Goal: Task Accomplishment & Management: Use online tool/utility

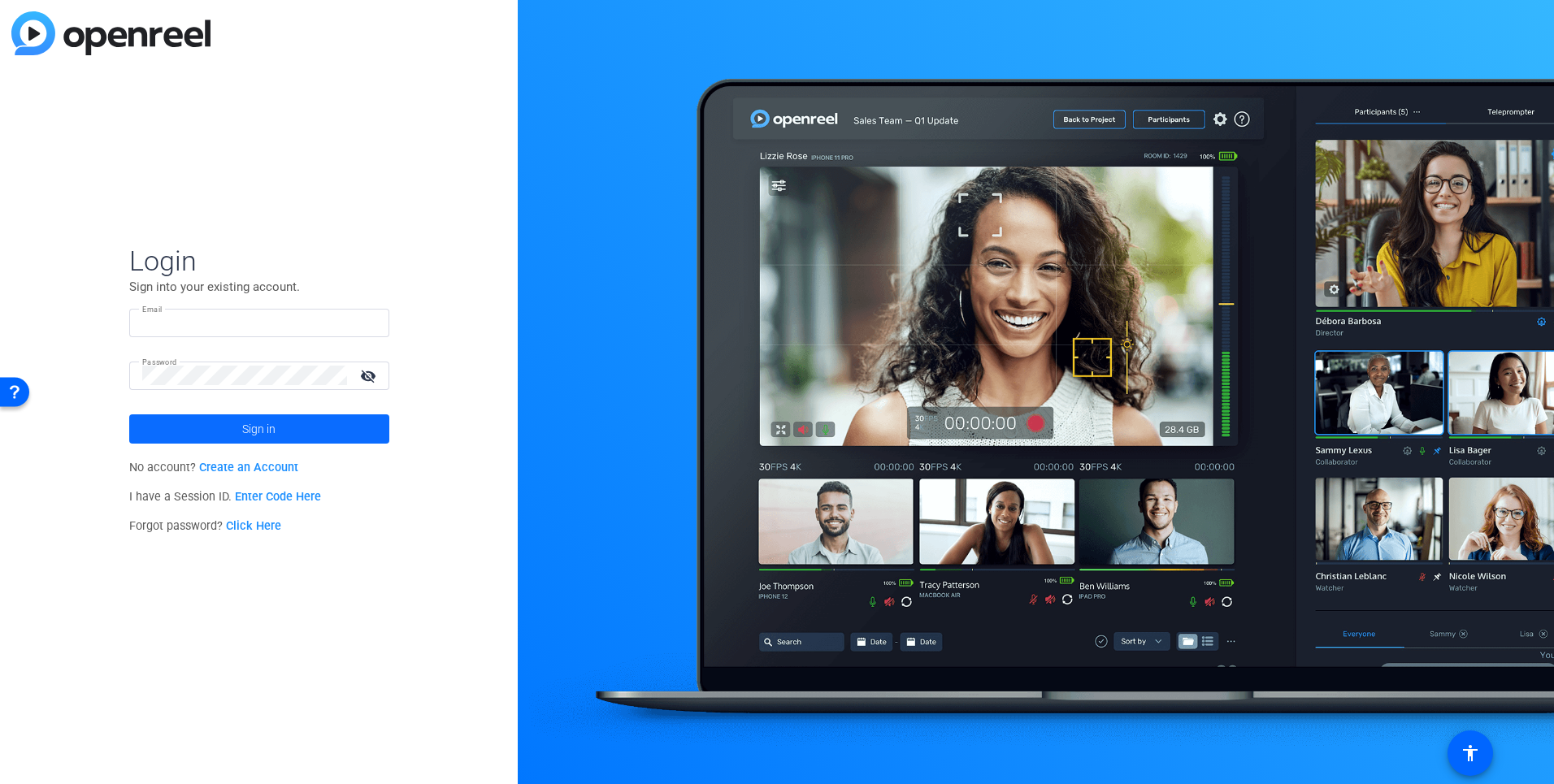
type input "[PERSON_NAME][EMAIL_ADDRESS][PERSON_NAME][DOMAIN_NAME]"
click at [275, 431] on span "Sign in" at bounding box center [259, 429] width 34 height 40
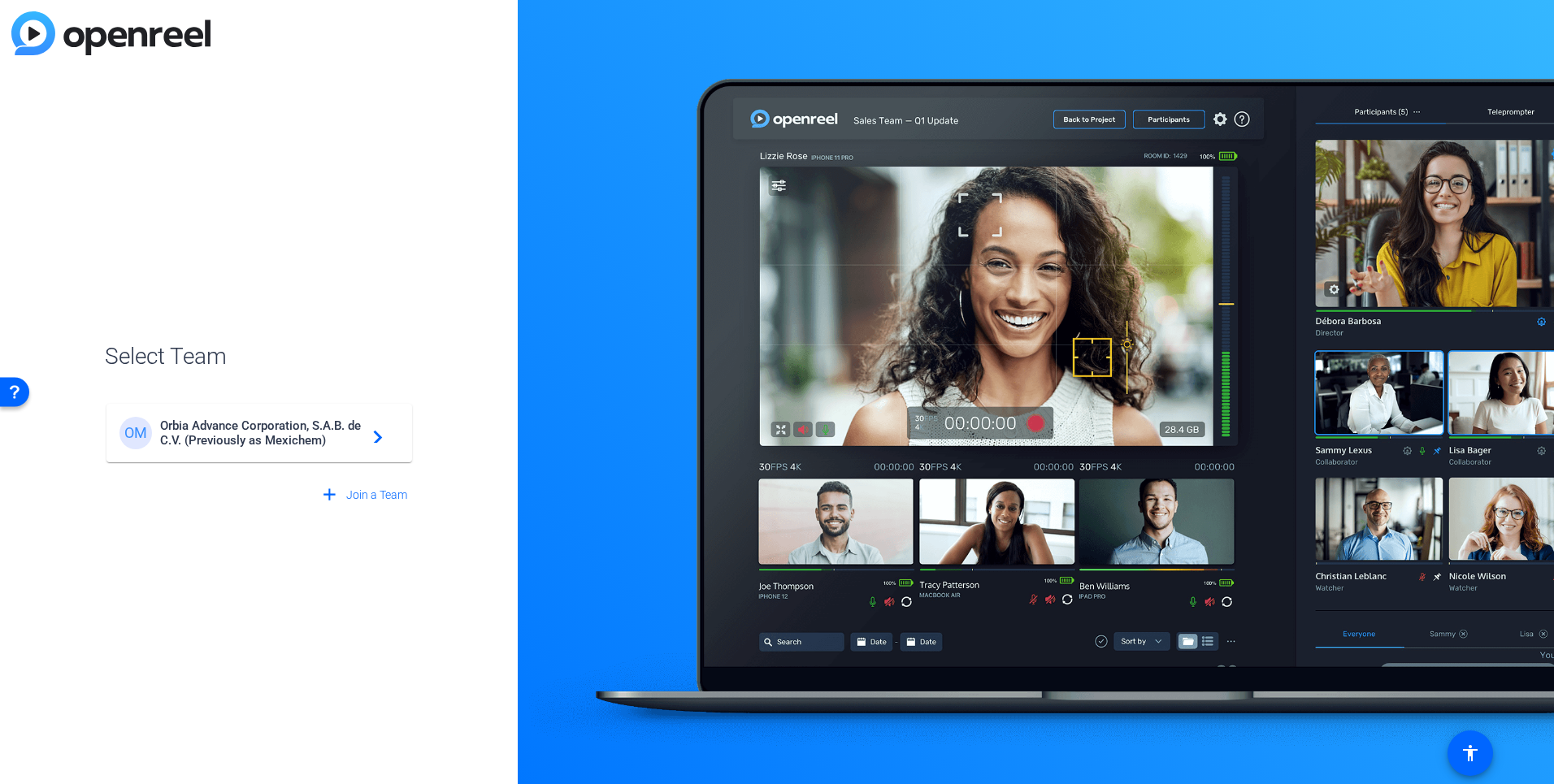
click at [340, 428] on span "Orbia Advance Corporation, S.A.B. de C.V. (Previously as Mexichem)" at bounding box center [261, 432] width 203 height 29
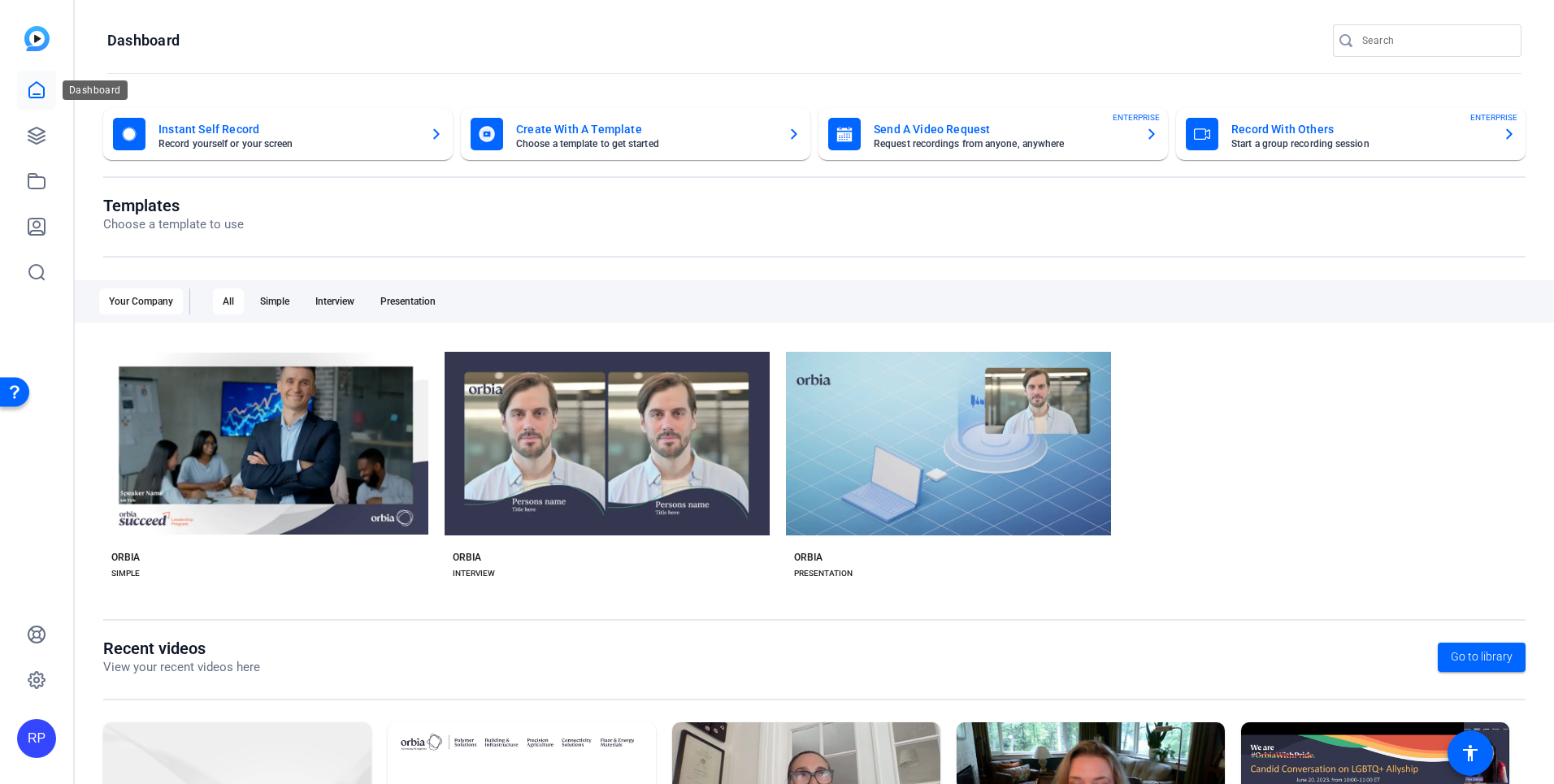
click at [37, 86] on icon at bounding box center [37, 90] width 19 height 19
click at [39, 97] on icon at bounding box center [36, 89] width 14 height 15
click at [45, 134] on icon at bounding box center [37, 135] width 19 height 19
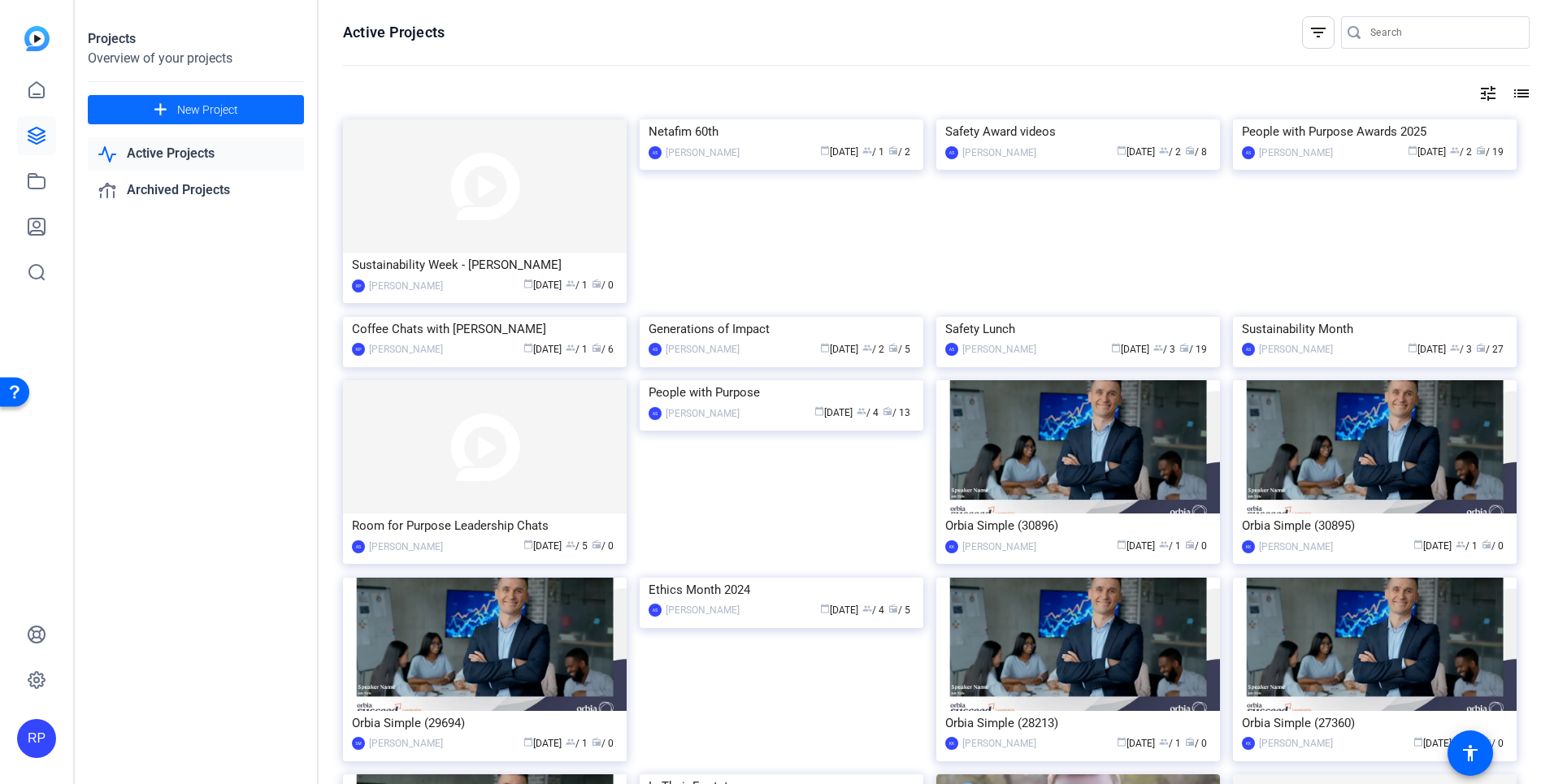
click at [215, 109] on span "New Project" at bounding box center [207, 110] width 61 height 17
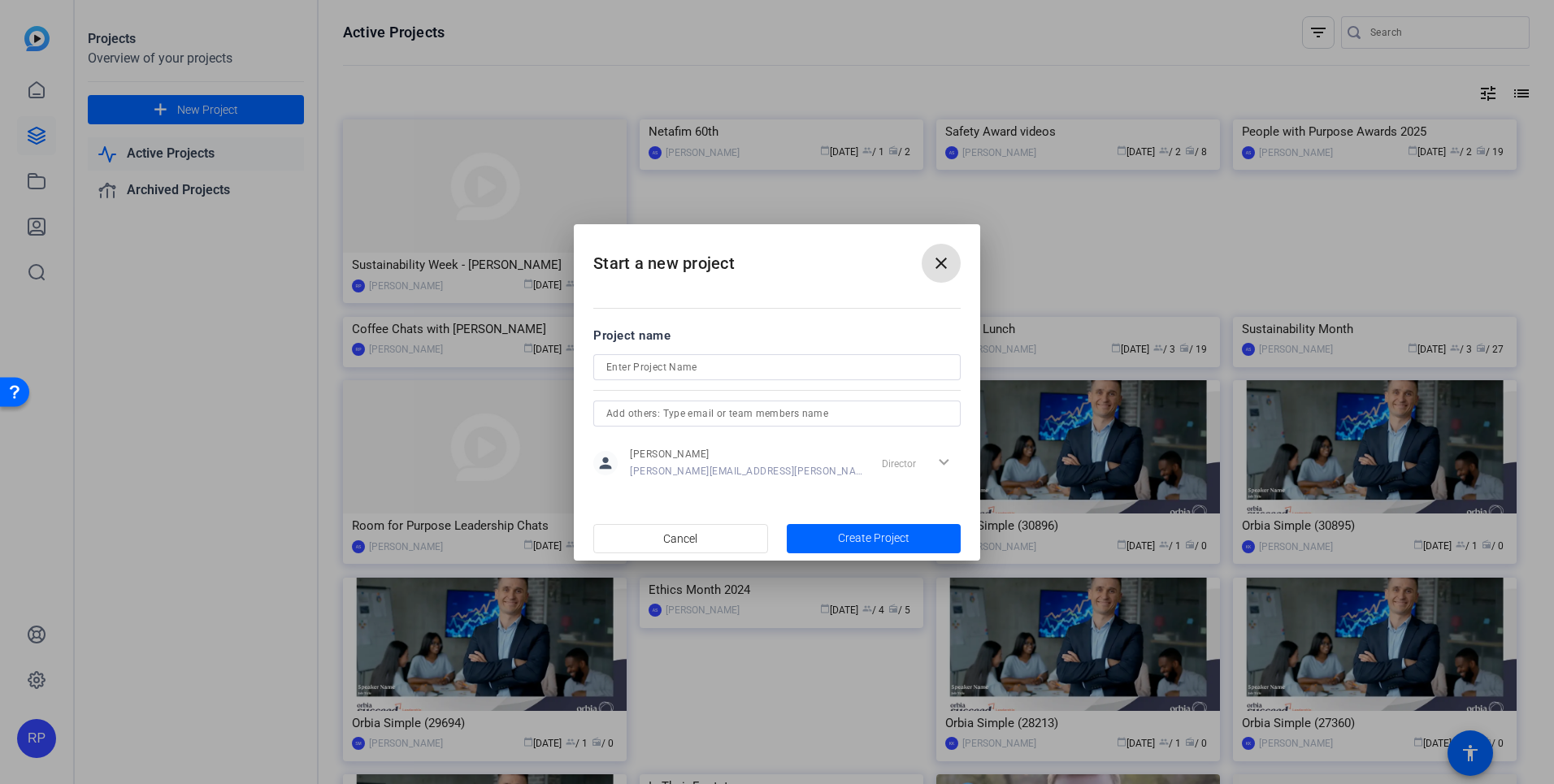
click at [725, 364] on input at bounding box center [777, 367] width 341 height 19
type input "Test Bego-Mich"
click at [807, 411] on input "text" at bounding box center [777, 413] width 341 height 19
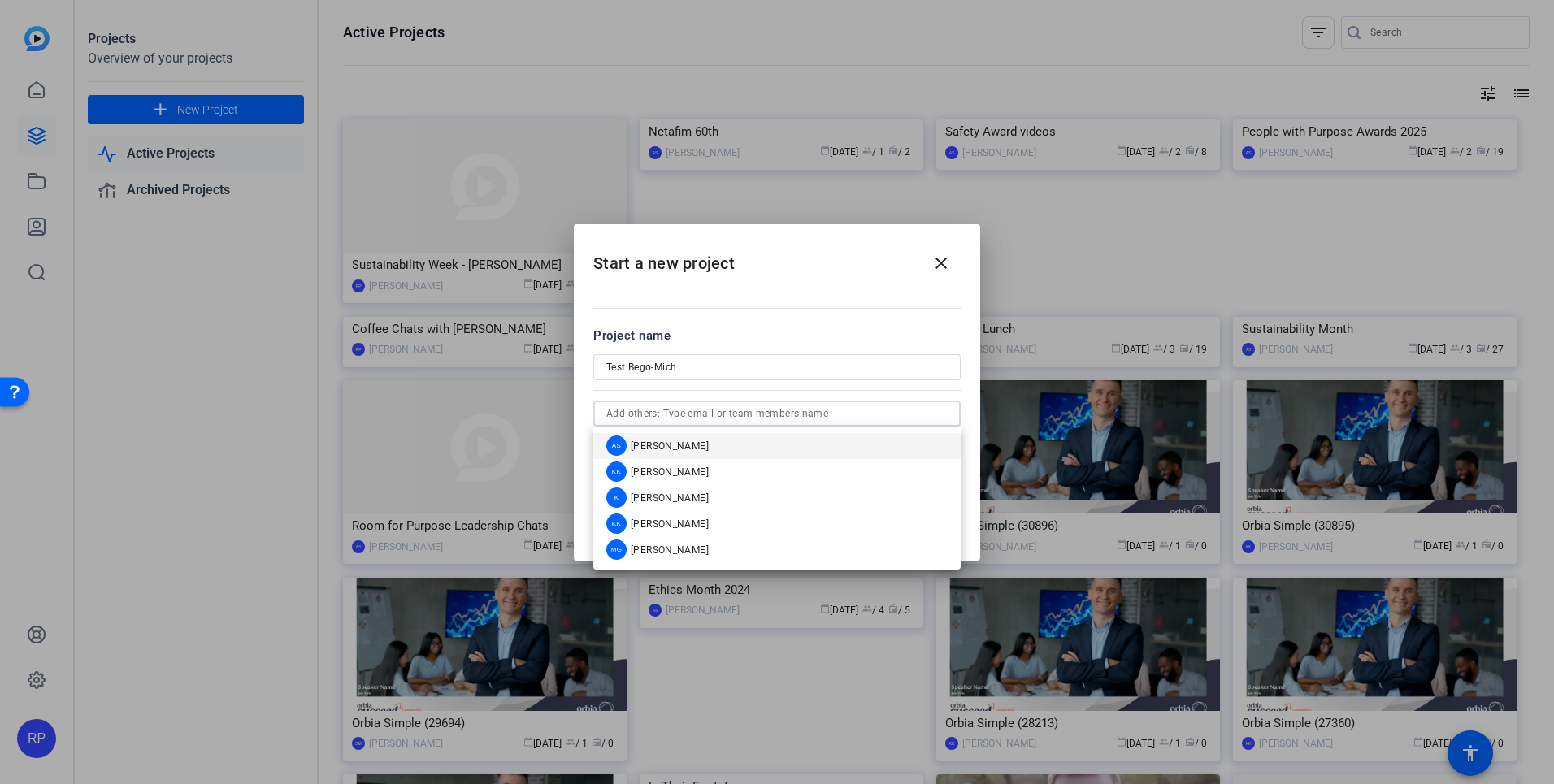
click at [867, 418] on input "text" at bounding box center [777, 413] width 341 height 19
click at [1024, 495] on div at bounding box center [777, 392] width 1554 height 784
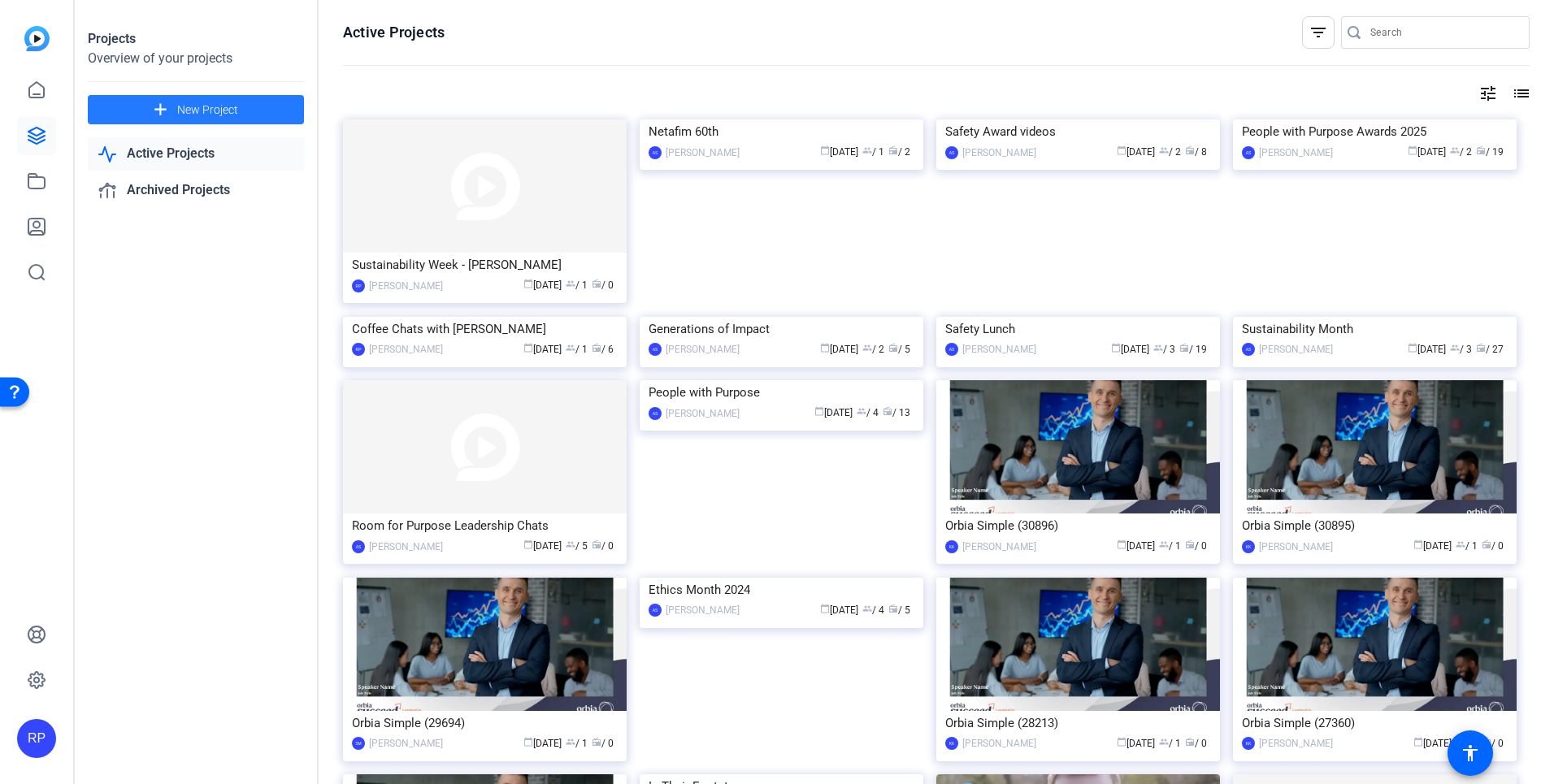
click at [197, 97] on span at bounding box center [195, 110] width 216 height 39
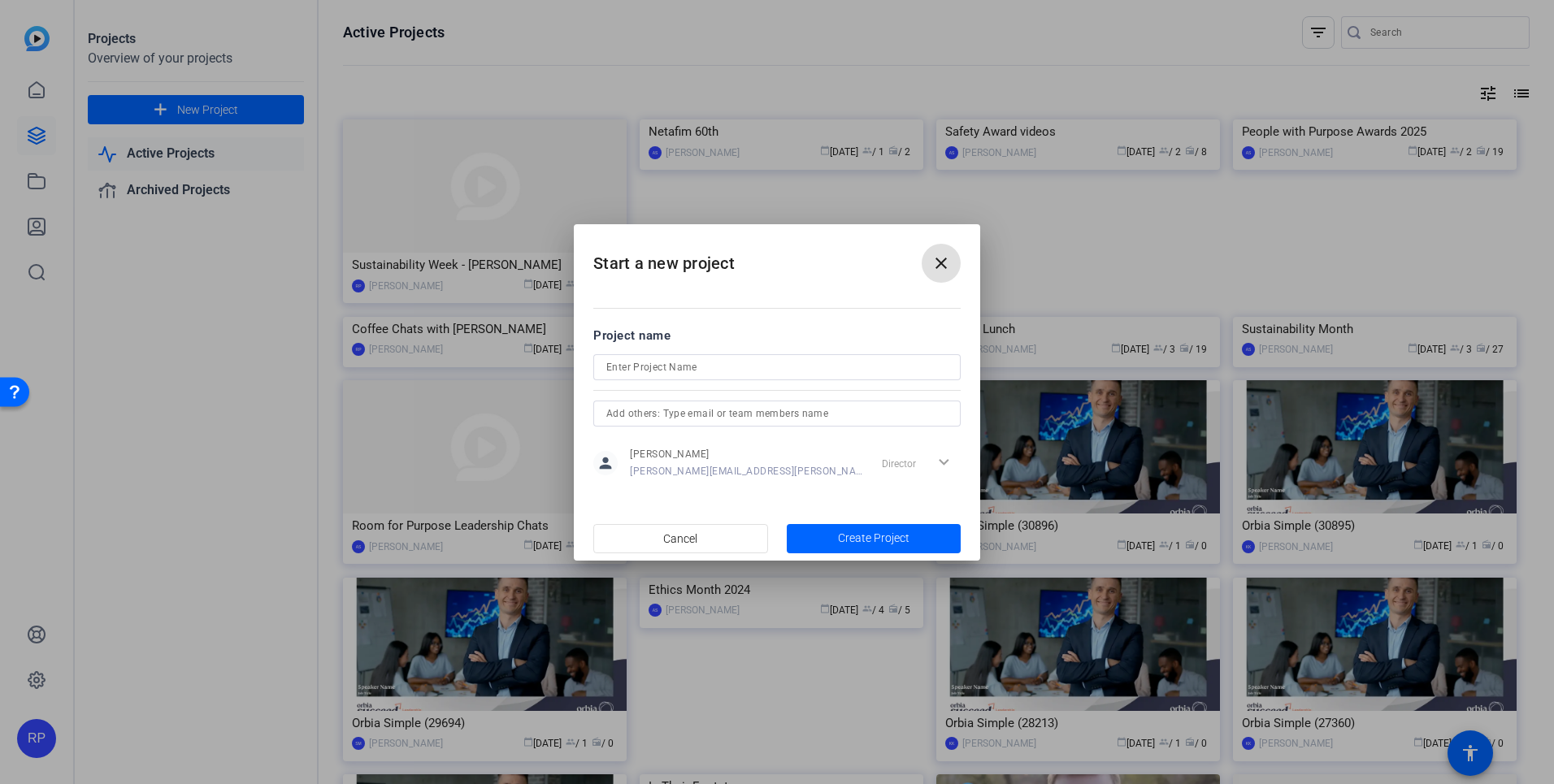
click at [718, 361] on input at bounding box center [777, 367] width 341 height 19
type input "Test Bego-Mich"
click at [845, 420] on input "text" at bounding box center [777, 413] width 341 height 19
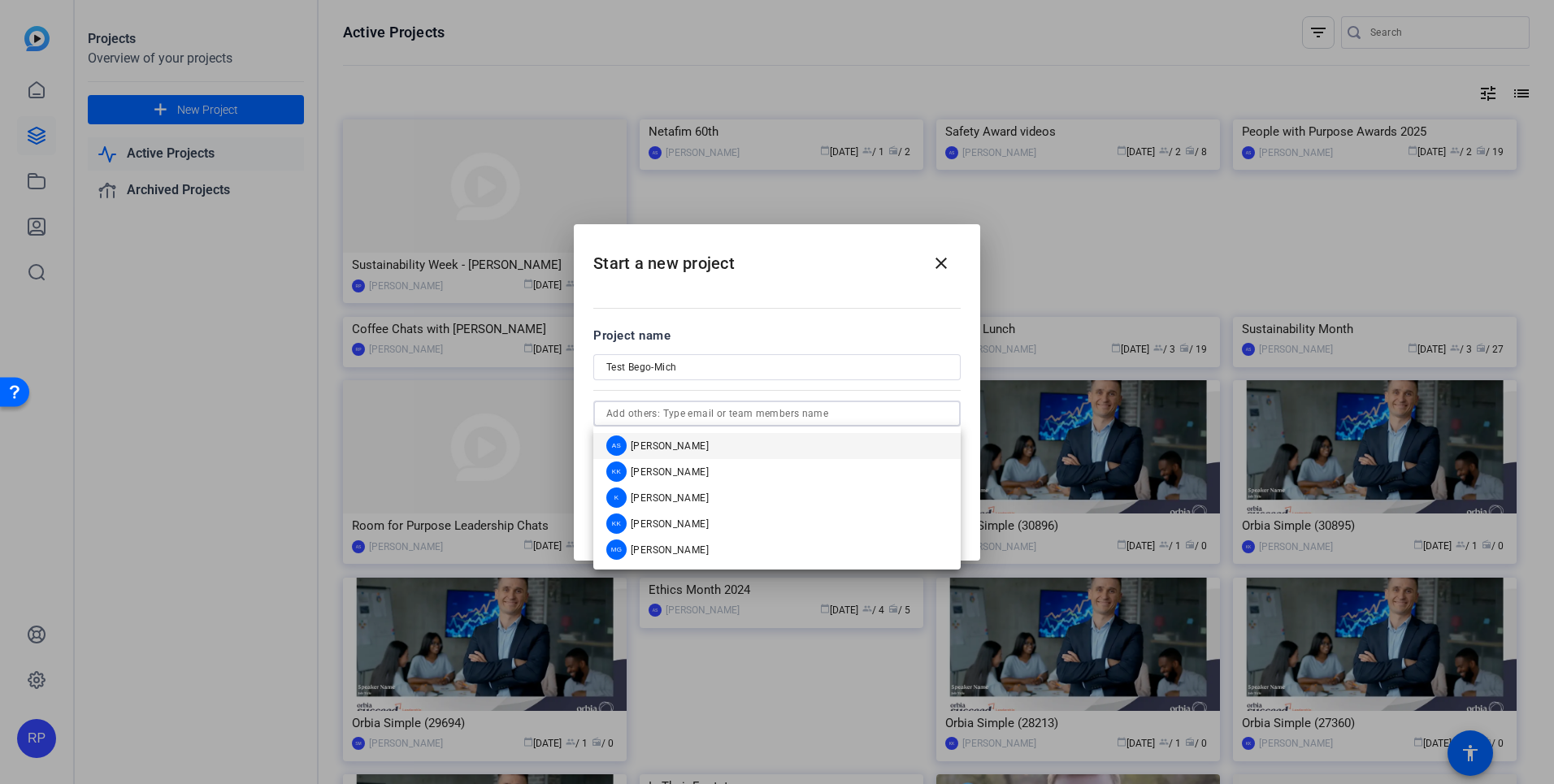
click at [727, 421] on input "text" at bounding box center [777, 413] width 341 height 19
click at [813, 350] on form "Project name Test Bego-Mich person [PERSON_NAME] [PERSON_NAME][EMAIL_ADDRESS][P…" at bounding box center [777, 404] width 367 height 157
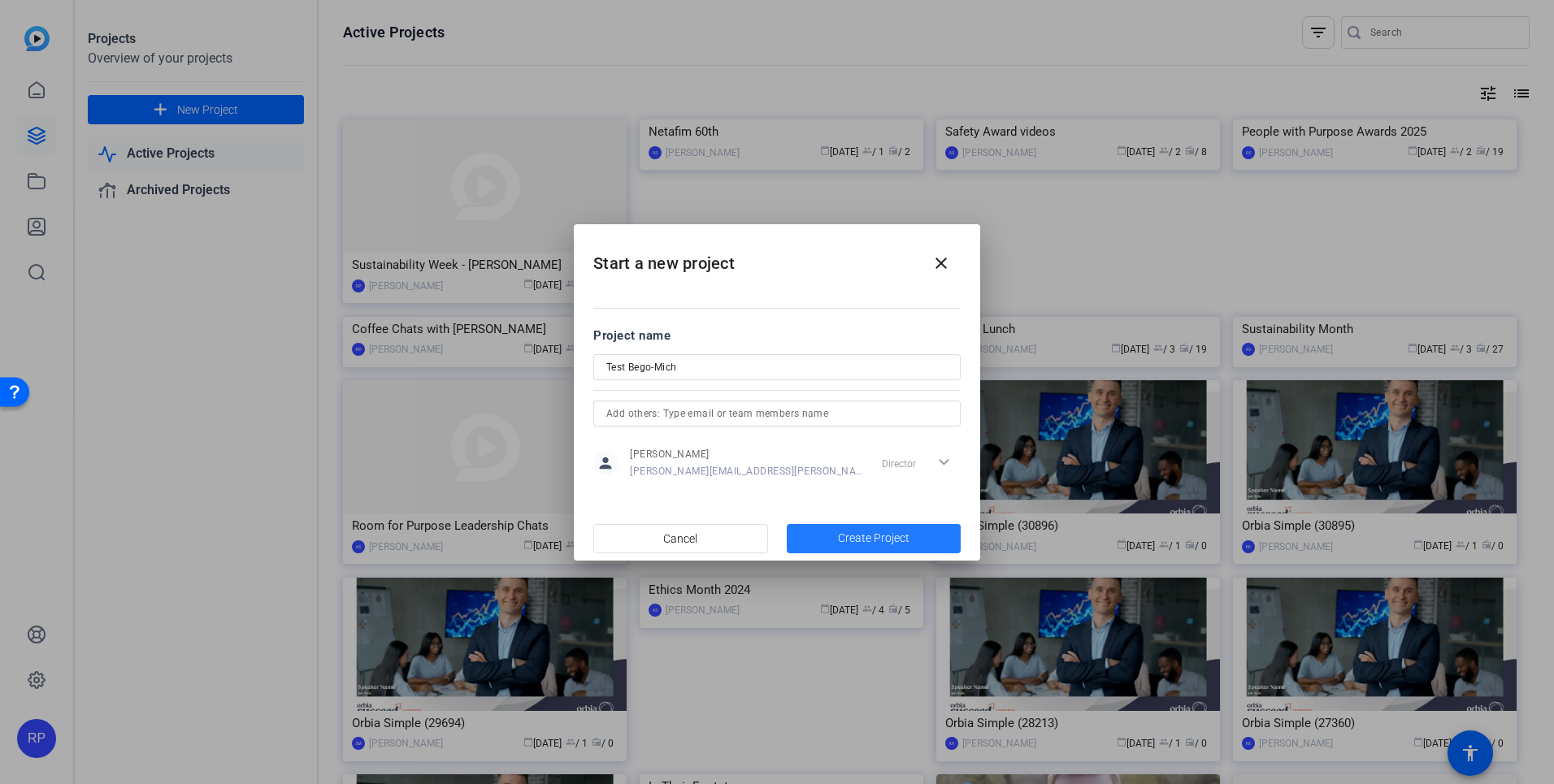
click at [867, 547] on span "button" at bounding box center [874, 538] width 175 height 39
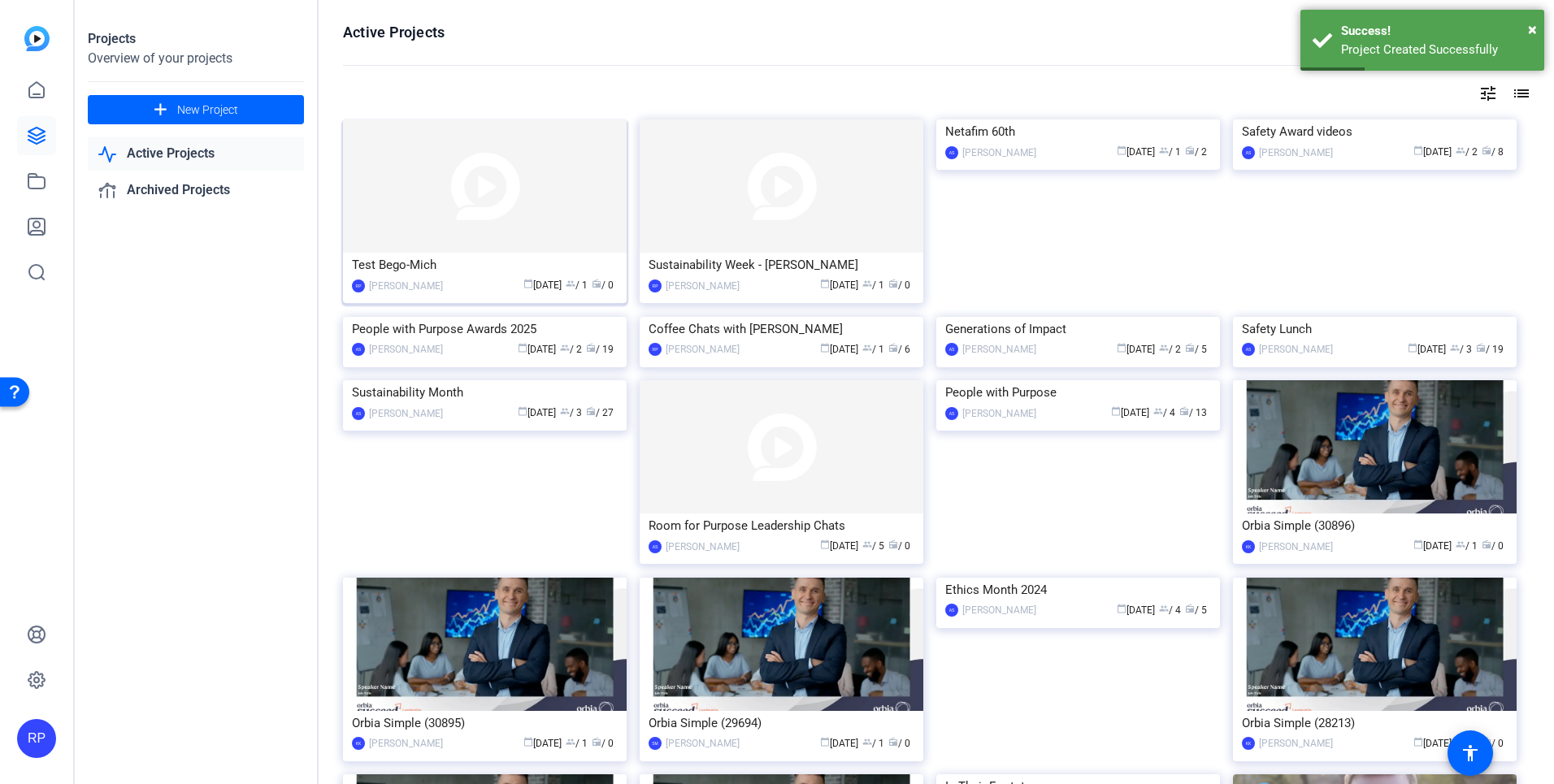
click at [506, 254] on div "Test Bego-Mich" at bounding box center [484, 264] width 265 height 24
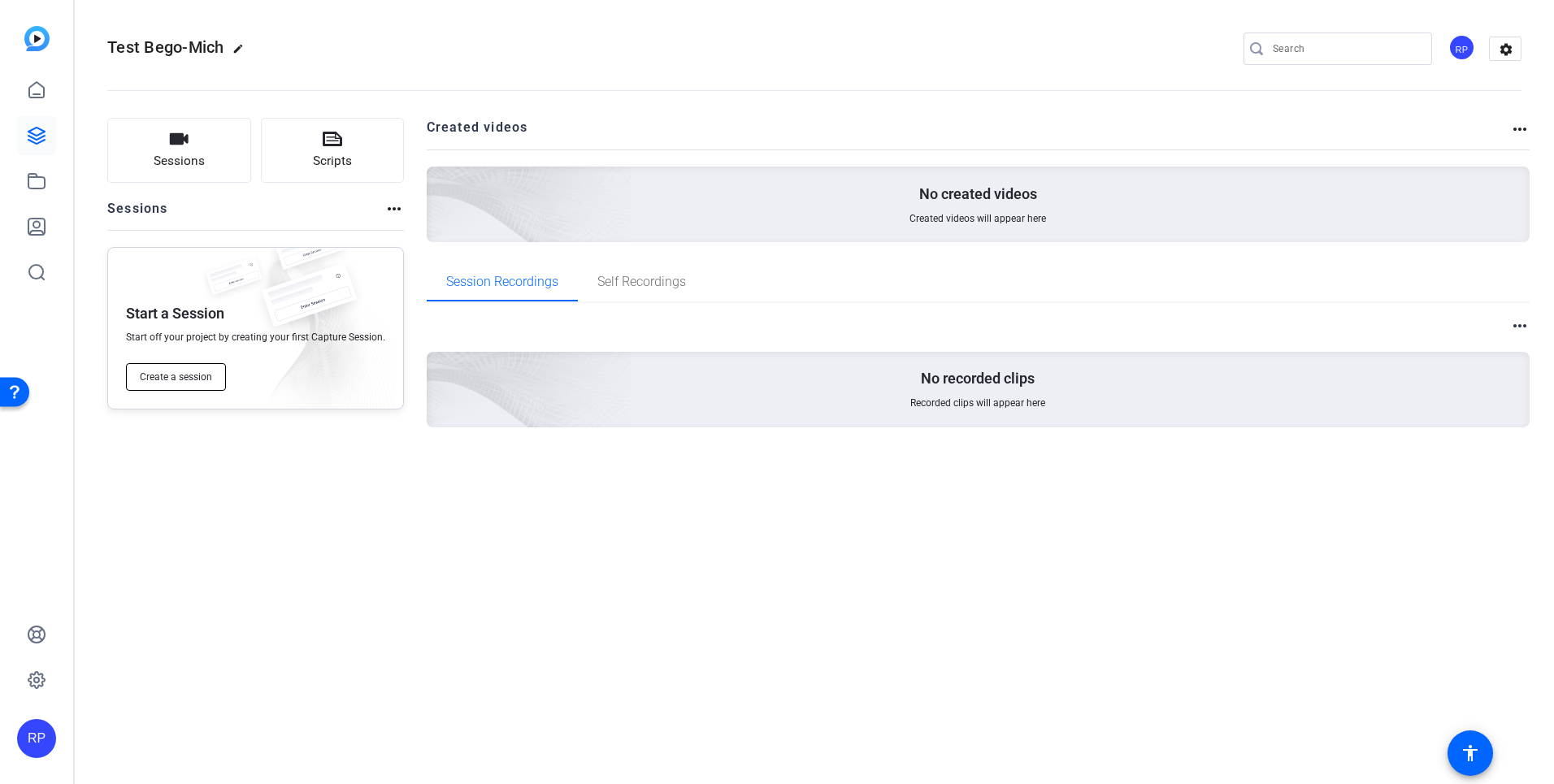
click at [194, 368] on button "Create a session" at bounding box center [176, 377] width 100 height 28
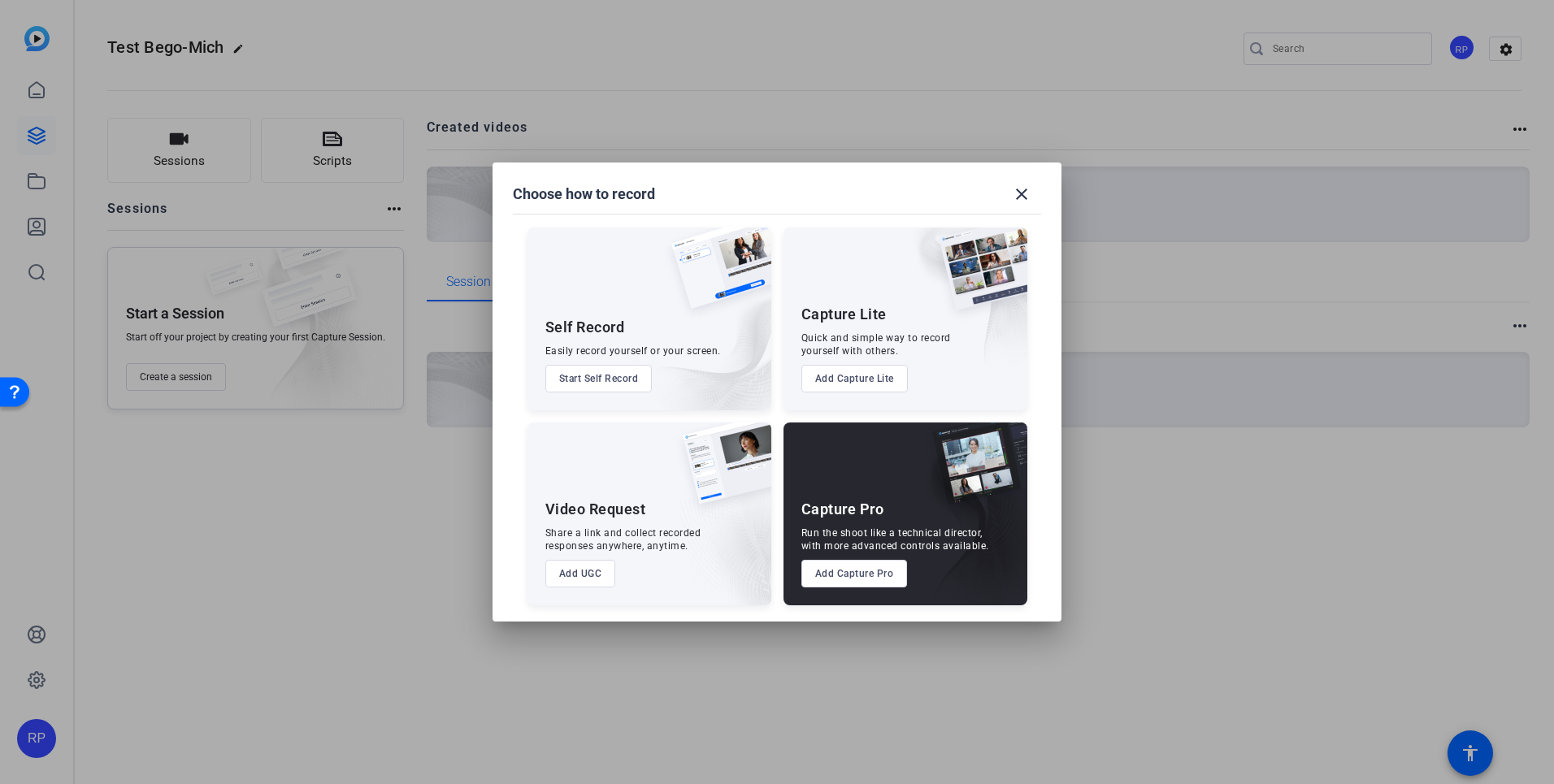
click at [855, 555] on div "Capture Pro Run the shoot like a technical director, with more advanced control…" at bounding box center [905, 514] width 244 height 183
click at [842, 581] on button "Add Capture Pro" at bounding box center [854, 574] width 107 height 28
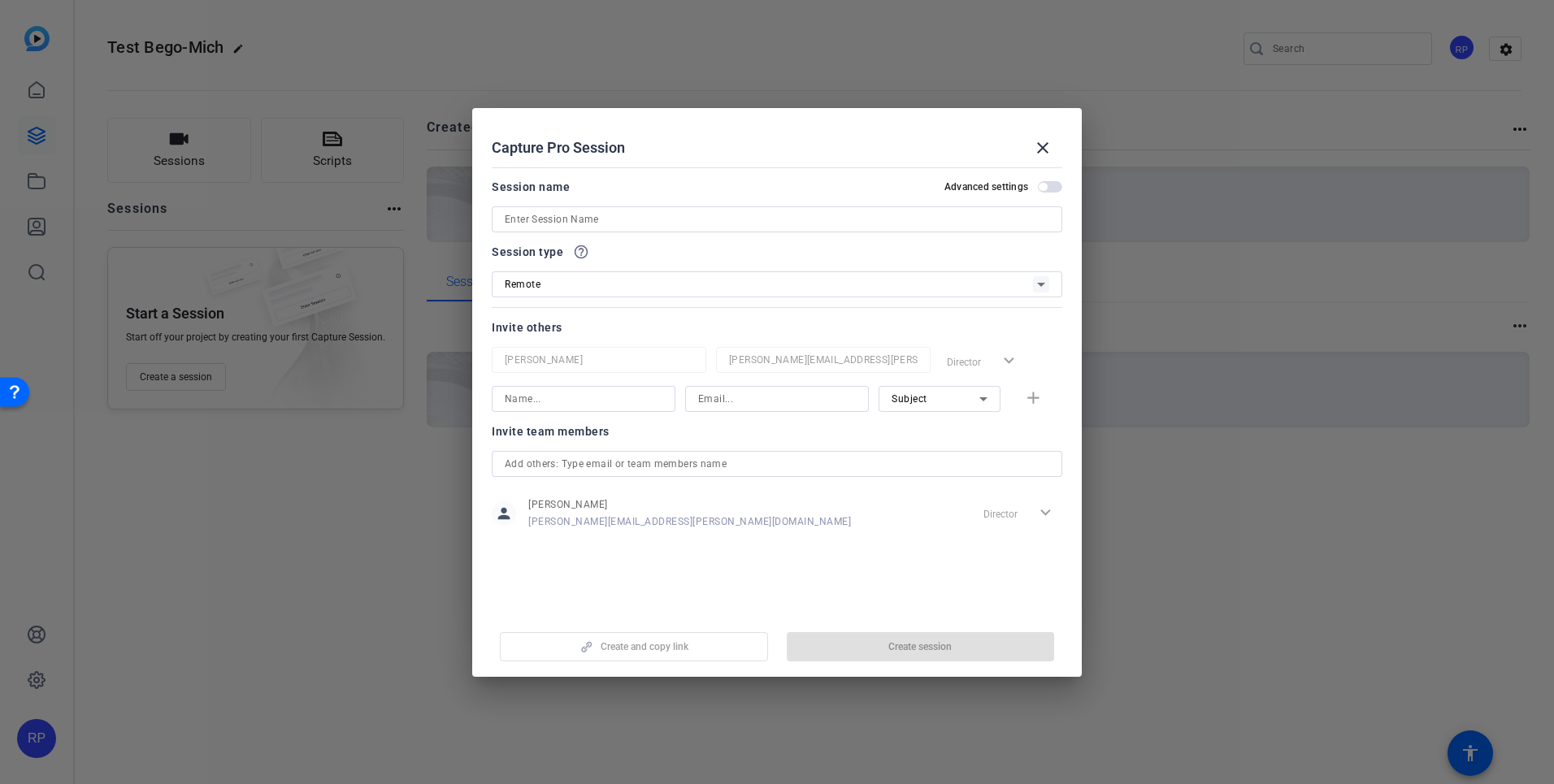
click at [611, 201] on div "Session name Advanced settings" at bounding box center [777, 204] width 571 height 55
click at [605, 212] on input at bounding box center [777, 219] width 545 height 19
type input "Test"
click at [622, 404] on input at bounding box center [583, 399] width 158 height 19
type input "Begoña"
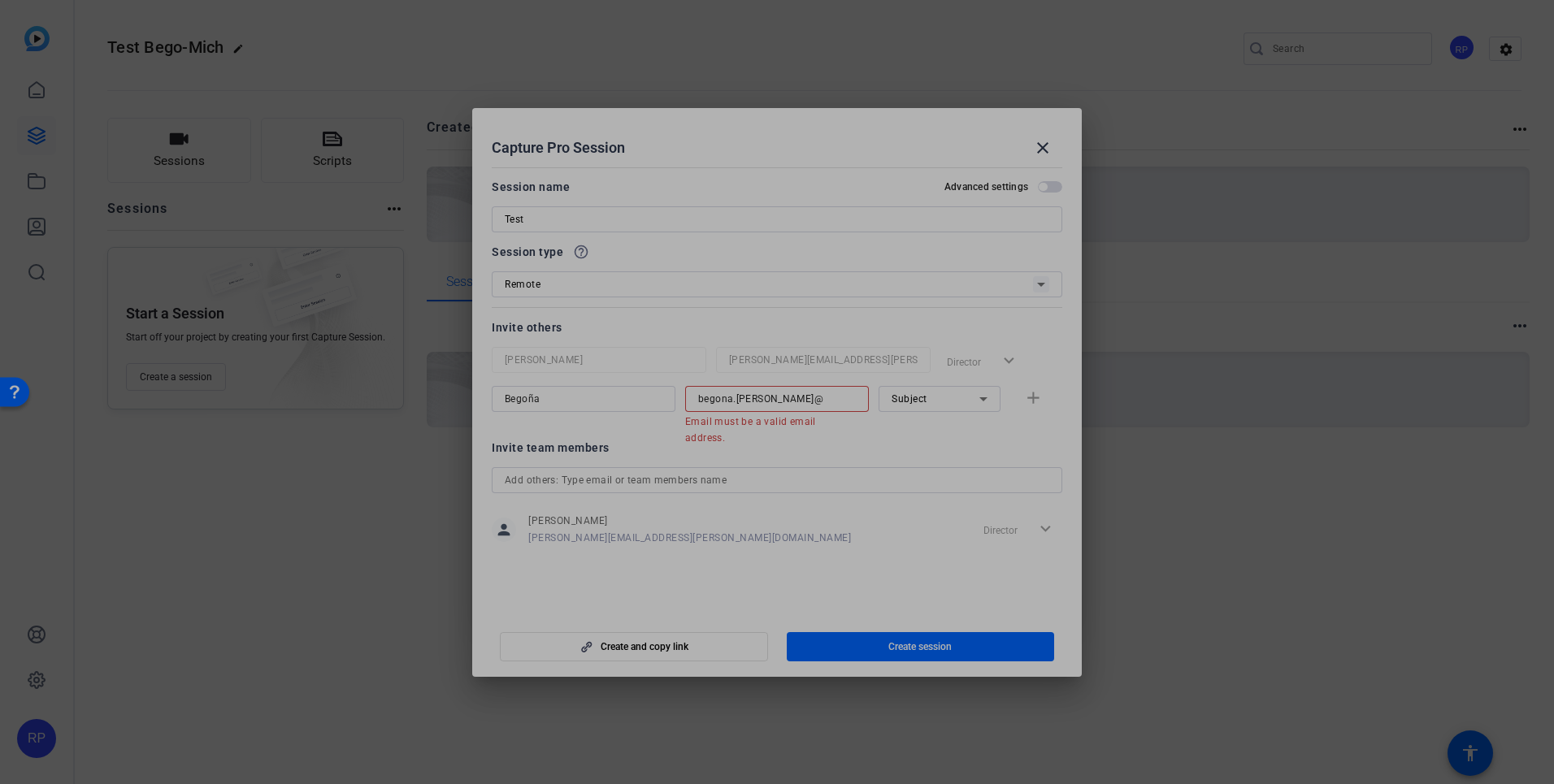
click at [797, 392] on input "begona.[PERSON_NAME]@" at bounding box center [777, 399] width 158 height 19
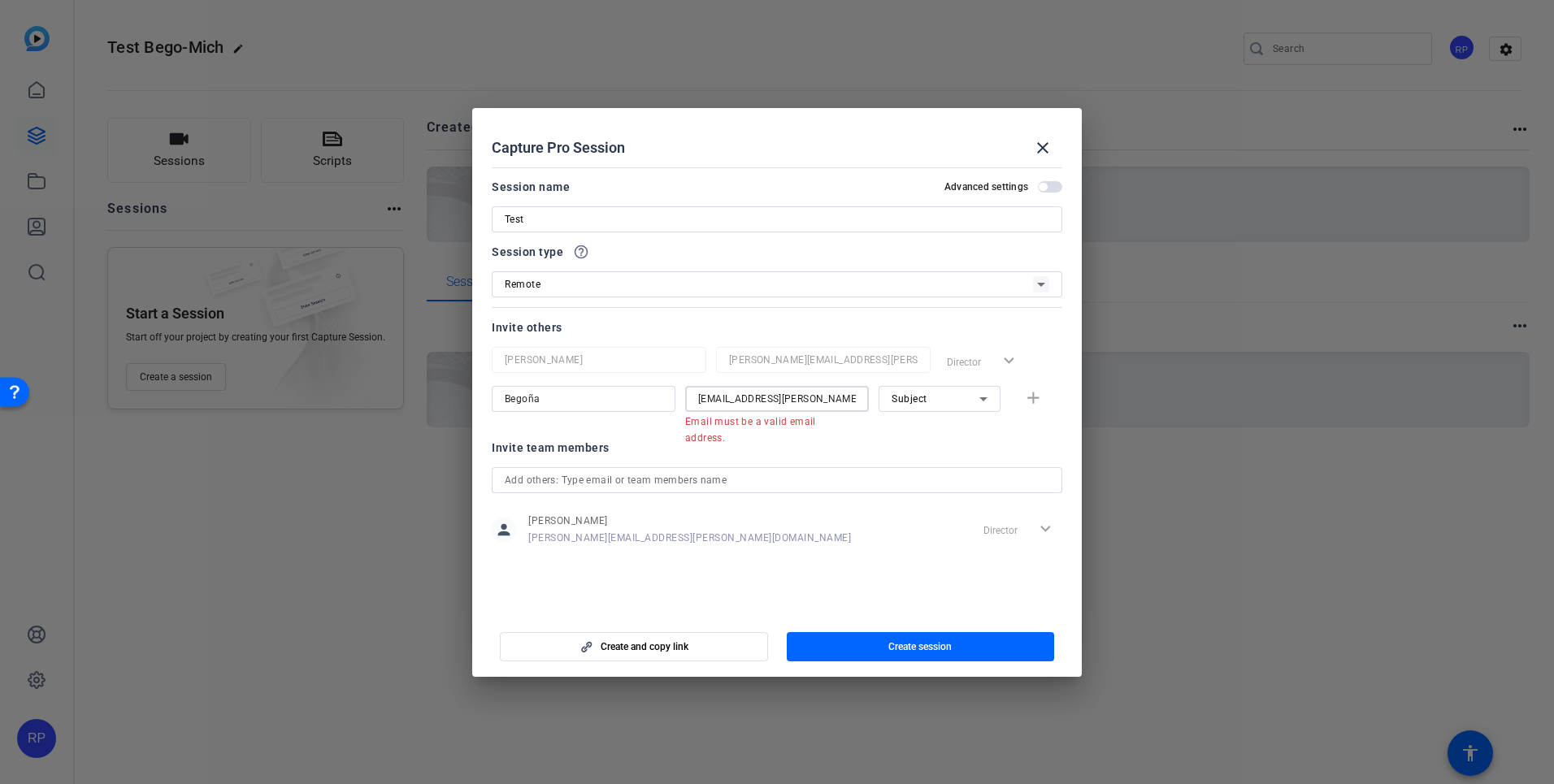
type input "[EMAIL_ADDRESS][PERSON_NAME][DOMAIN_NAME]"
click at [906, 438] on div "Invite team members" at bounding box center [777, 448] width 571 height 19
click at [864, 403] on div "[EMAIL_ADDRESS][PERSON_NAME][DOMAIN_NAME]" at bounding box center [777, 399] width 184 height 26
click at [846, 403] on input "[EMAIL_ADDRESS][PERSON_NAME][DOMAIN_NAME]" at bounding box center [777, 399] width 158 height 19
click at [596, 407] on input "Begoña" at bounding box center [583, 399] width 158 height 19
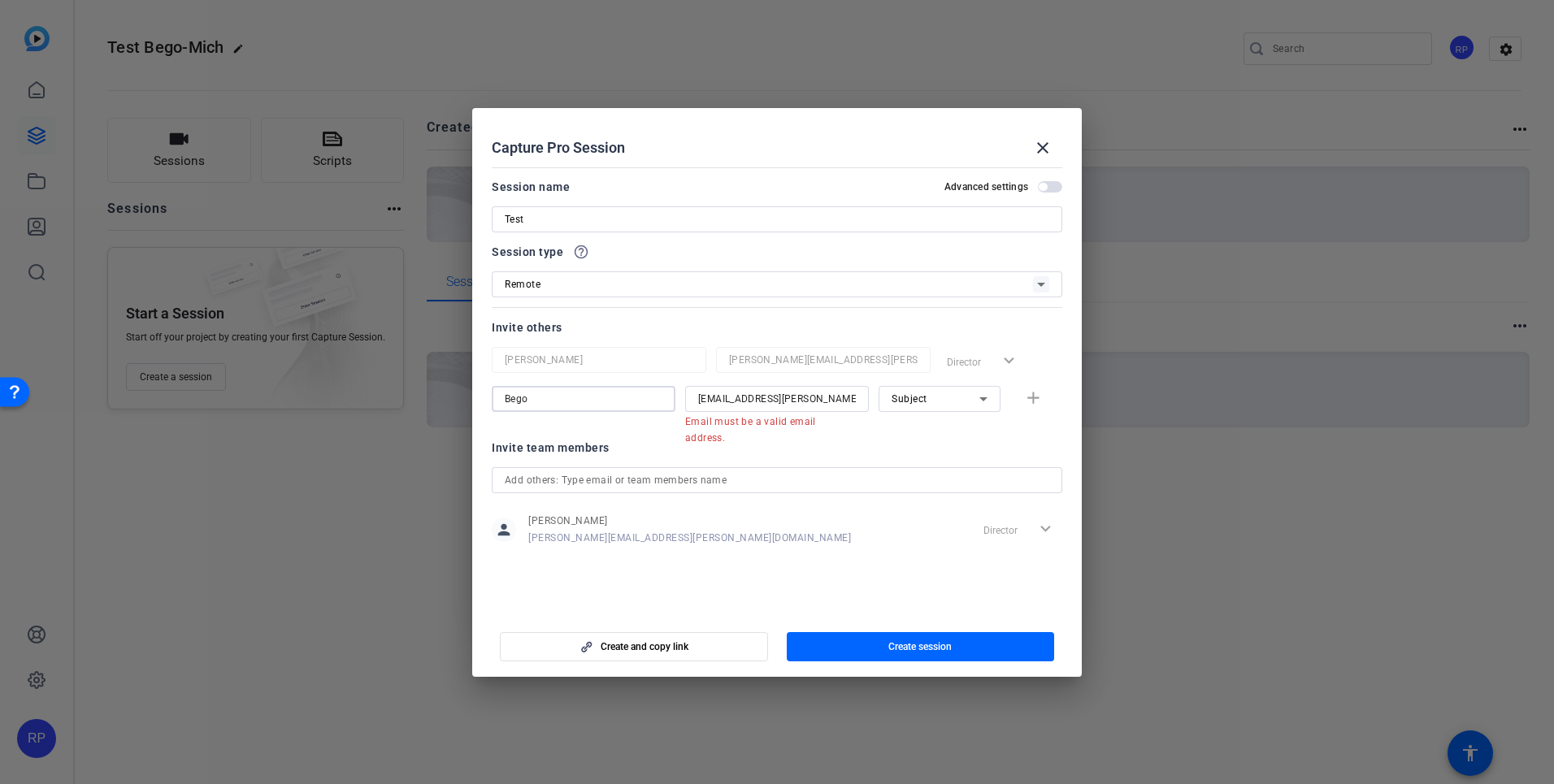
type input "Bego"
click at [618, 484] on input "text" at bounding box center [777, 480] width 545 height 19
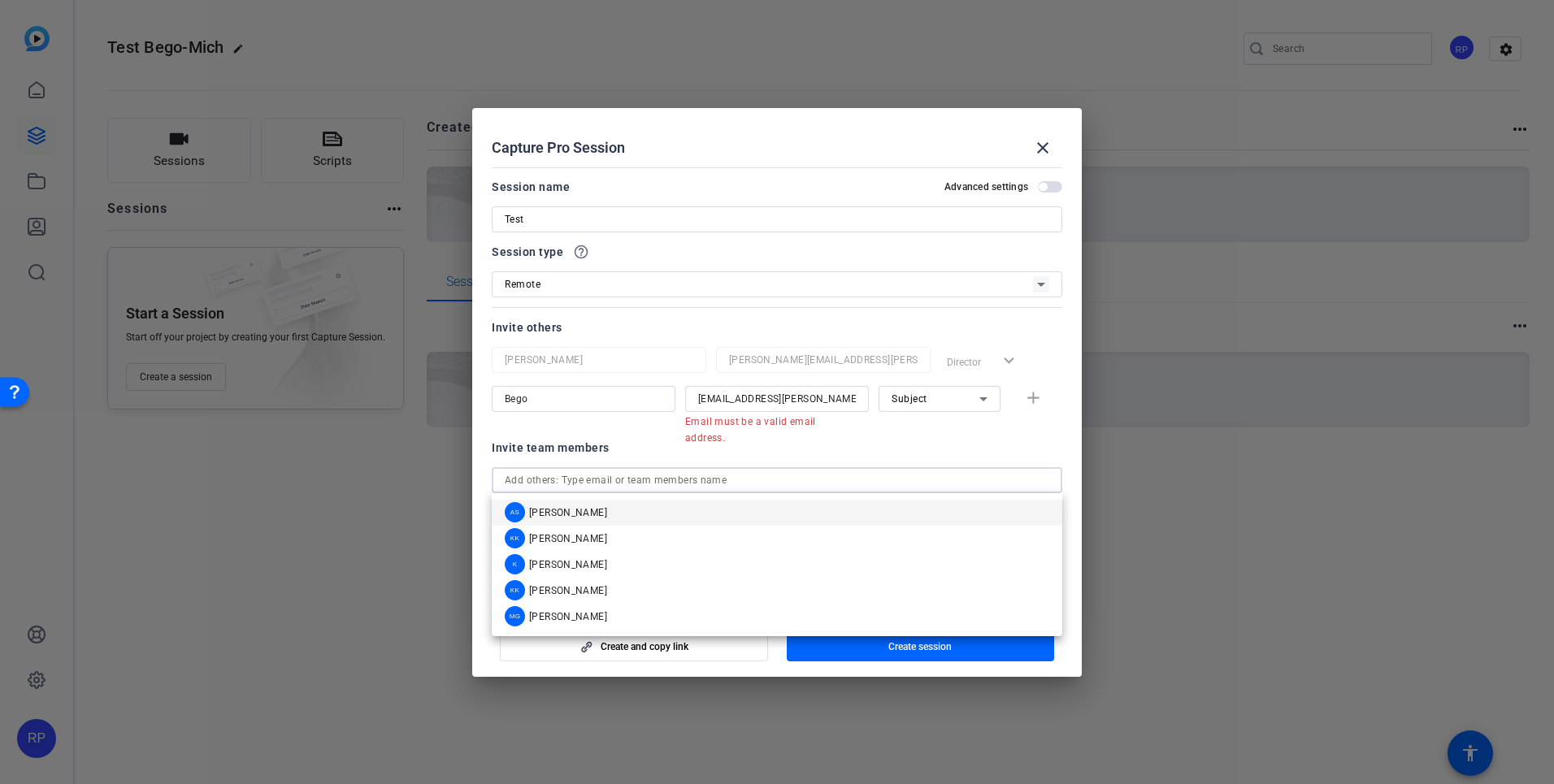
click at [618, 484] on input "text" at bounding box center [777, 480] width 545 height 19
click at [635, 450] on div "Invite team members" at bounding box center [777, 448] width 571 height 19
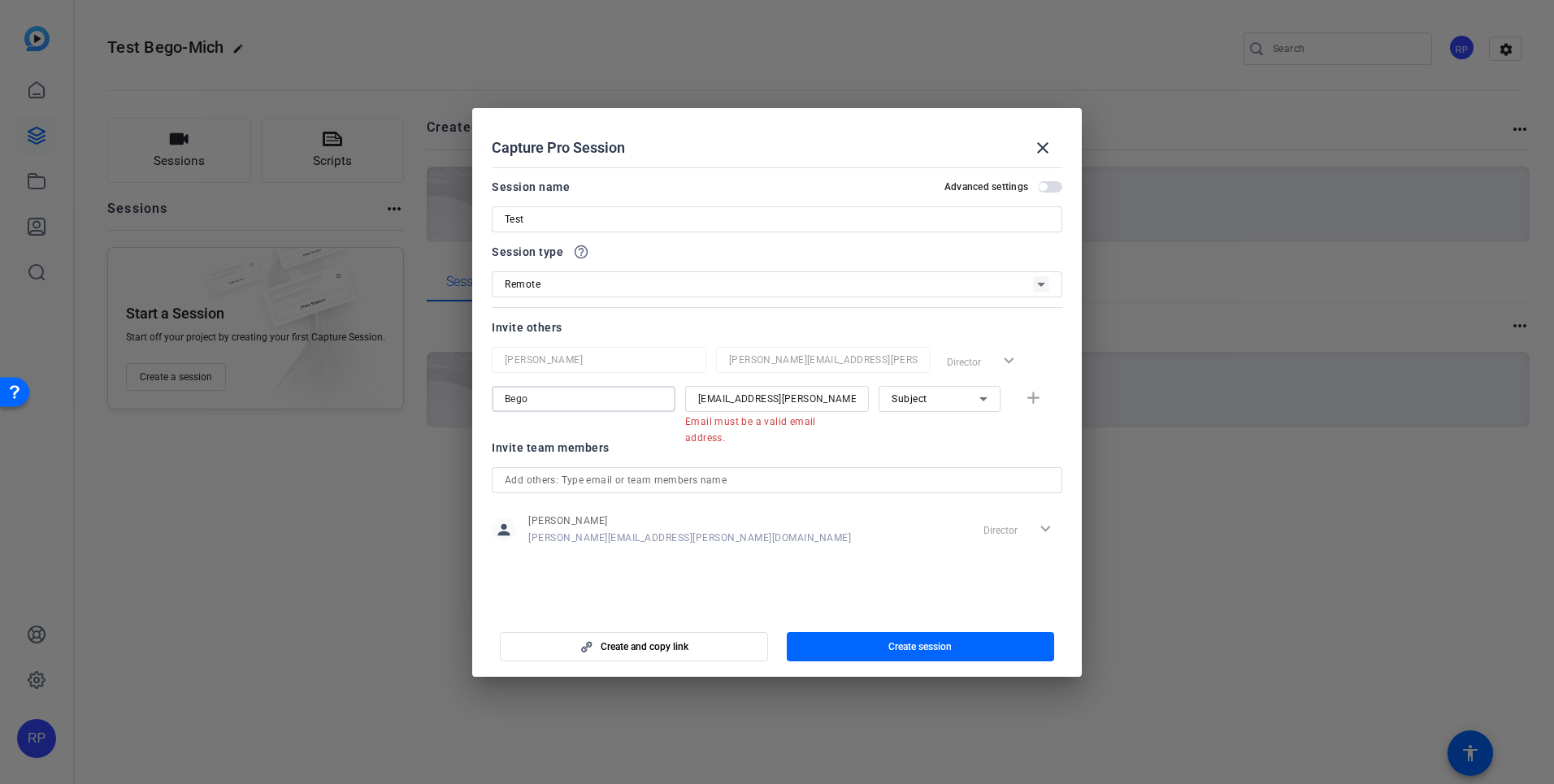
click at [655, 397] on input "Bego" at bounding box center [583, 399] width 158 height 19
drag, startPoint x: 655, startPoint y: 397, endPoint x: 500, endPoint y: 398, distance: 155.0
click at [500, 398] on div "Bego" at bounding box center [583, 399] width 184 height 26
type input "[PERSON_NAME]"
click at [718, 468] on div at bounding box center [777, 479] width 545 height 26
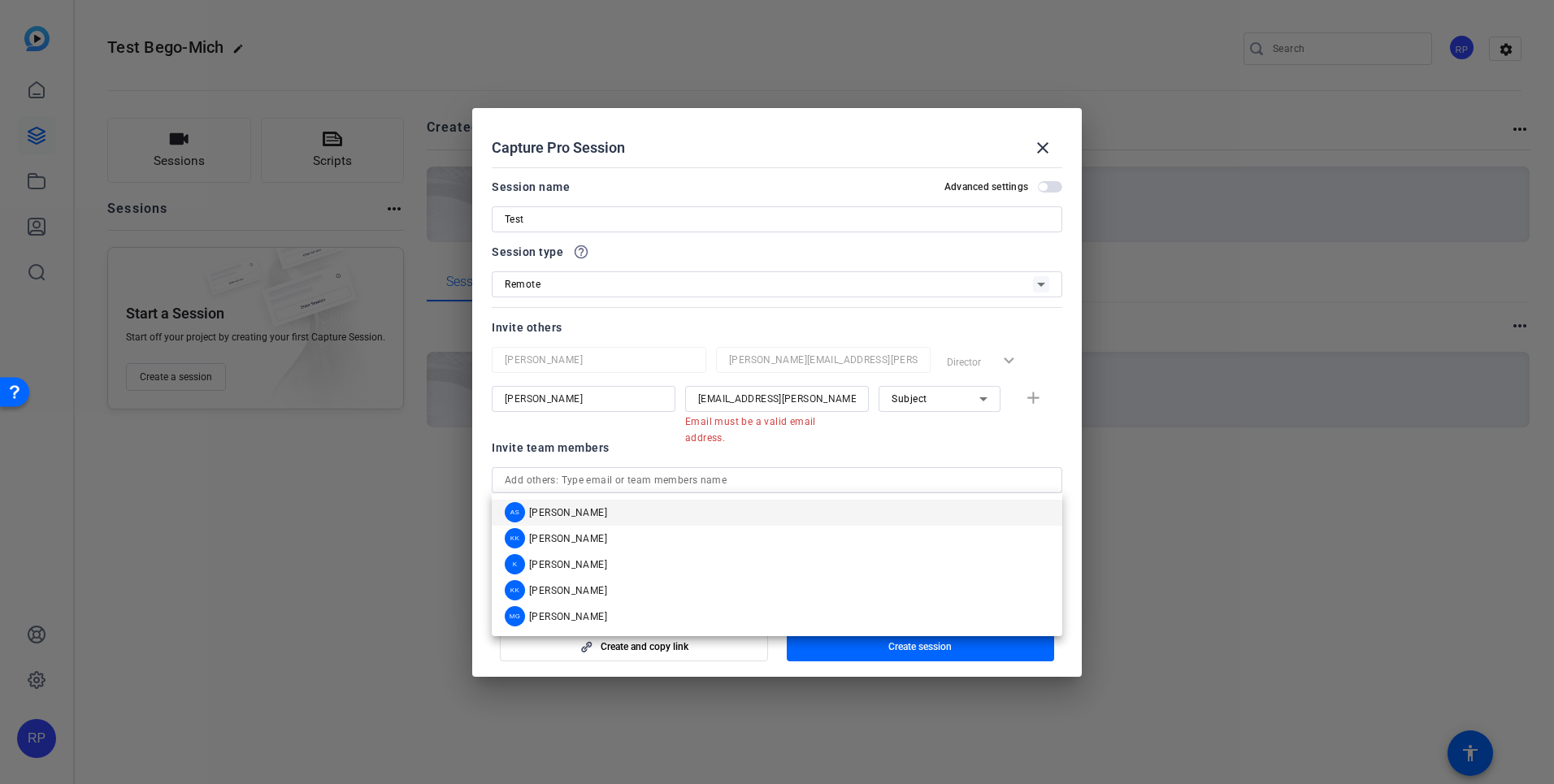
click at [981, 409] on div "Subject" at bounding box center [940, 399] width 96 height 26
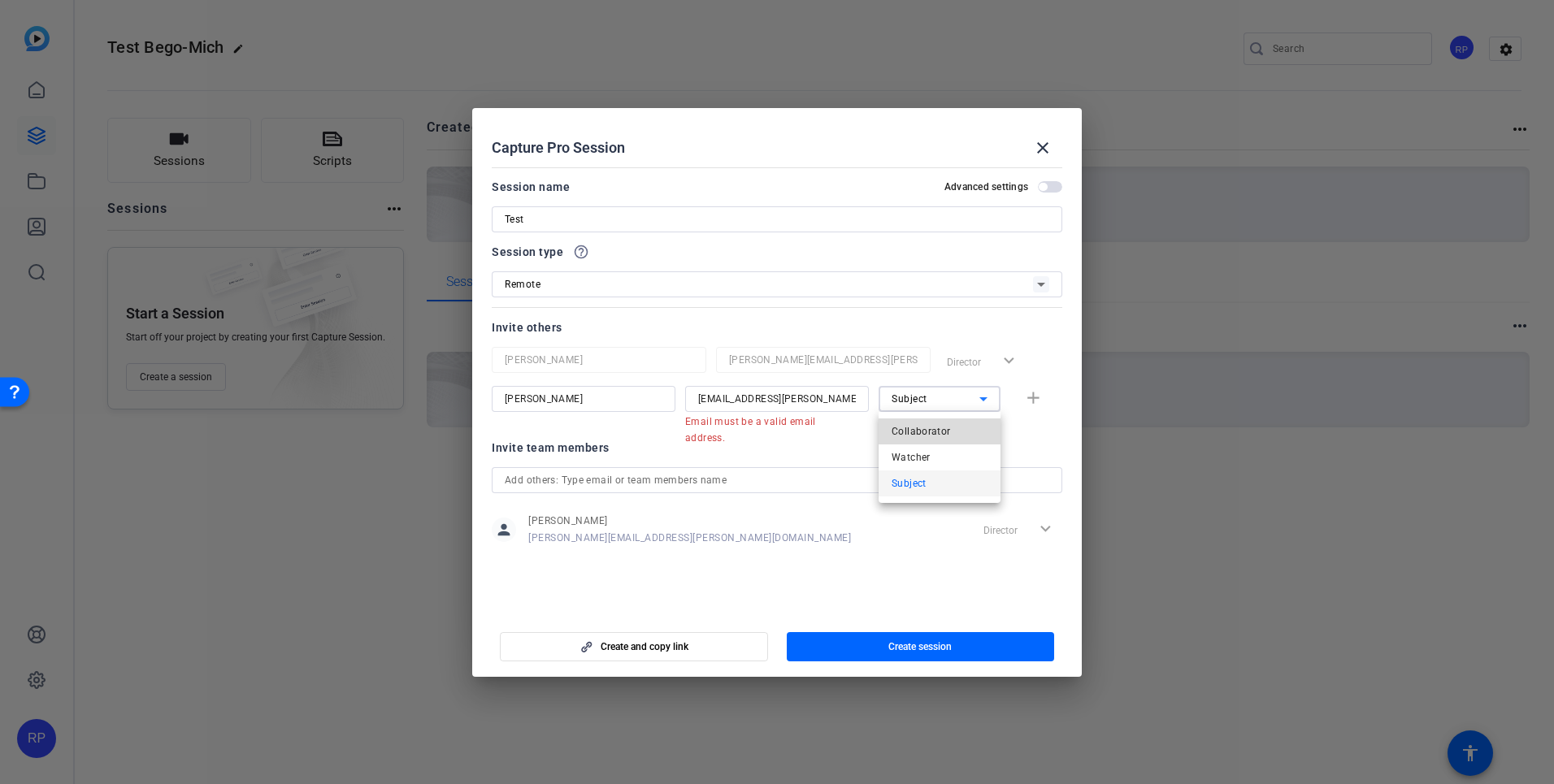
click at [940, 430] on span "Collaborator" at bounding box center [922, 431] width 60 height 19
click at [730, 398] on input "[EMAIL_ADDRESS][PERSON_NAME][DOMAIN_NAME]" at bounding box center [777, 399] width 158 height 19
click at [828, 400] on input "[EMAIL_ADDRESS][PERSON_NAME][DOMAIN_NAME]" at bounding box center [777, 399] width 158 height 19
click at [774, 401] on input "[EMAIL_ADDRESS][PERSON_NAME][DOMAIN_NAME]" at bounding box center [777, 399] width 158 height 19
click at [840, 424] on mat-error "Email must be a valid email address." at bounding box center [771, 429] width 171 height 35
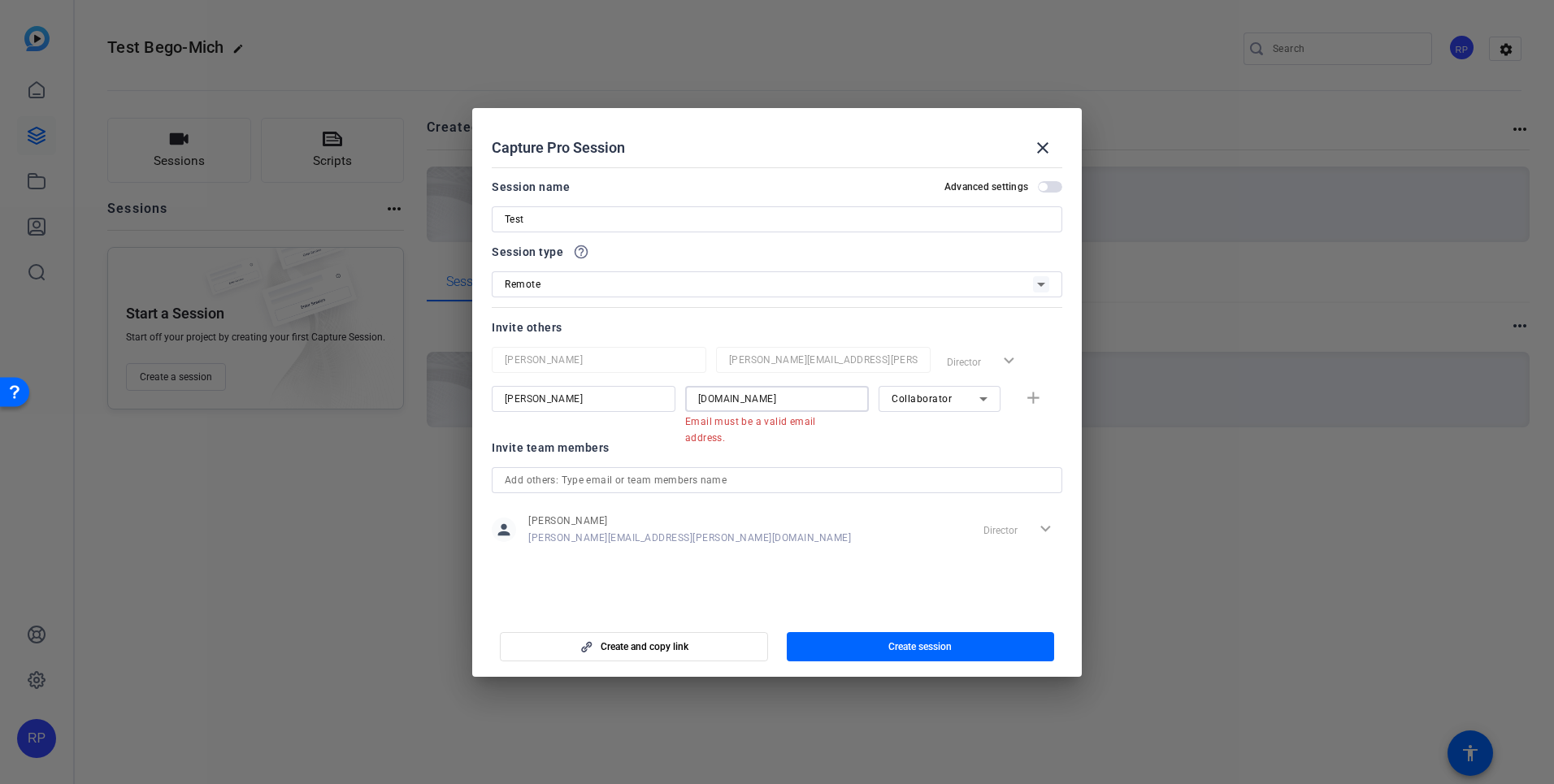
drag, startPoint x: 825, startPoint y: 402, endPoint x: 693, endPoint y: 399, distance: 132.0
click at [693, 399] on div "[DOMAIN_NAME]" at bounding box center [777, 399] width 184 height 26
click at [704, 377] on div at bounding box center [599, 381] width 214 height 18
click at [773, 408] on div "begona.[PERSON_NAME]" at bounding box center [777, 399] width 158 height 26
click at [786, 402] on input "begona.[PERSON_NAME]" at bounding box center [777, 399] width 158 height 19
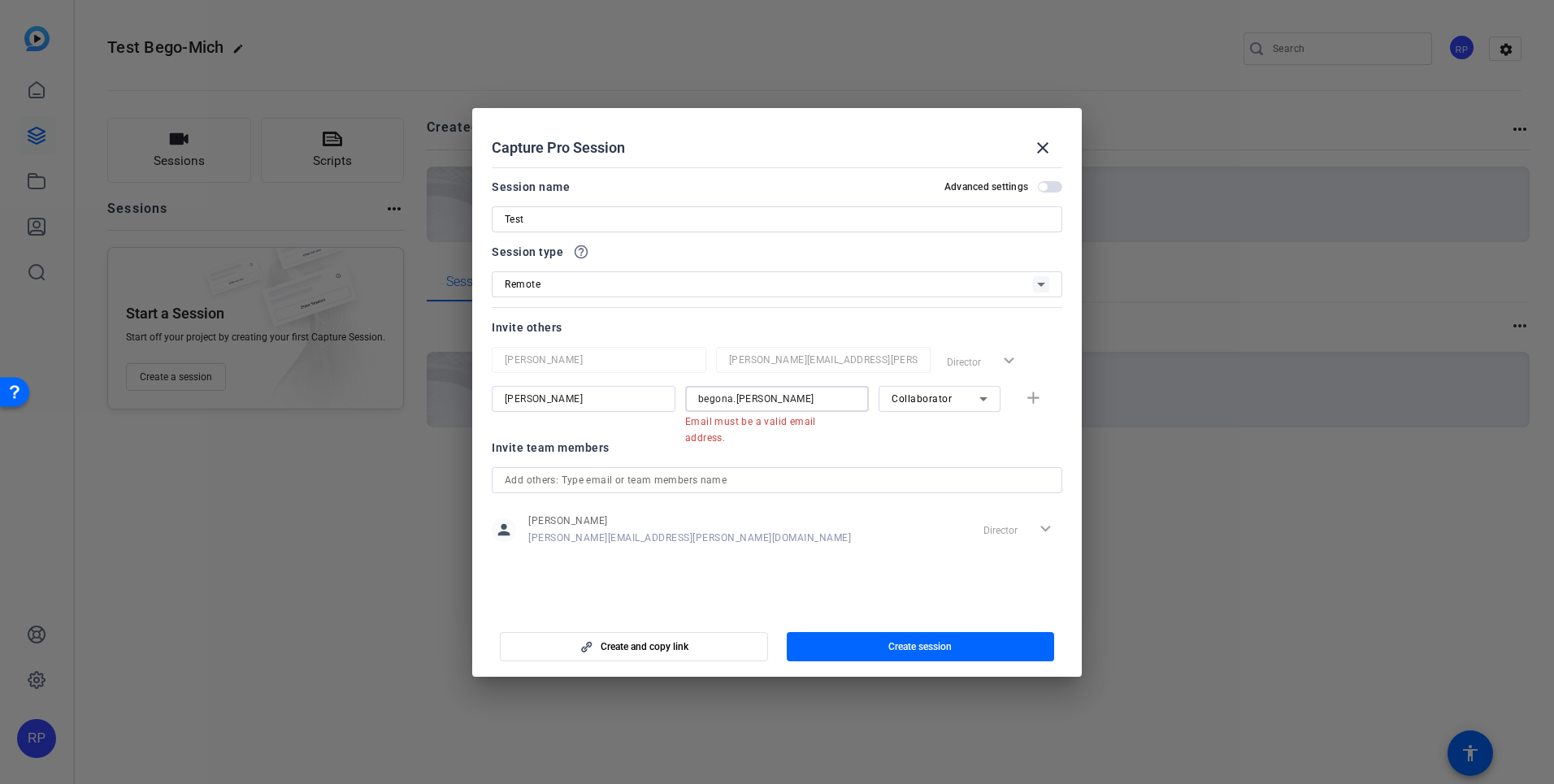
click at [785, 405] on input "begona.[PERSON_NAME]" at bounding box center [777, 399] width 158 height 19
click at [789, 397] on input "begona.[PERSON_NAME]" at bounding box center [777, 399] width 158 height 19
drag, startPoint x: 699, startPoint y: 402, endPoint x: 709, endPoint y: 405, distance: 10.4
click at [705, 404] on input "begona.[PERSON_NAME]" at bounding box center [777, 399] width 158 height 19
click at [775, 401] on input "begona.[PERSON_NAME]" at bounding box center [777, 399] width 158 height 19
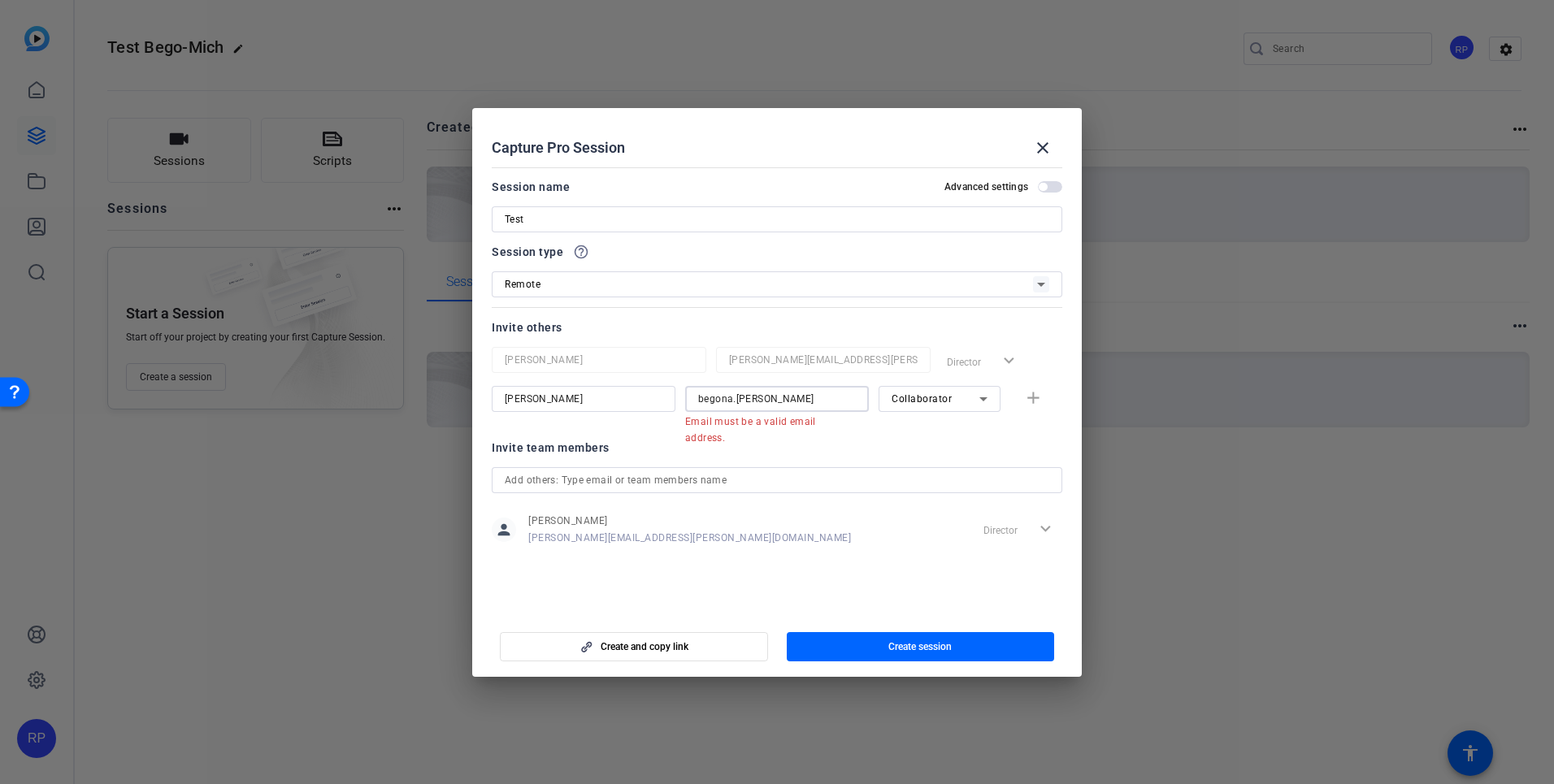
paste input "@"
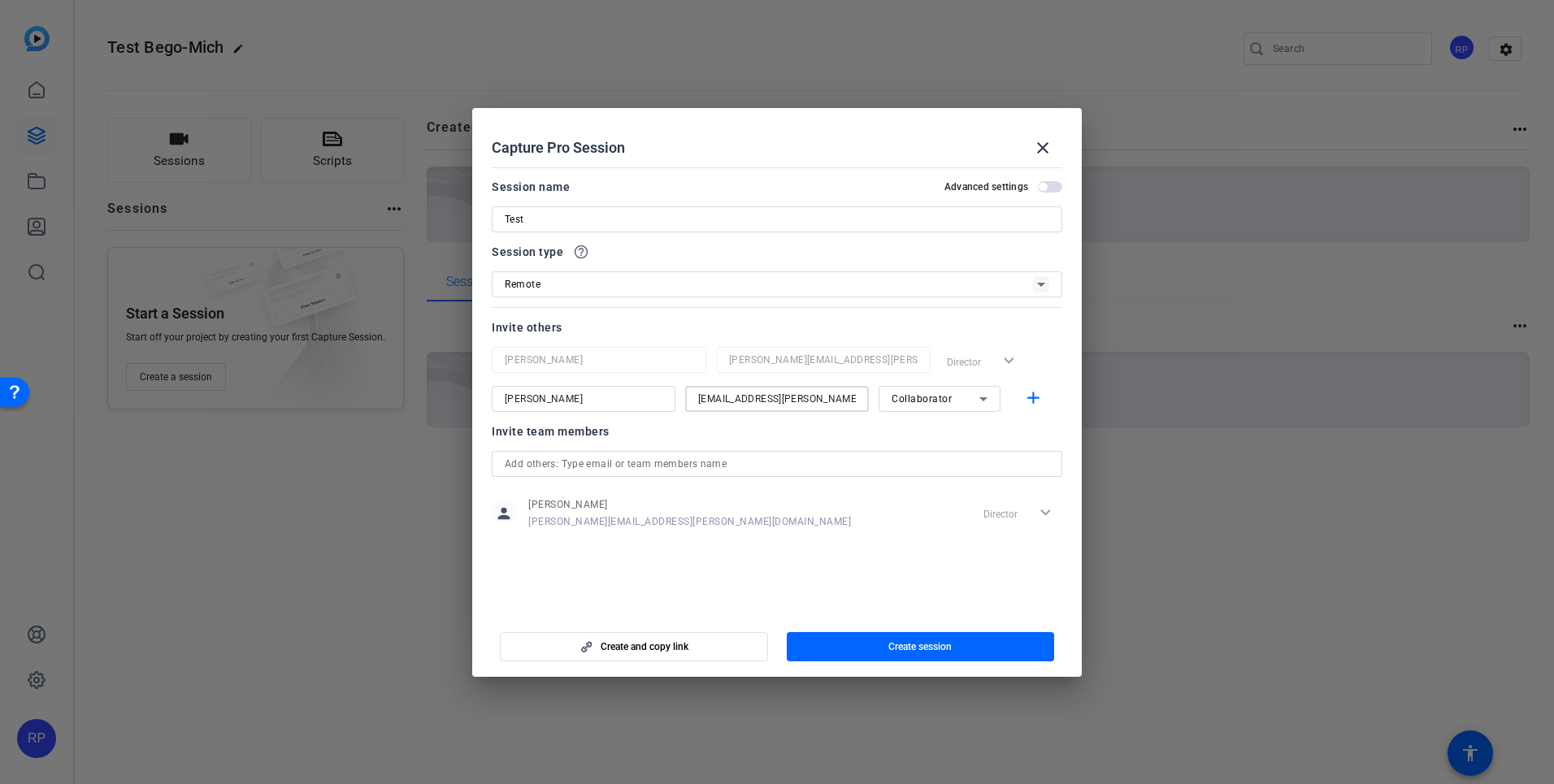
type input "[EMAIL_ADDRESS][PERSON_NAME][DOMAIN_NAME]"
click at [804, 436] on div "Invite team members" at bounding box center [777, 431] width 571 height 19
click at [968, 389] on div "Collaborator" at bounding box center [935, 398] width 87 height 20
click at [946, 434] on span "Collaborator" at bounding box center [922, 431] width 60 height 19
click at [918, 429] on div "Invite team members" at bounding box center [777, 431] width 571 height 19
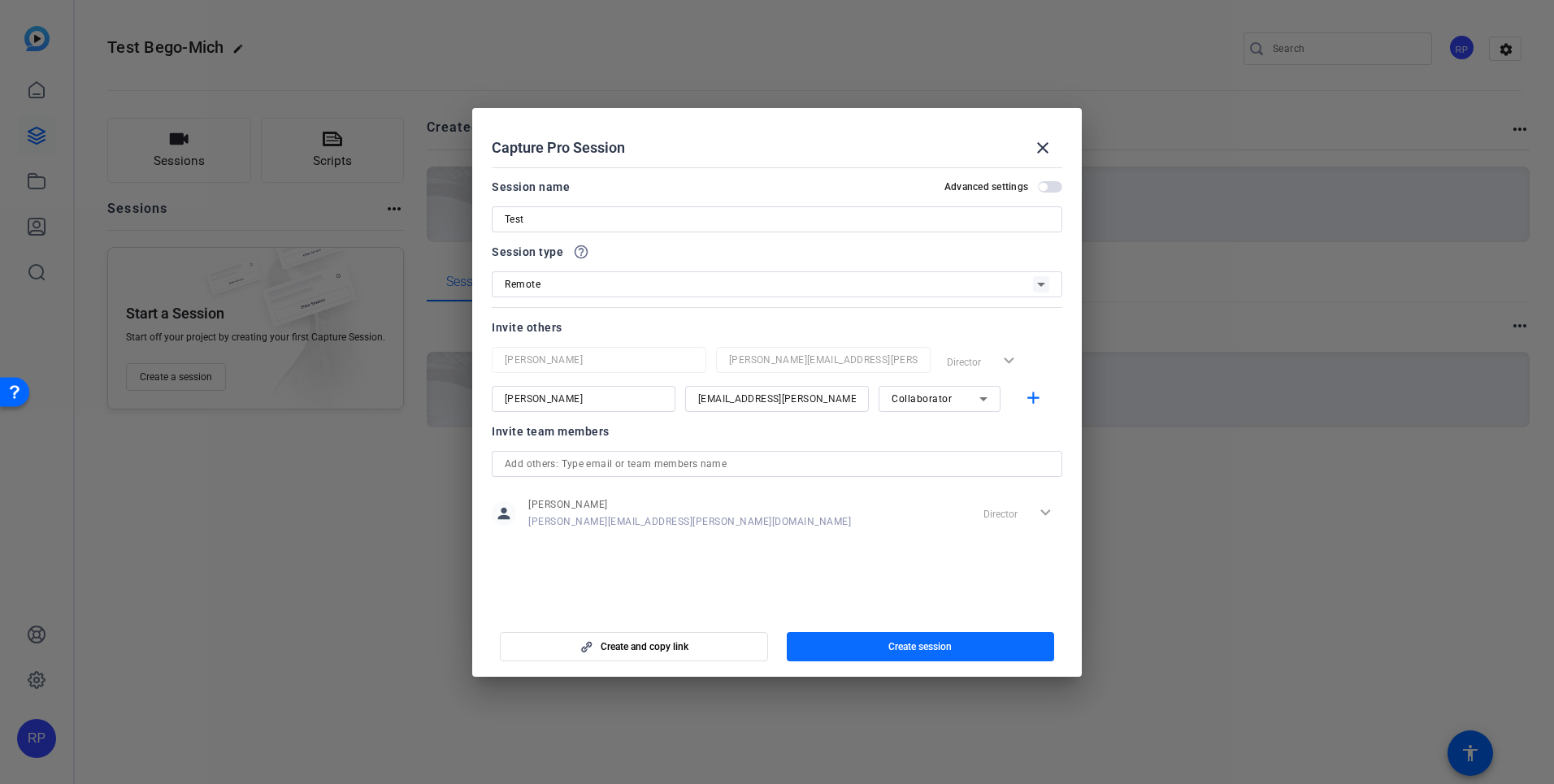
click at [923, 647] on span "Create session" at bounding box center [920, 647] width 63 height 13
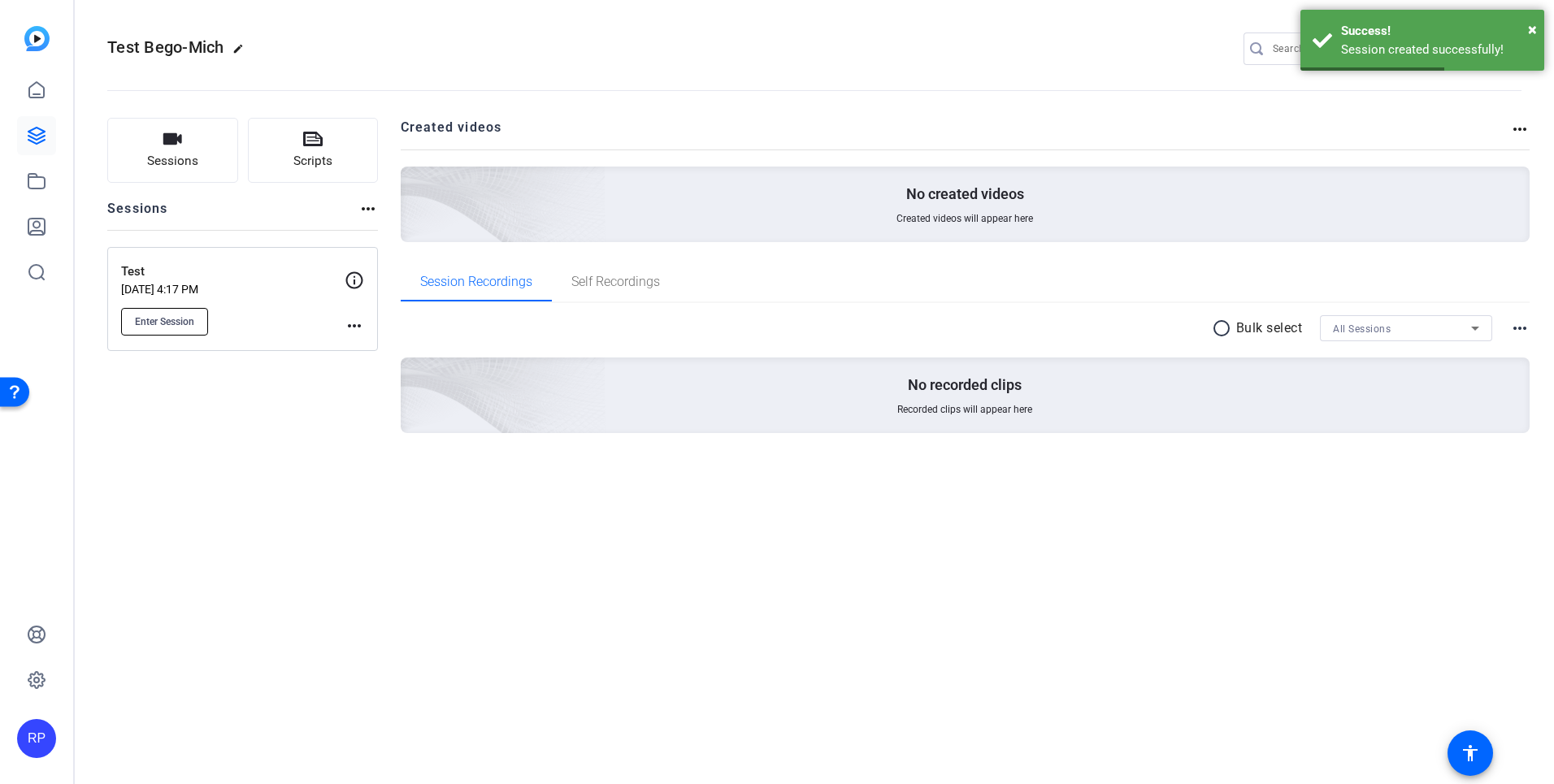
click at [171, 318] on span "Enter Session" at bounding box center [164, 322] width 60 height 13
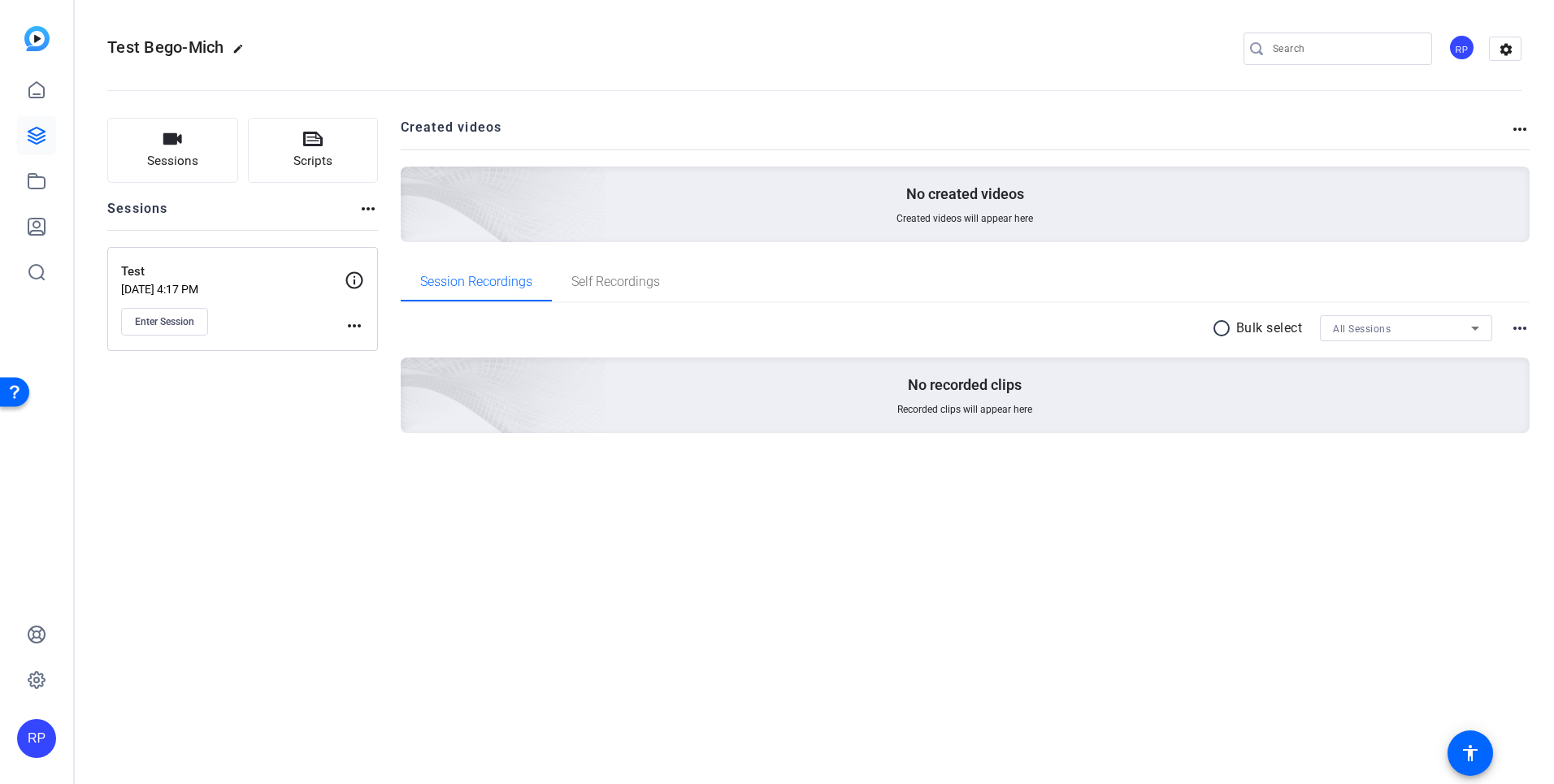
click at [348, 321] on mat-icon "more_horiz" at bounding box center [355, 326] width 19 height 19
click at [356, 287] on div at bounding box center [777, 392] width 1554 height 784
click at [356, 279] on icon at bounding box center [355, 281] width 19 height 19
click at [355, 283] on icon at bounding box center [355, 280] width 17 height 17
click at [358, 277] on icon at bounding box center [355, 281] width 19 height 19
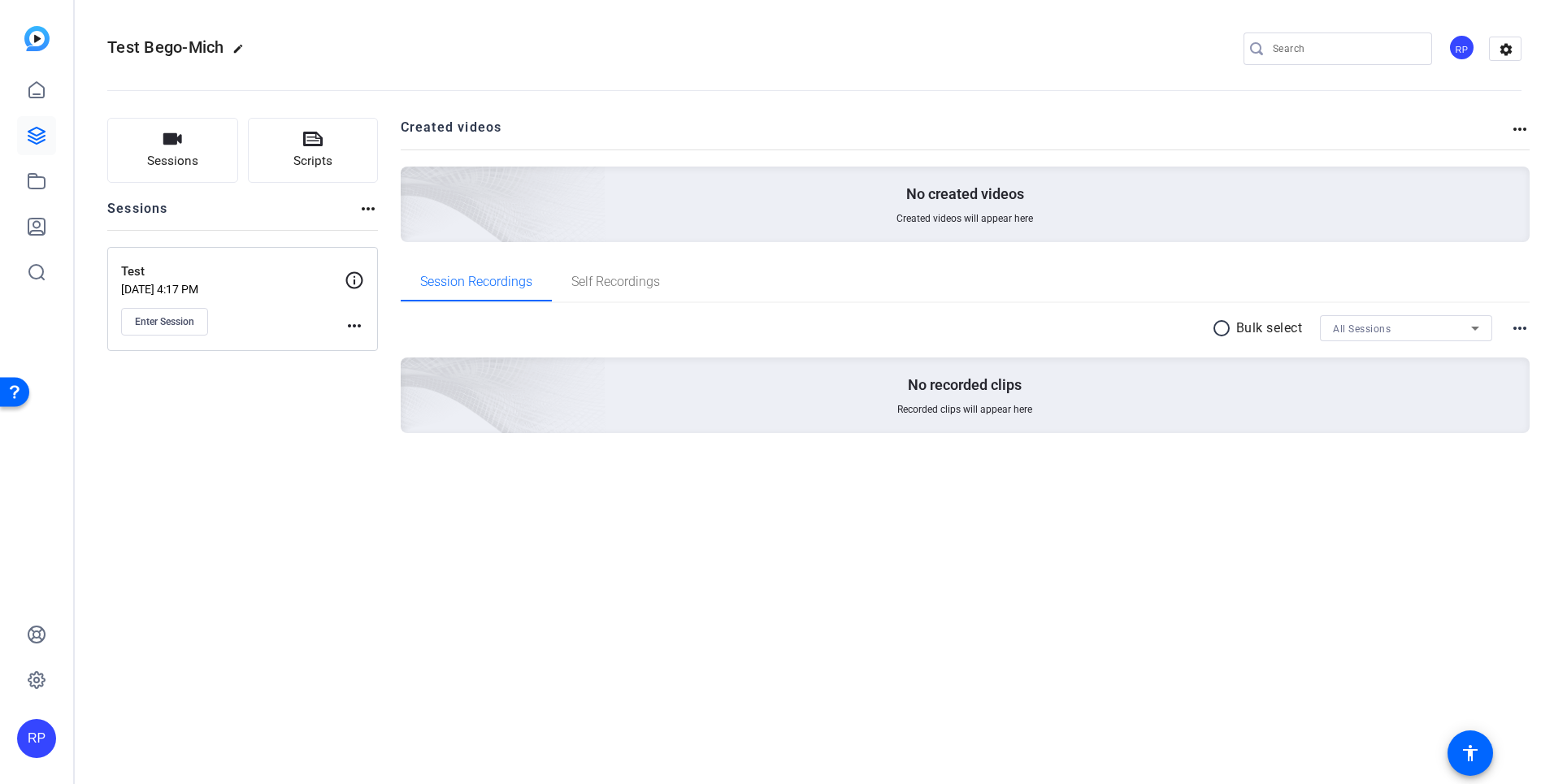
click at [357, 279] on icon at bounding box center [355, 281] width 19 height 19
click at [350, 324] on mat-icon "more_horiz" at bounding box center [355, 326] width 19 height 19
click at [364, 349] on span "Edit Session" at bounding box center [394, 349] width 74 height 19
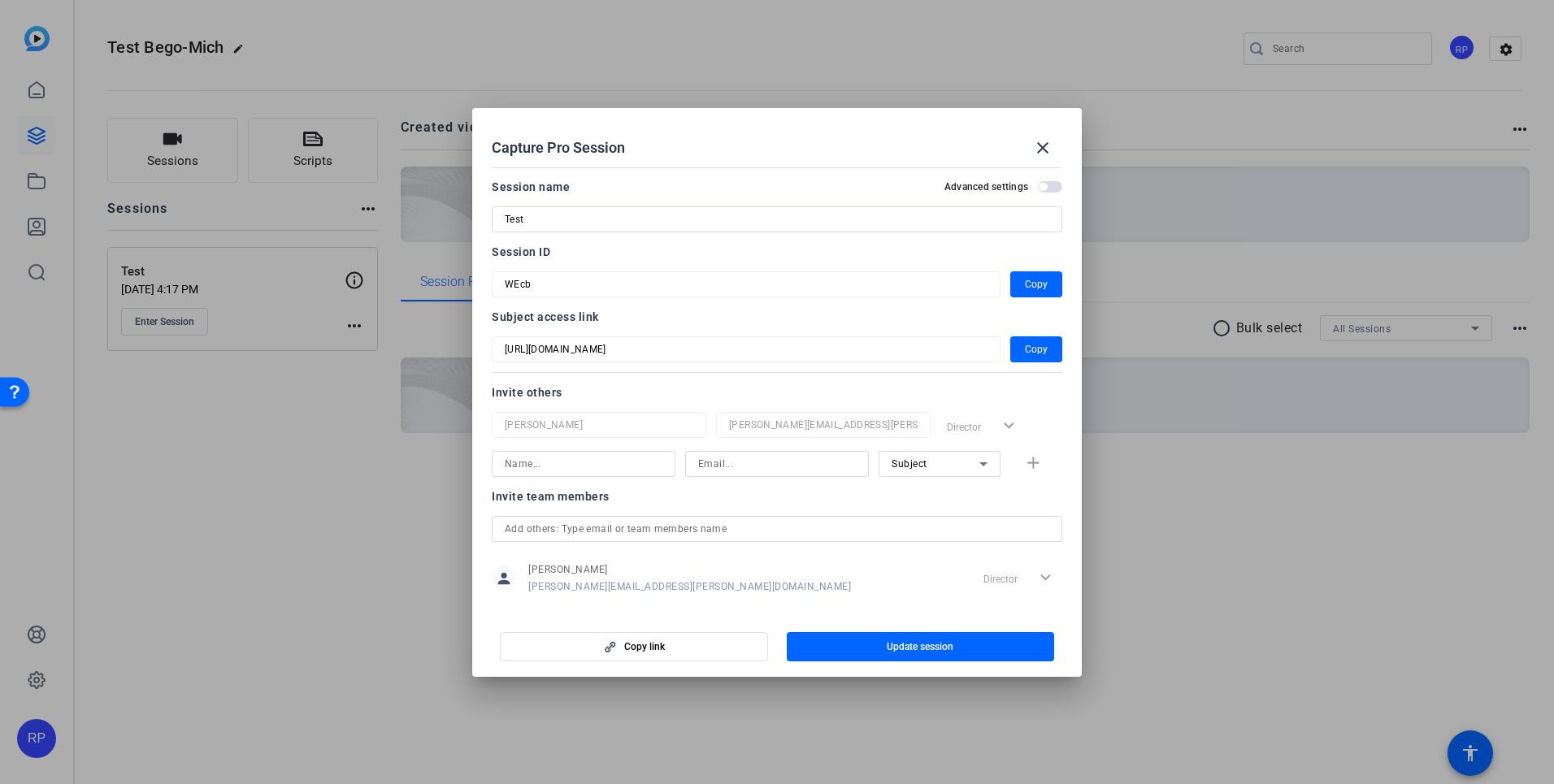
click at [497, 281] on mat-form-field "WEcb" at bounding box center [746, 283] width 508 height 26
click at [1043, 347] on span "Copy" at bounding box center [1036, 349] width 23 height 19
click at [1043, 147] on mat-icon "close" at bounding box center [1043, 148] width 19 height 19
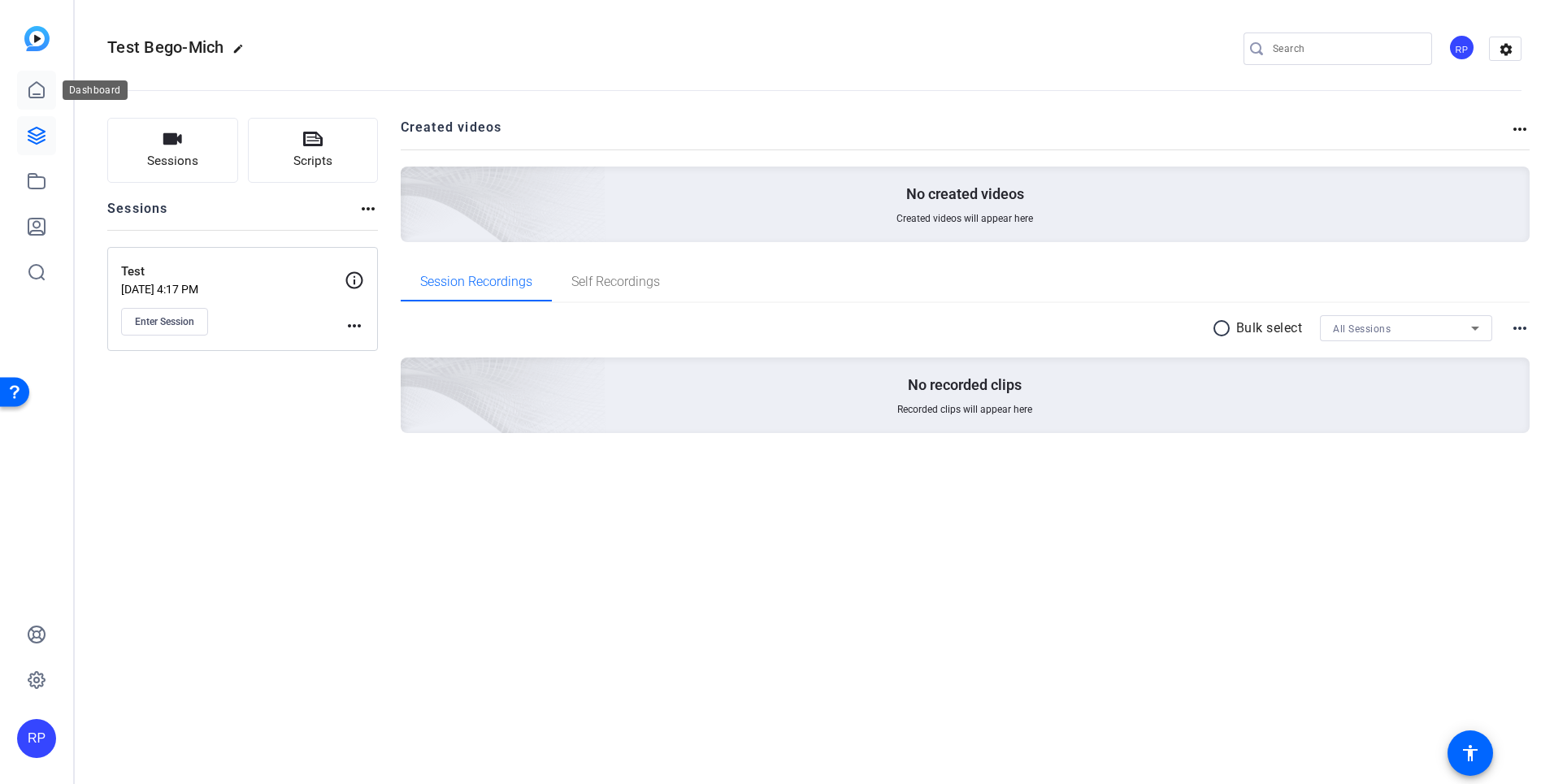
click at [29, 97] on icon at bounding box center [37, 90] width 19 height 19
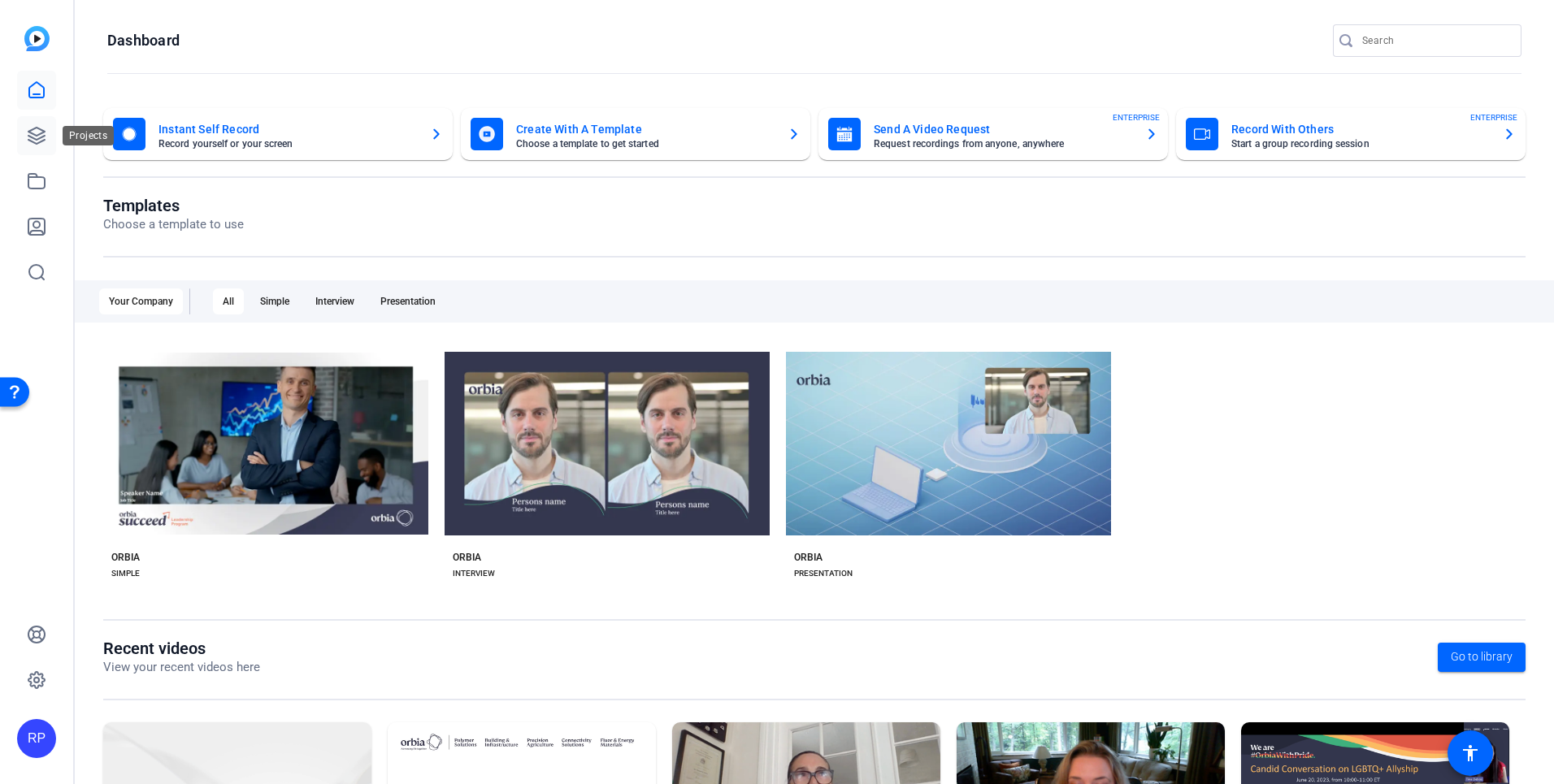
click at [44, 144] on icon at bounding box center [37, 135] width 19 height 19
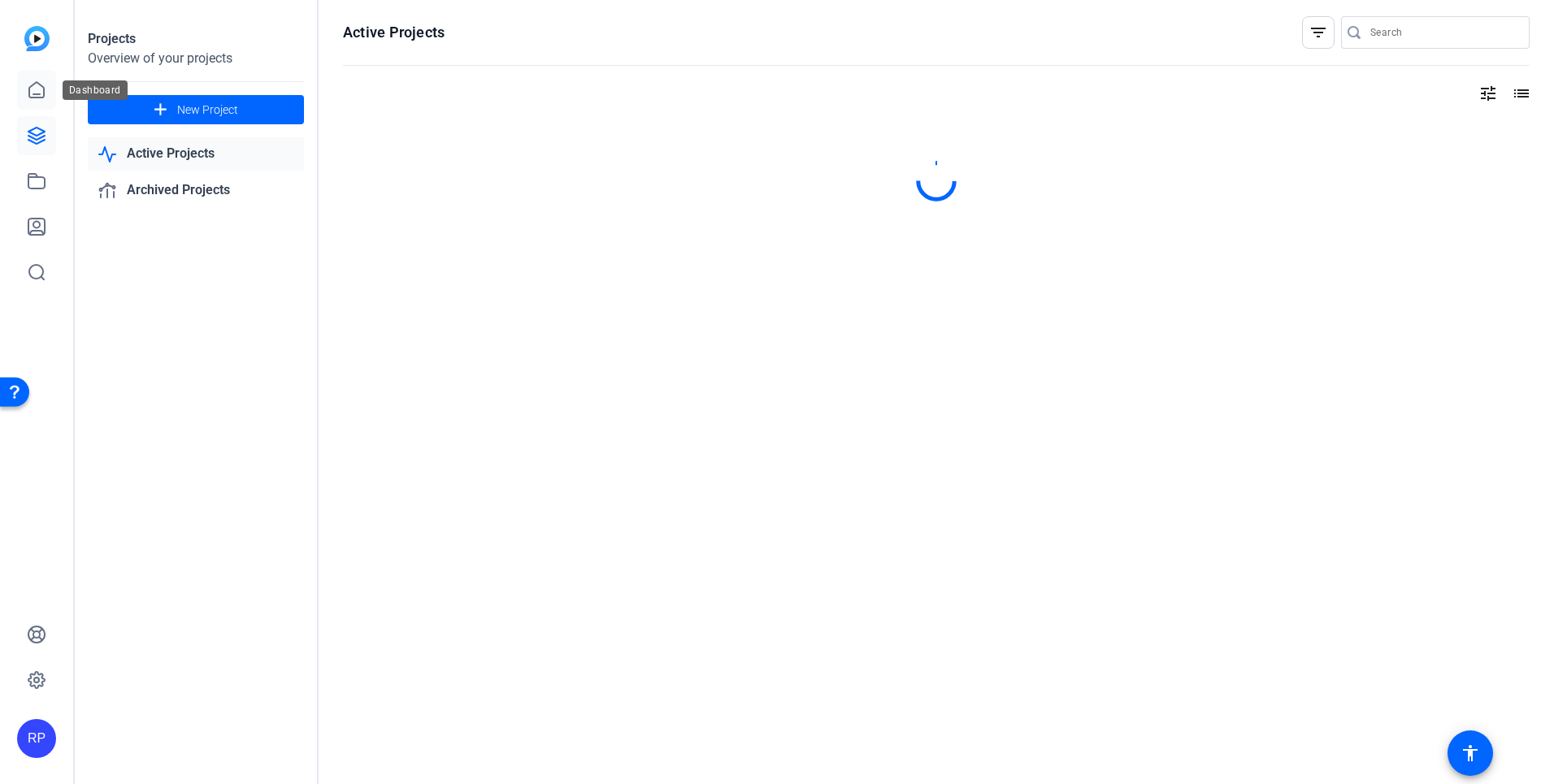
click at [39, 97] on icon at bounding box center [36, 89] width 14 height 15
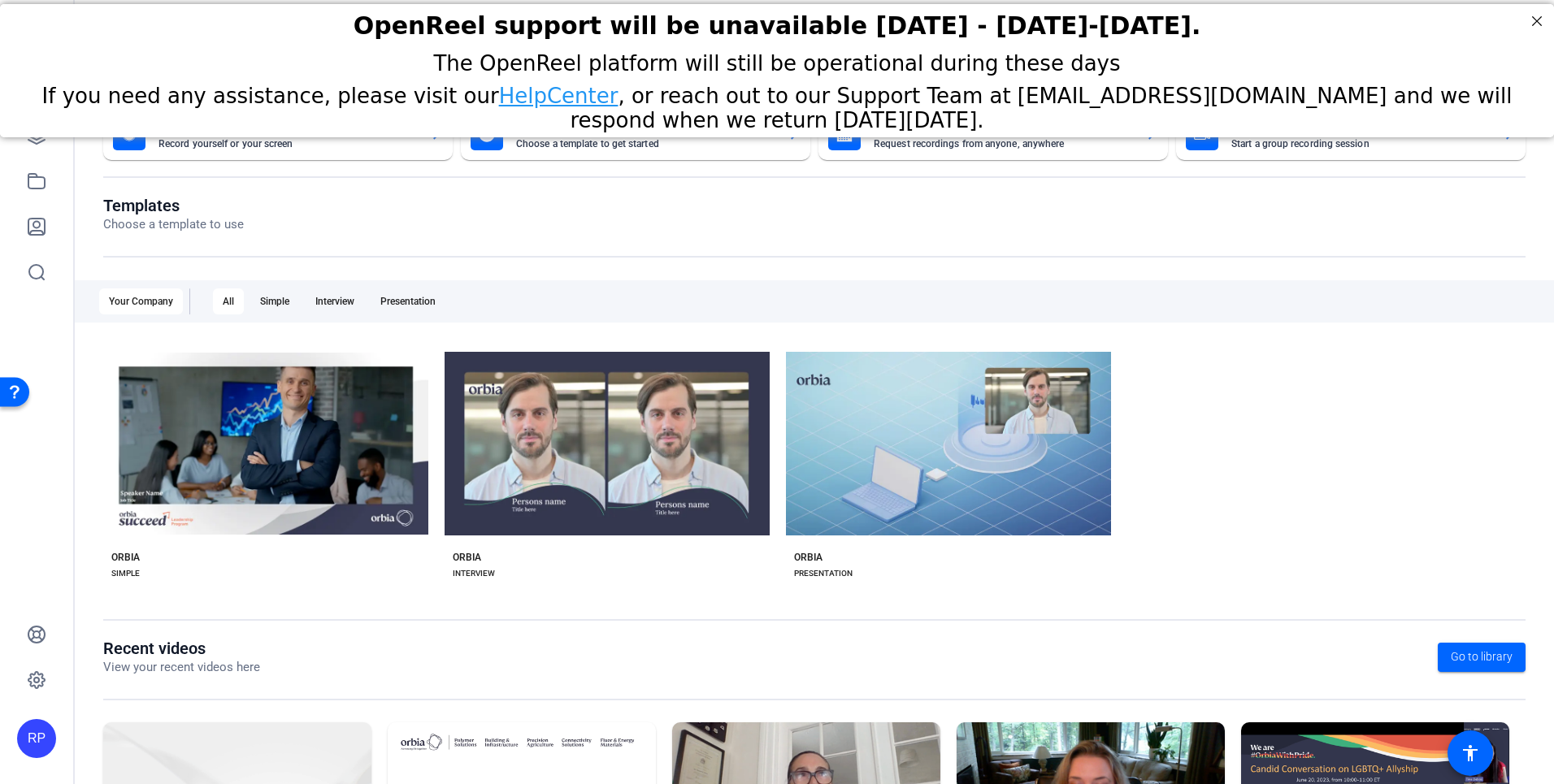
click at [12, 184] on div "RP" at bounding box center [37, 392] width 73 height 784
click at [35, 179] on icon at bounding box center [37, 181] width 19 height 19
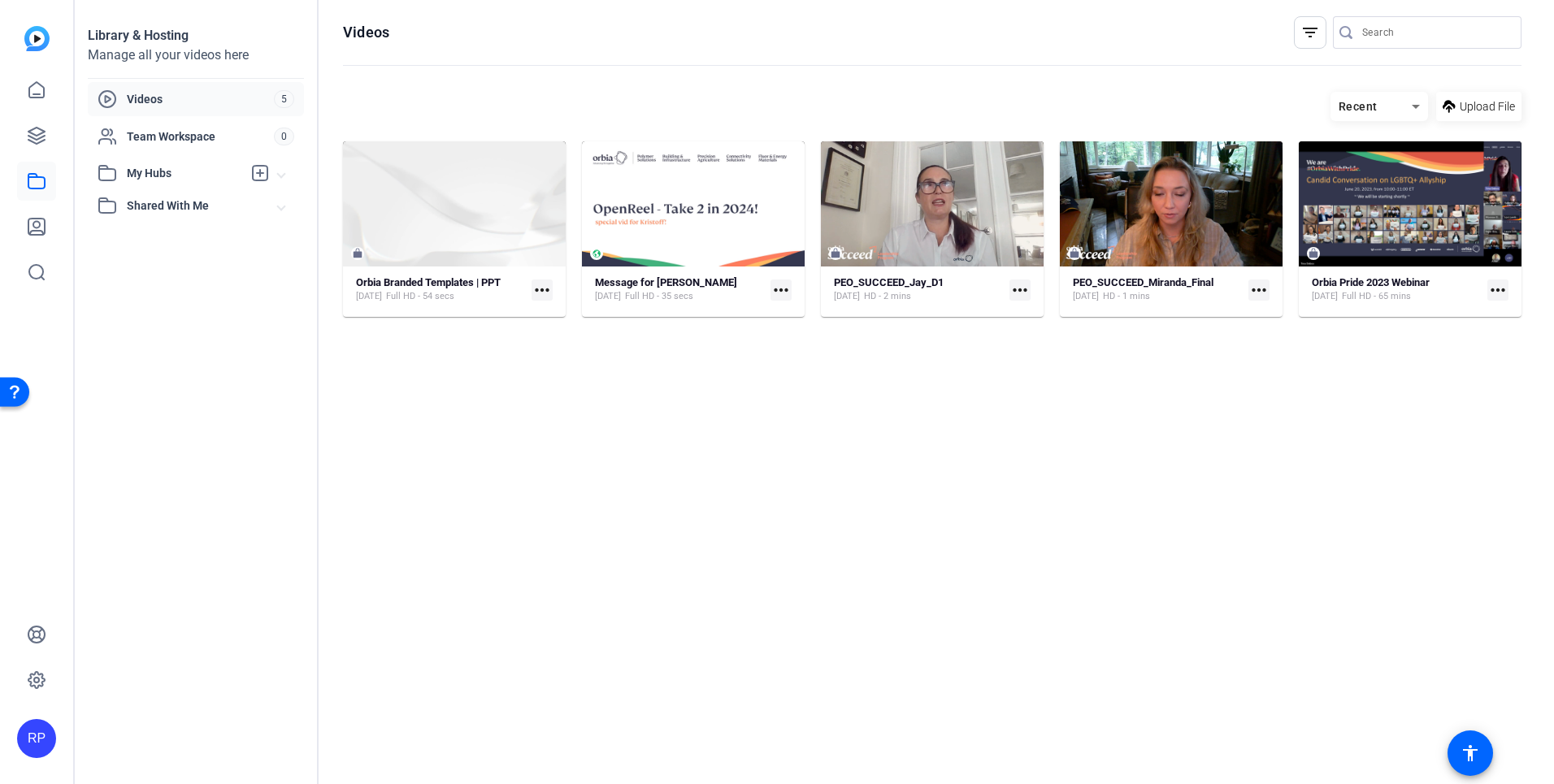
click at [162, 92] on span "Videos" at bounding box center [200, 99] width 147 height 16
click at [38, 137] on icon at bounding box center [37, 135] width 16 height 16
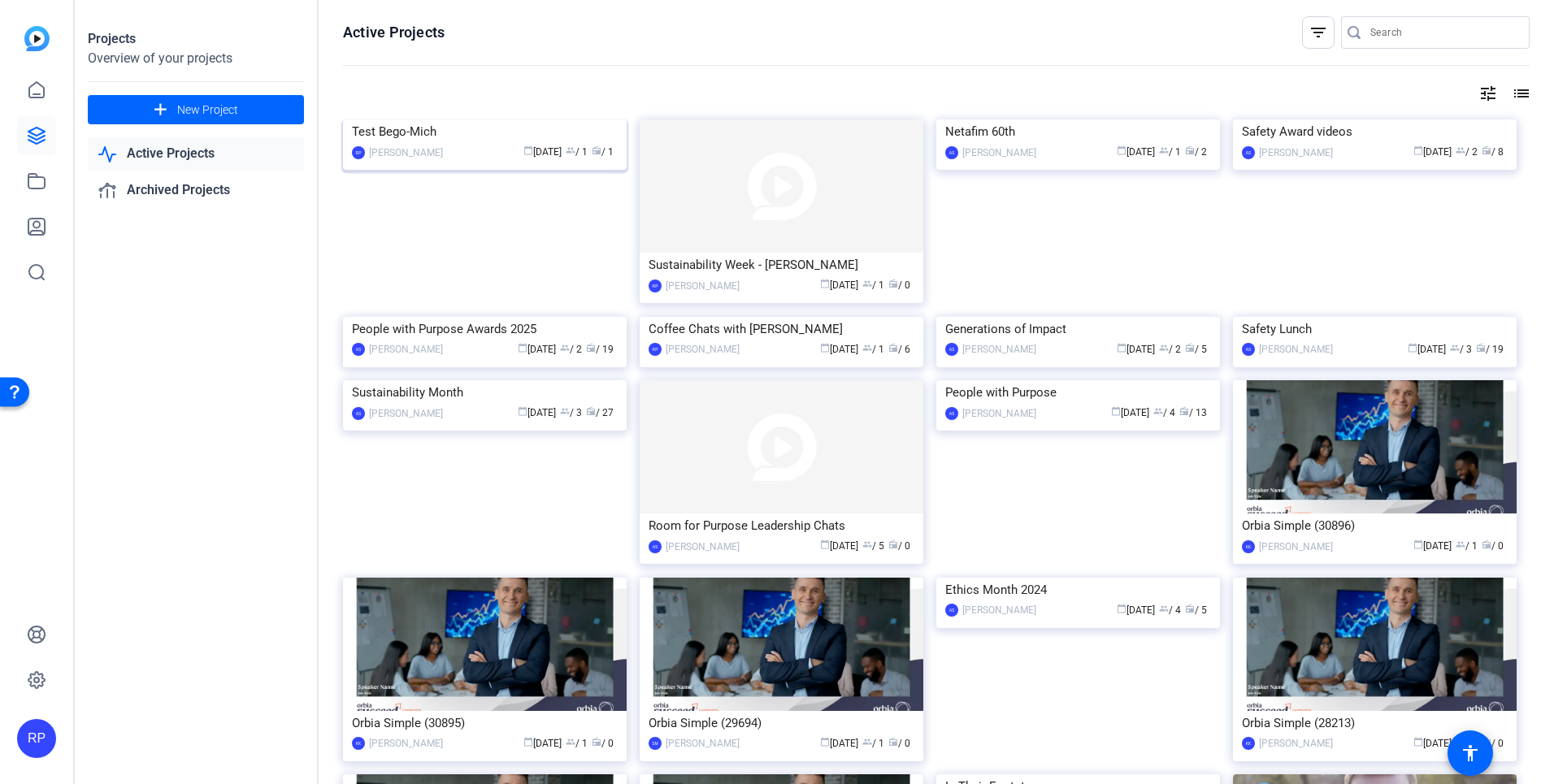
click at [481, 119] on img at bounding box center [484, 119] width 284 height 0
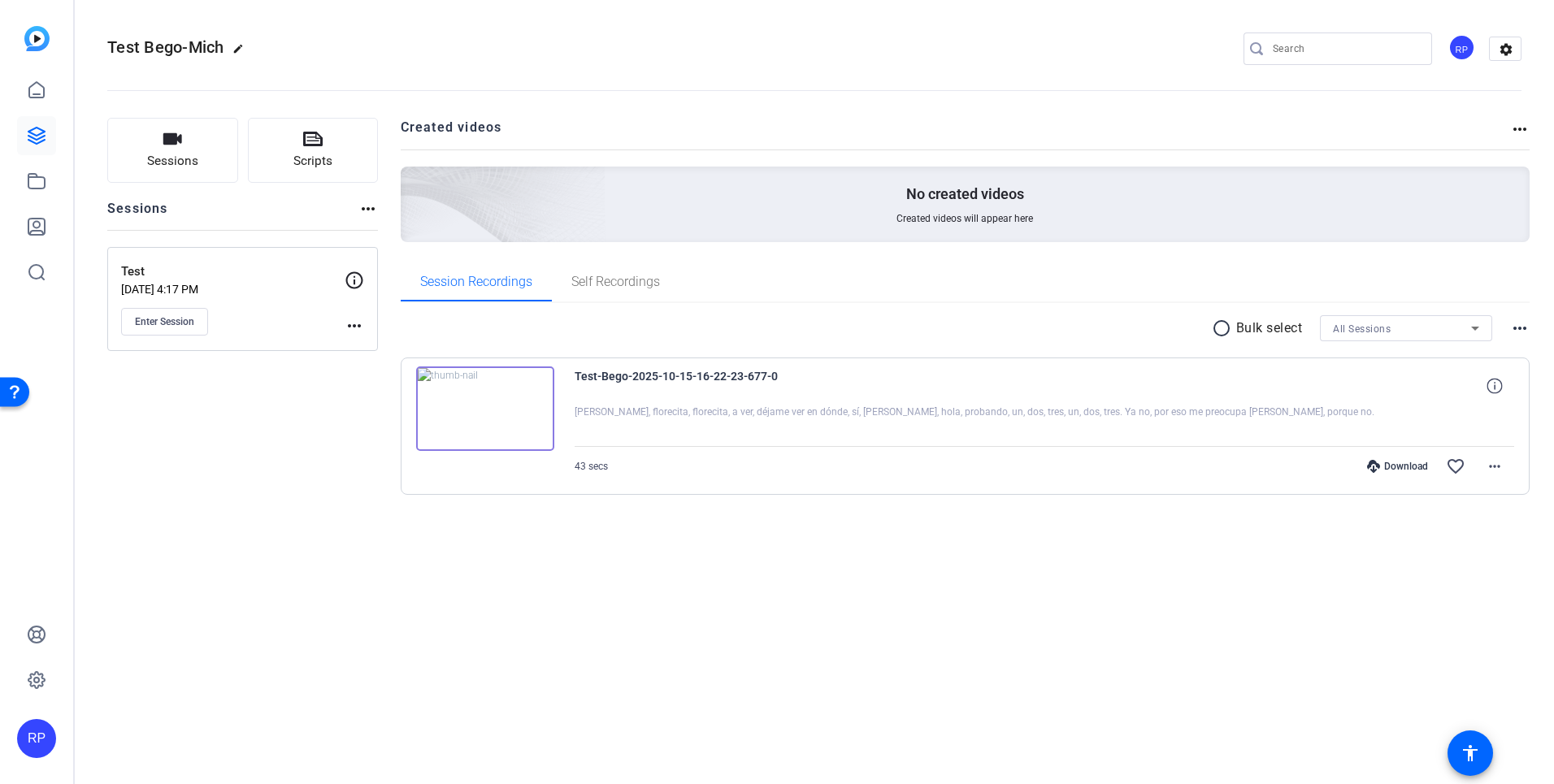
click at [482, 420] on img at bounding box center [485, 408] width 138 height 85
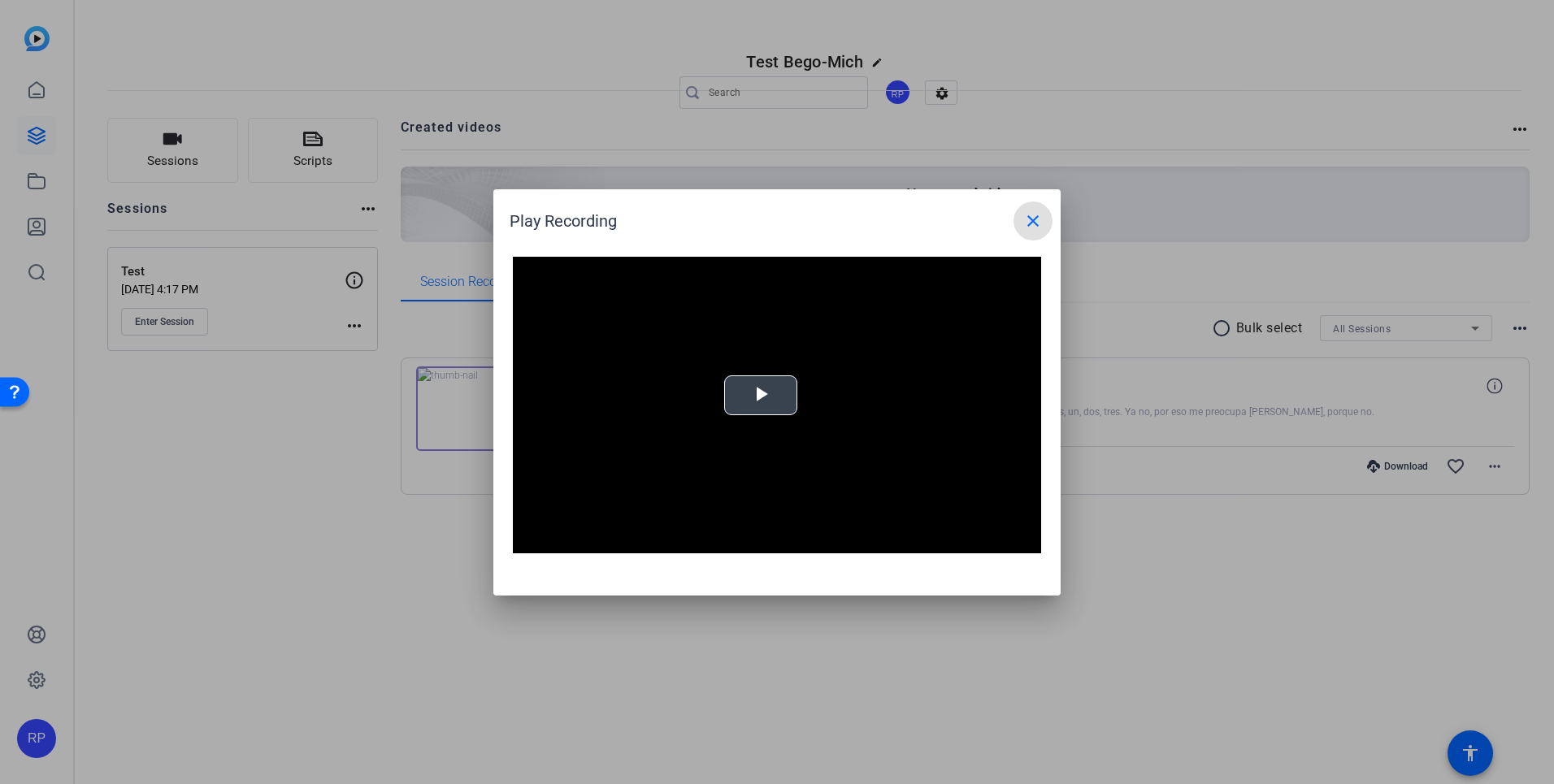
click at [760, 395] on span "Video Player" at bounding box center [760, 395] width 0 height 0
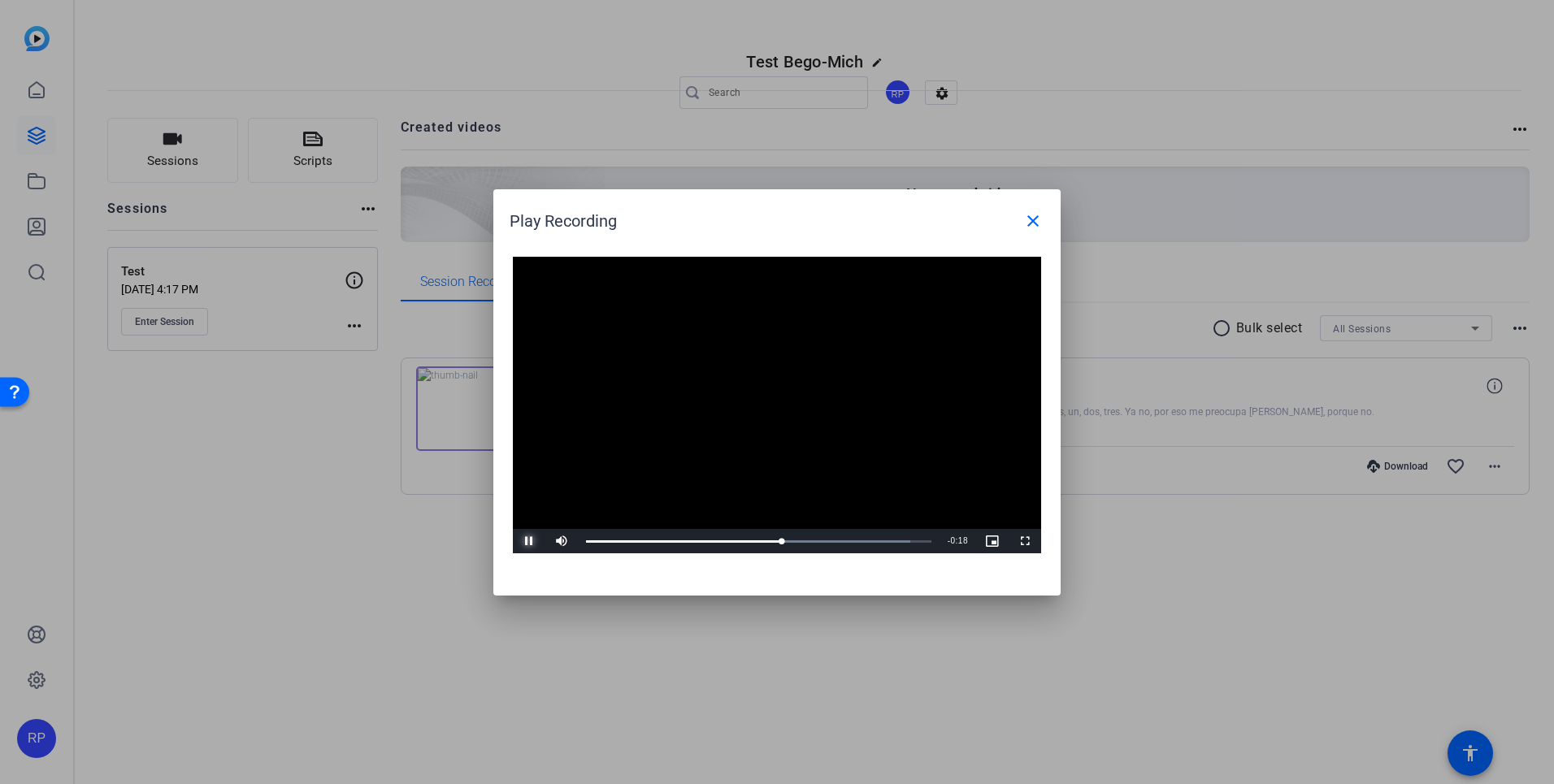
click at [529, 541] on span "Video Player" at bounding box center [530, 541] width 33 height 0
click at [1032, 220] on mat-icon "close" at bounding box center [1033, 221] width 19 height 19
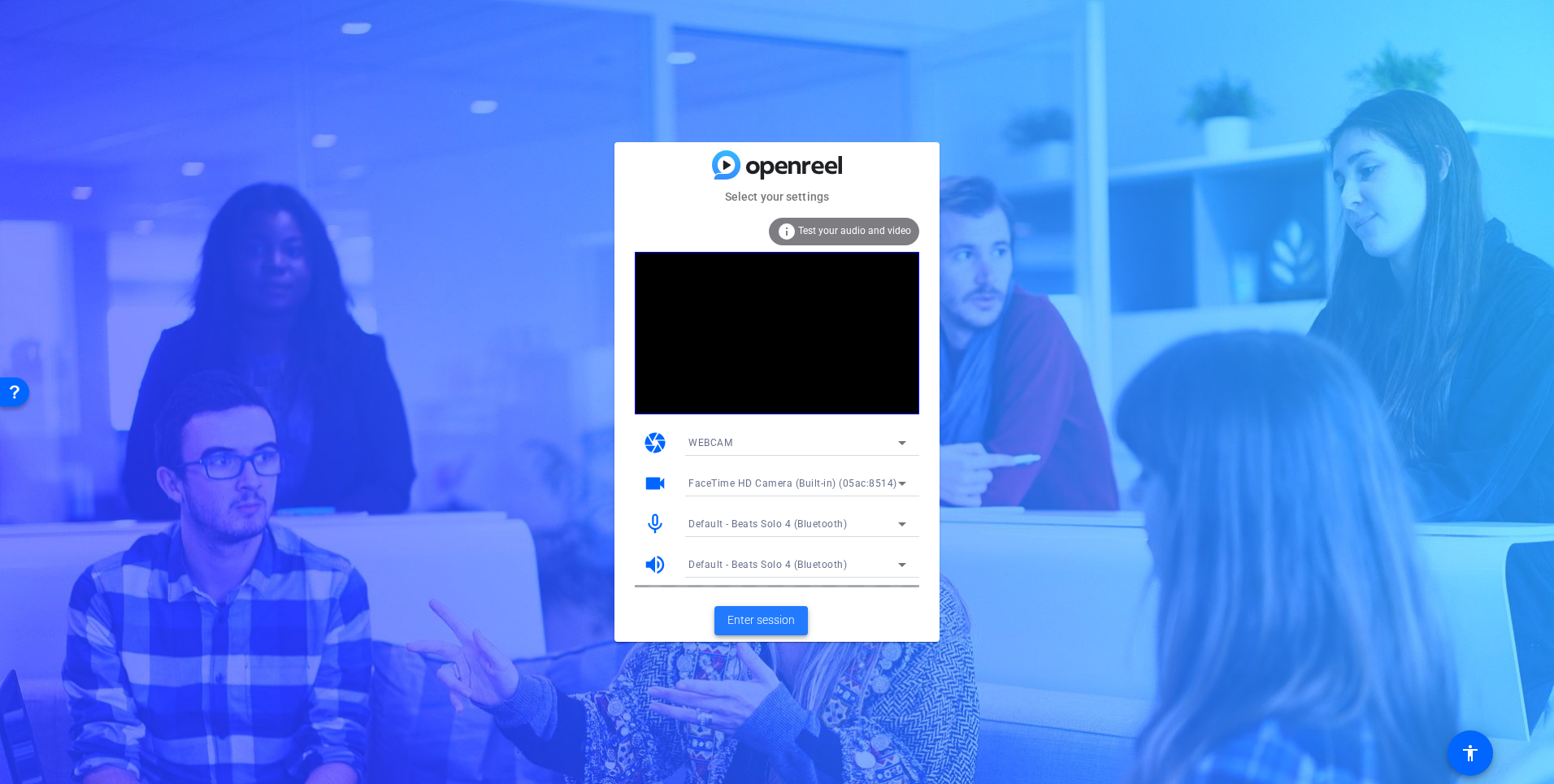
click at [765, 622] on span "Enter session" at bounding box center [761, 621] width 67 height 17
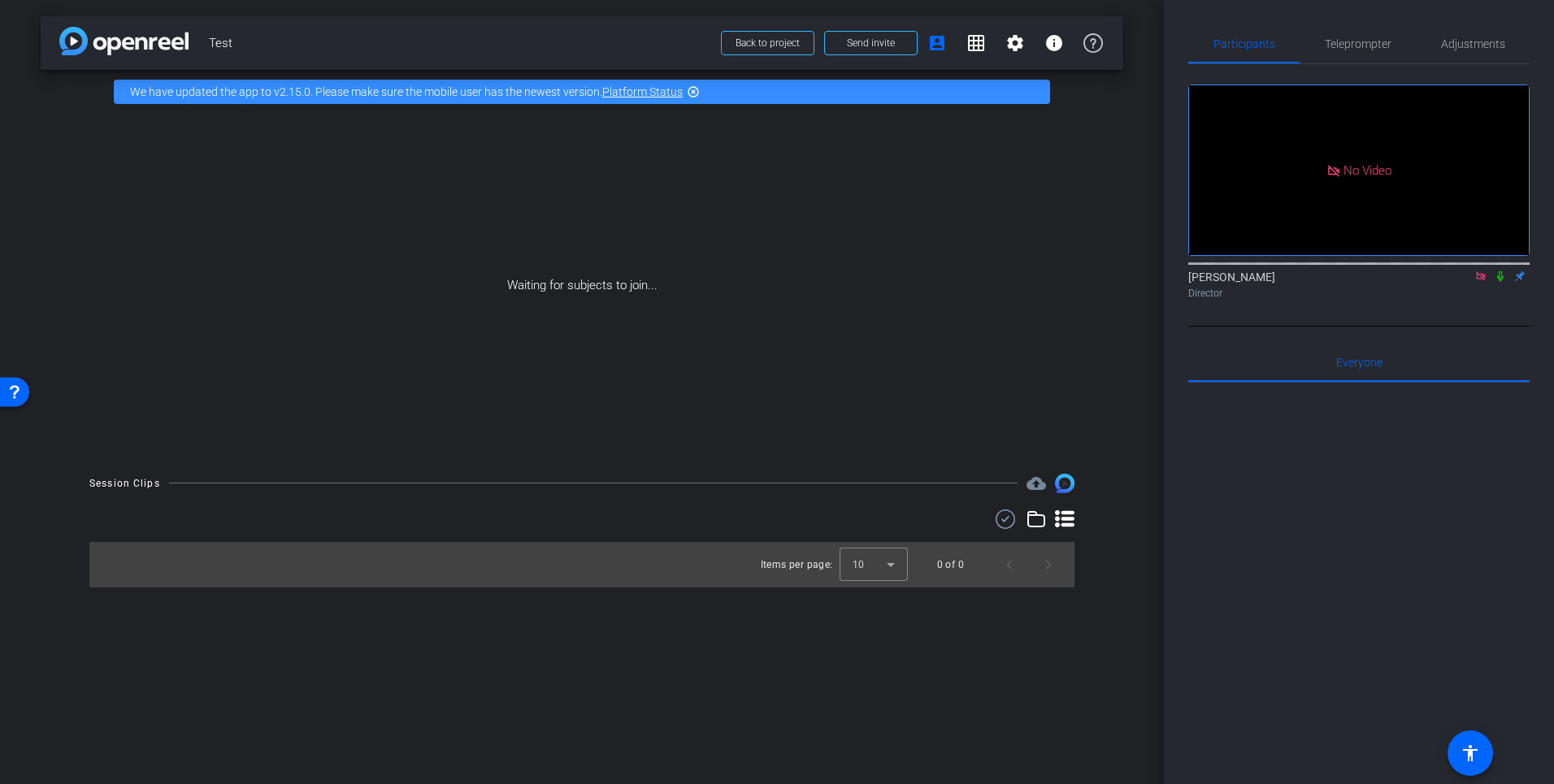
click at [1481, 282] on icon at bounding box center [1481, 277] width 13 height 12
click at [1481, 282] on icon at bounding box center [1480, 276] width 7 height 11
click at [1460, 282] on icon at bounding box center [1462, 277] width 13 height 12
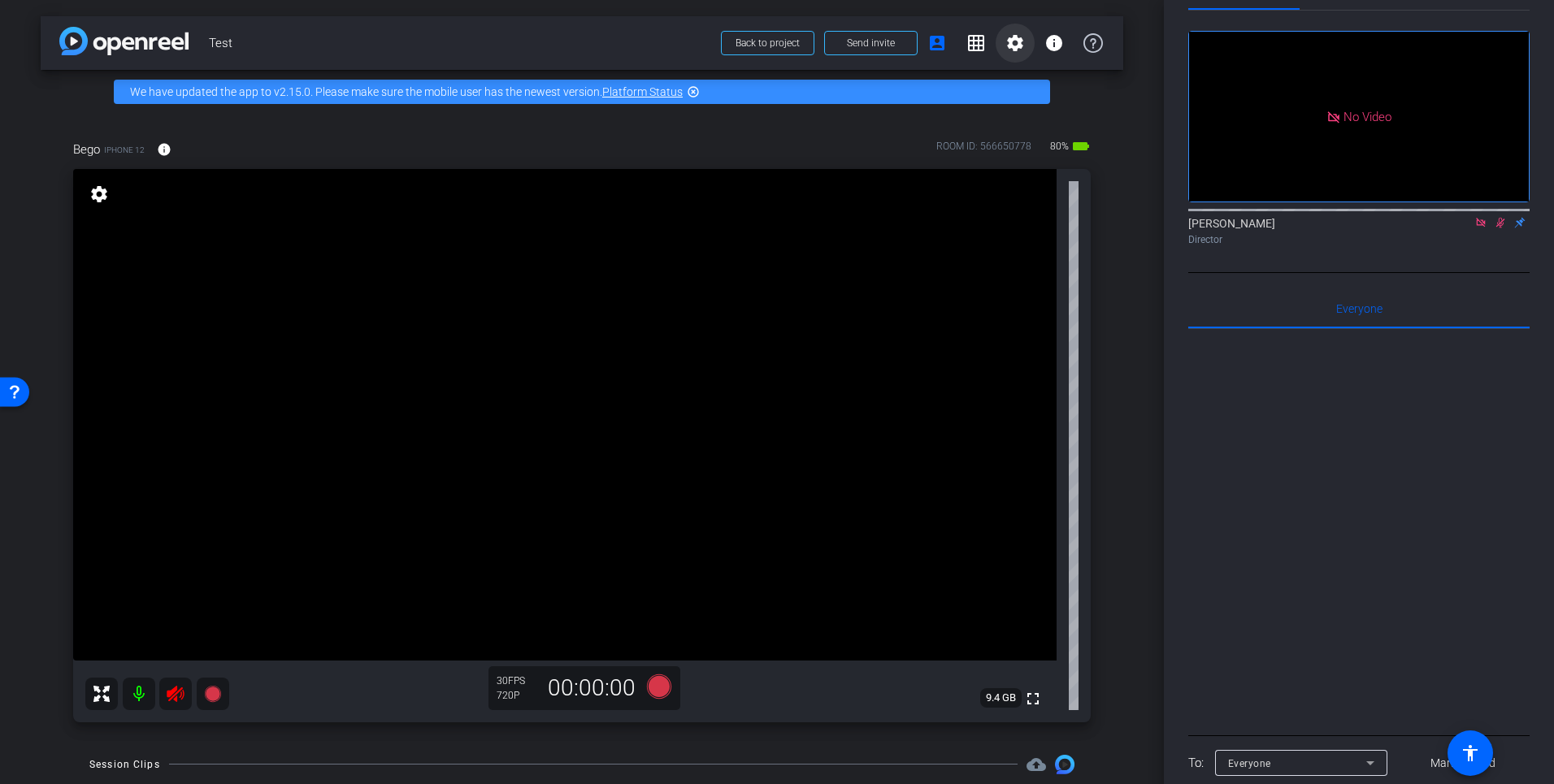
click at [1011, 40] on mat-icon "settings" at bounding box center [1015, 43] width 19 height 19
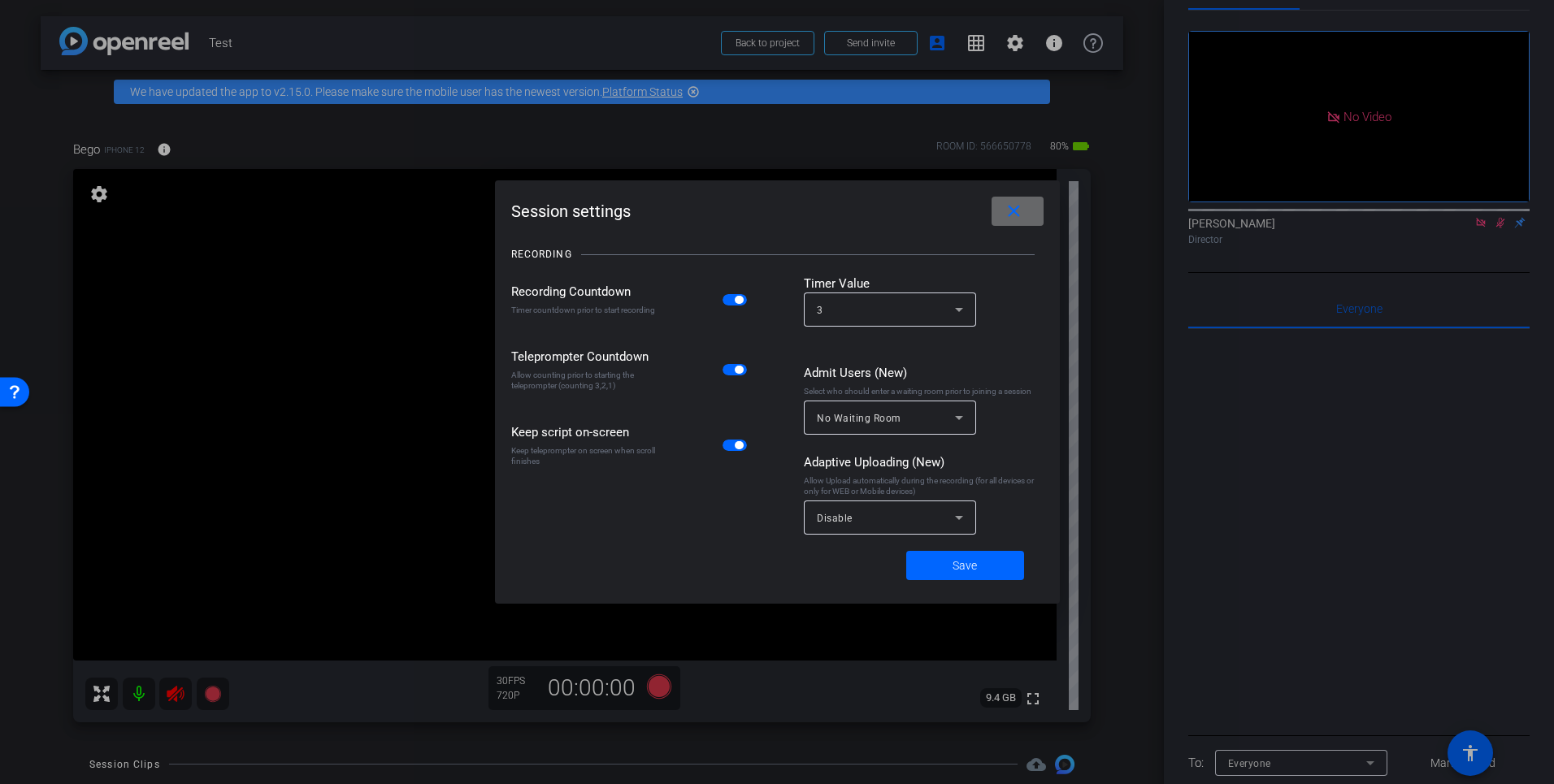
click at [1024, 209] on span at bounding box center [1018, 211] width 52 height 39
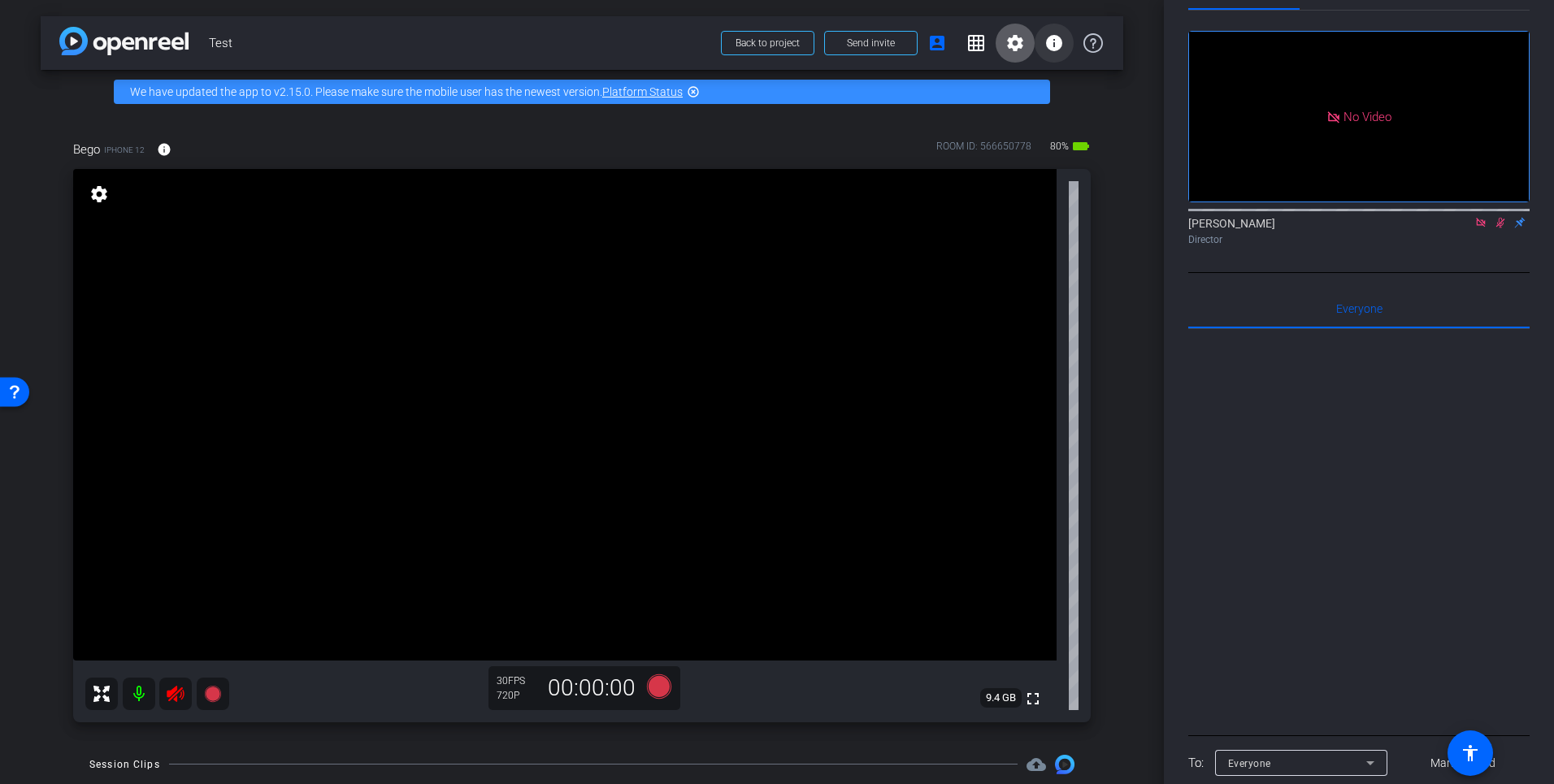
click at [1056, 44] on mat-icon "info" at bounding box center [1054, 43] width 19 height 19
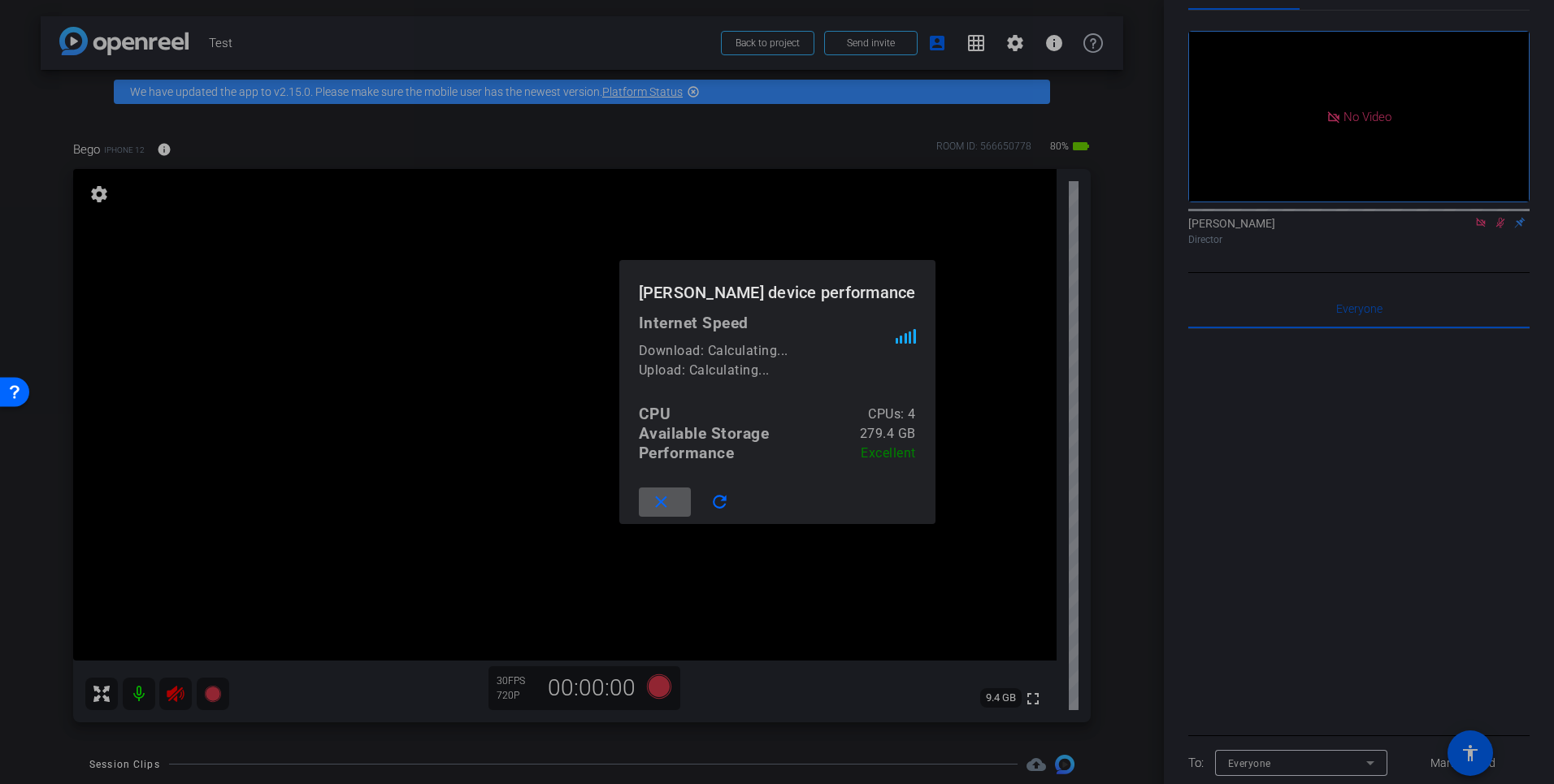
click at [926, 386] on div at bounding box center [777, 392] width 1554 height 784
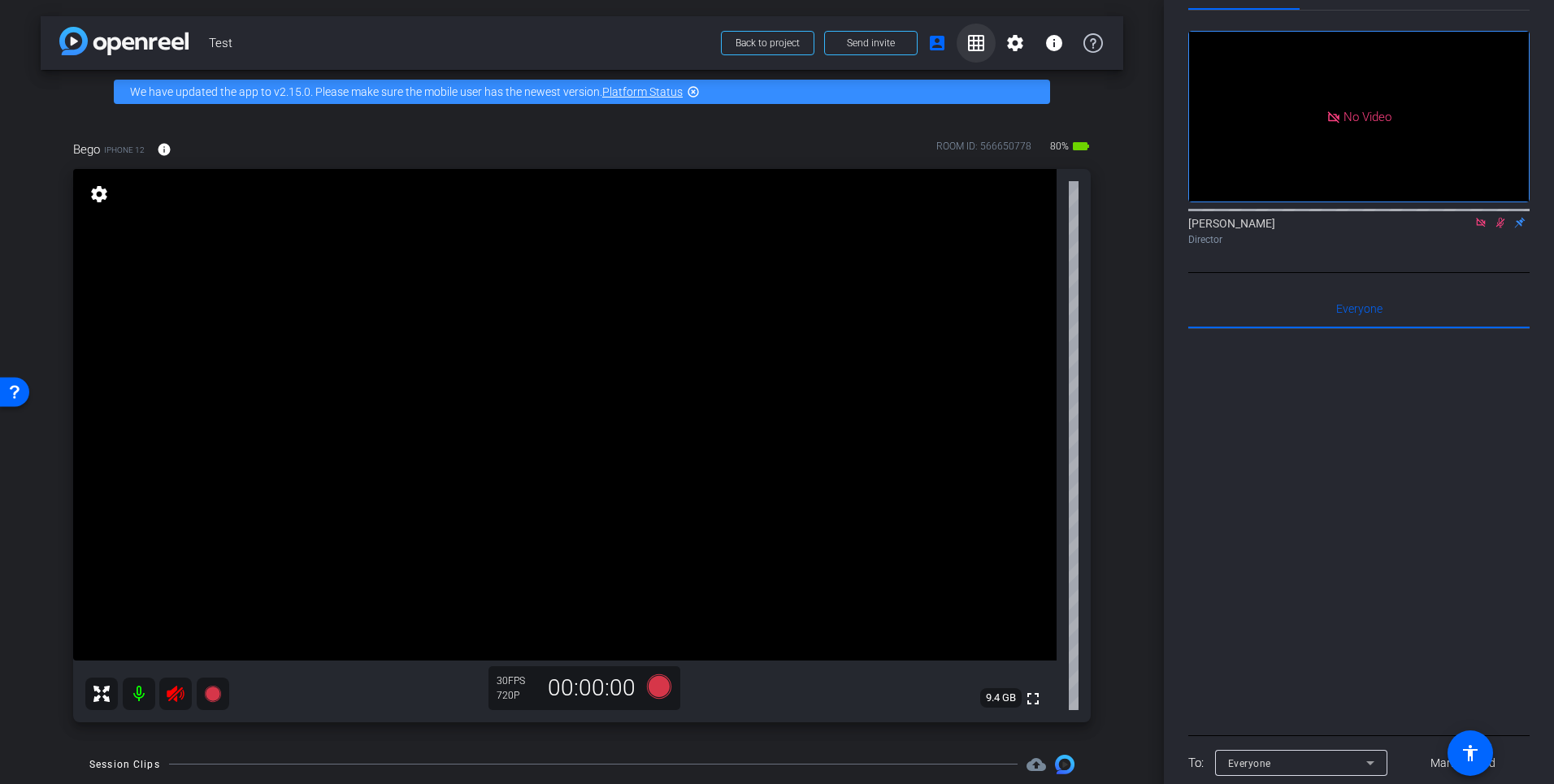
click at [971, 37] on mat-icon "grid_on" at bounding box center [975, 43] width 19 height 19
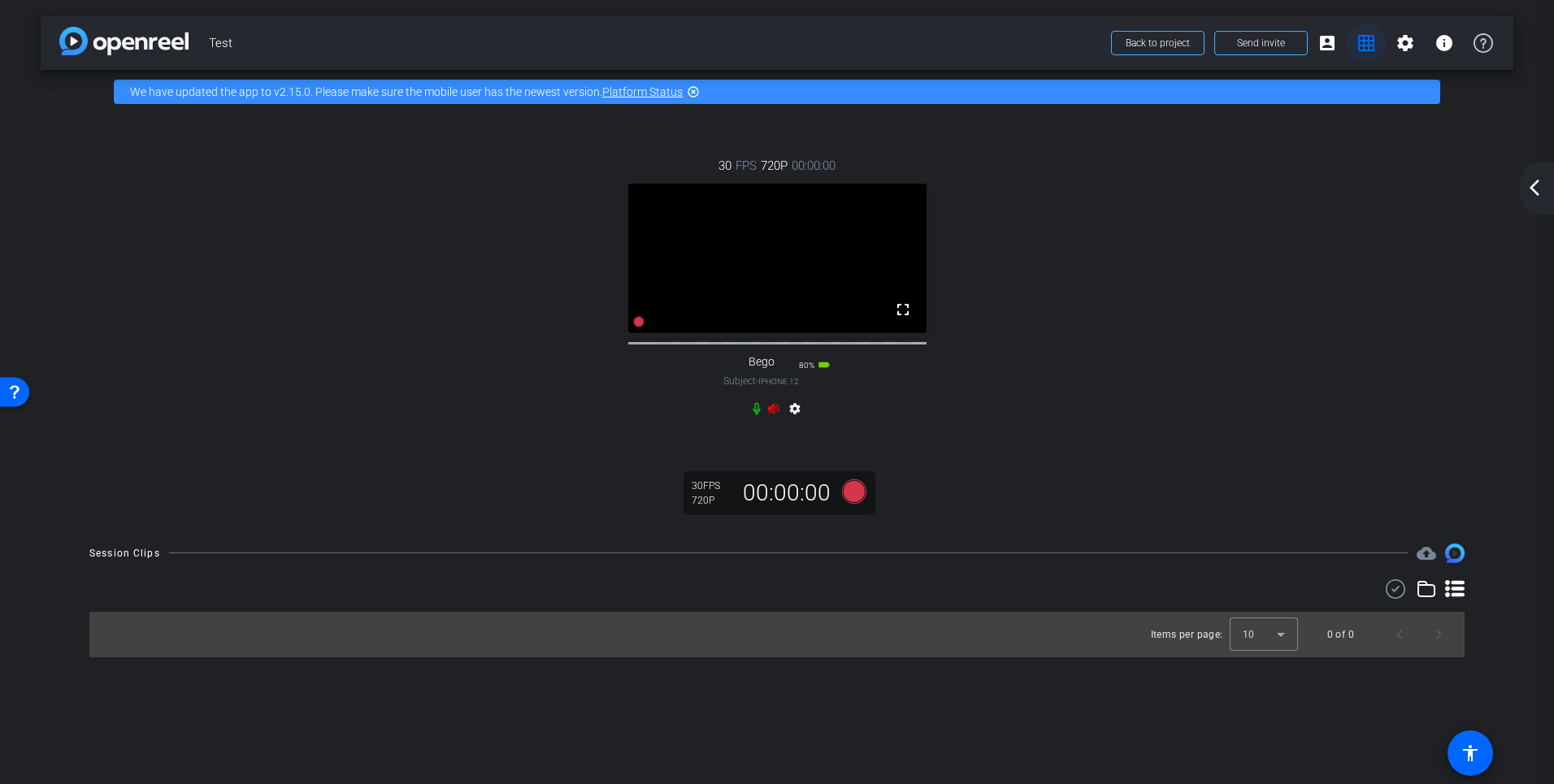
click at [1363, 45] on mat-icon "grid_on" at bounding box center [1366, 43] width 19 height 19
click at [1364, 42] on mat-icon "grid_on" at bounding box center [1366, 43] width 19 height 19
click at [1329, 45] on mat-icon "account_box" at bounding box center [1327, 43] width 19 height 19
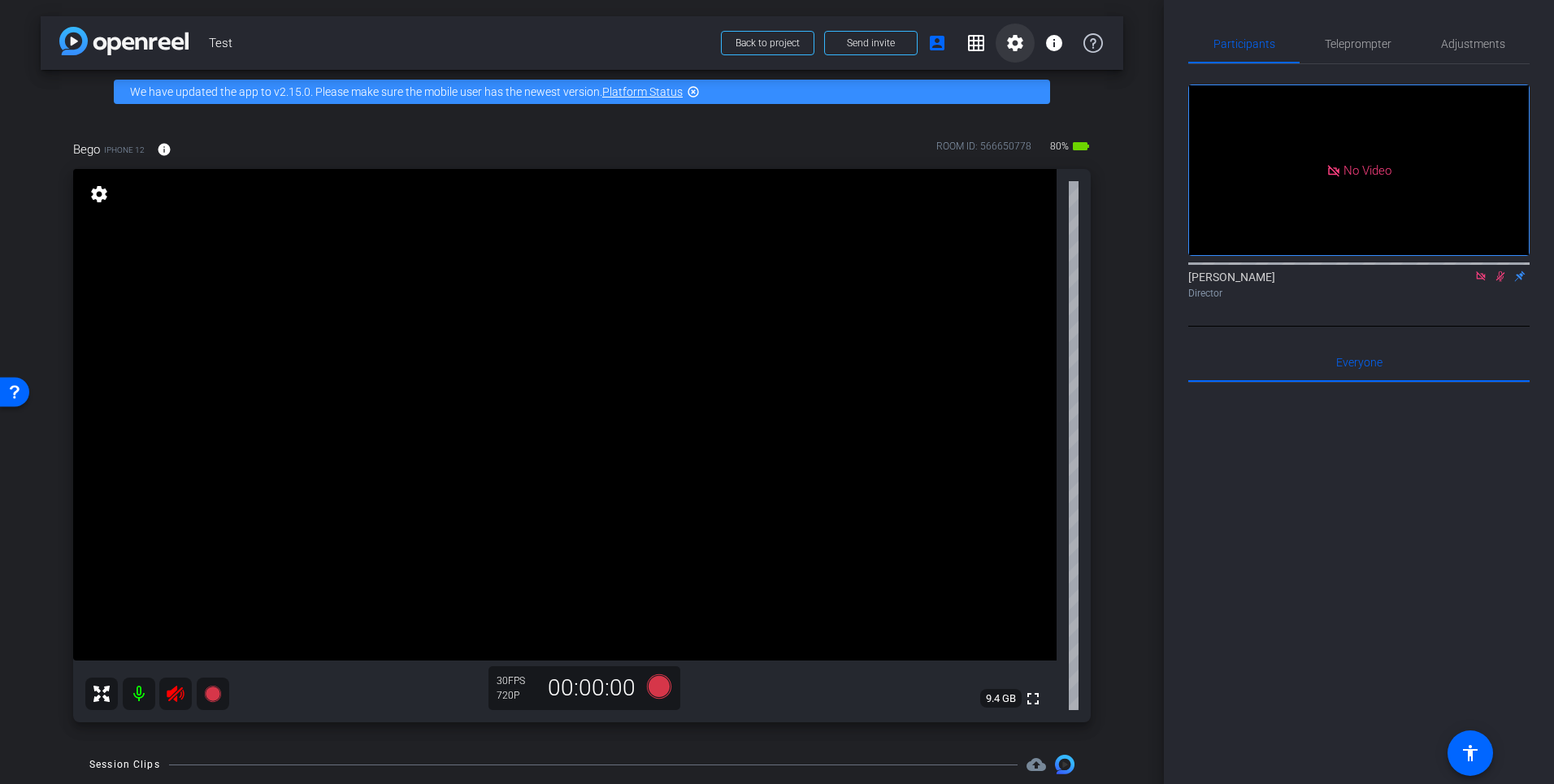
click at [1013, 39] on mat-icon "settings" at bounding box center [1015, 43] width 19 height 19
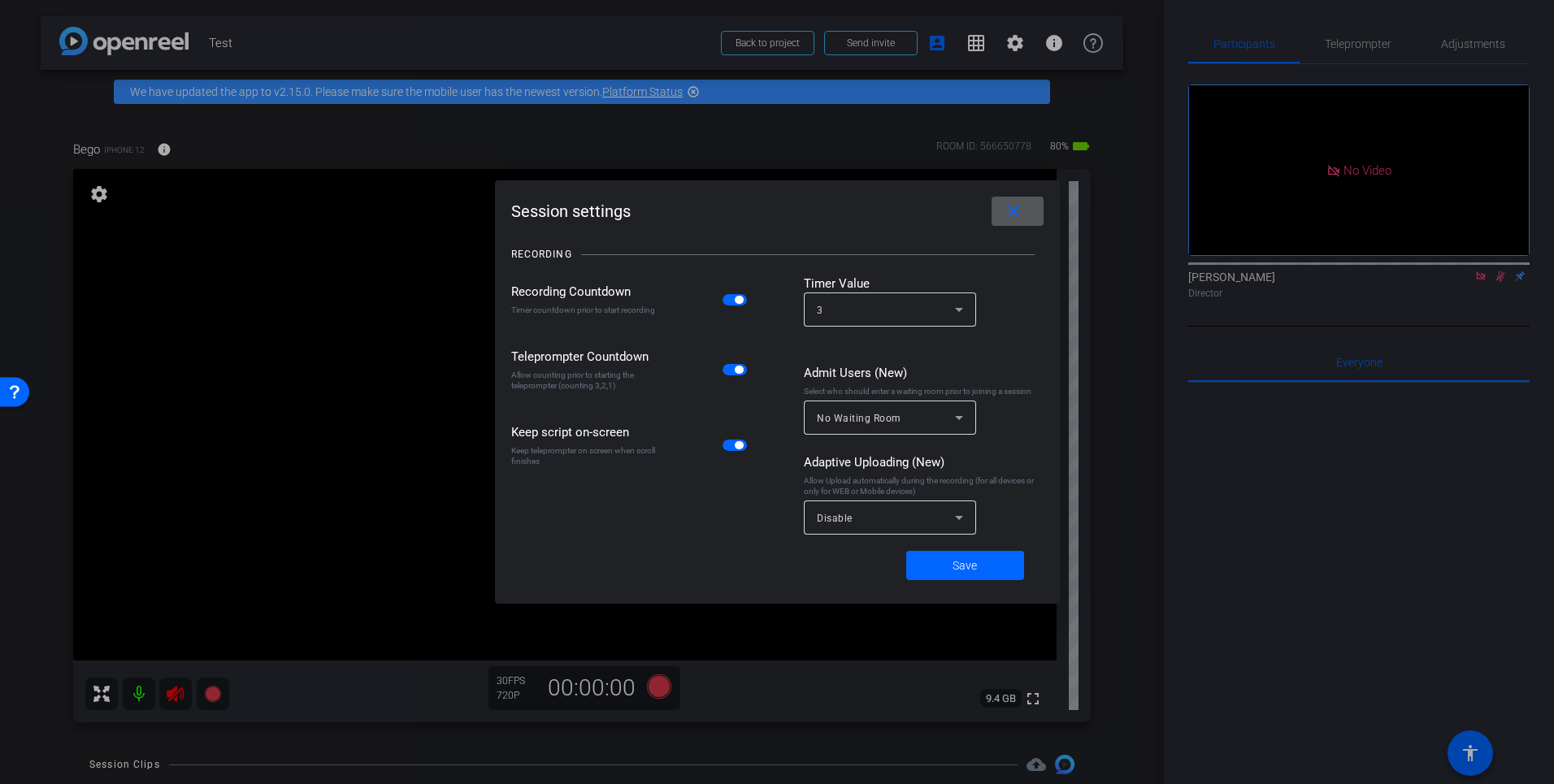
click at [1000, 211] on span at bounding box center [1018, 211] width 52 height 39
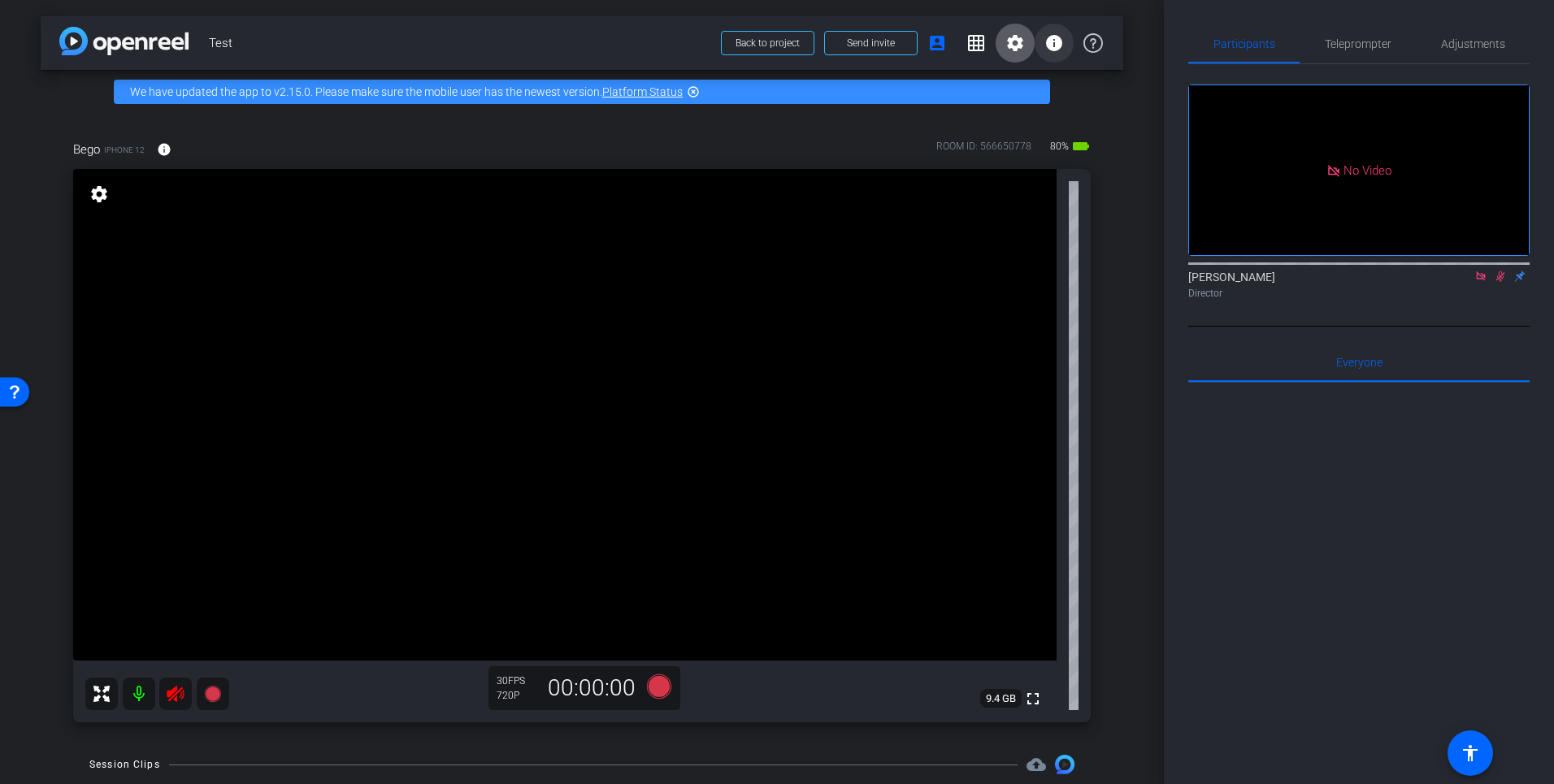
click at [1060, 48] on mat-icon "info" at bounding box center [1054, 43] width 19 height 19
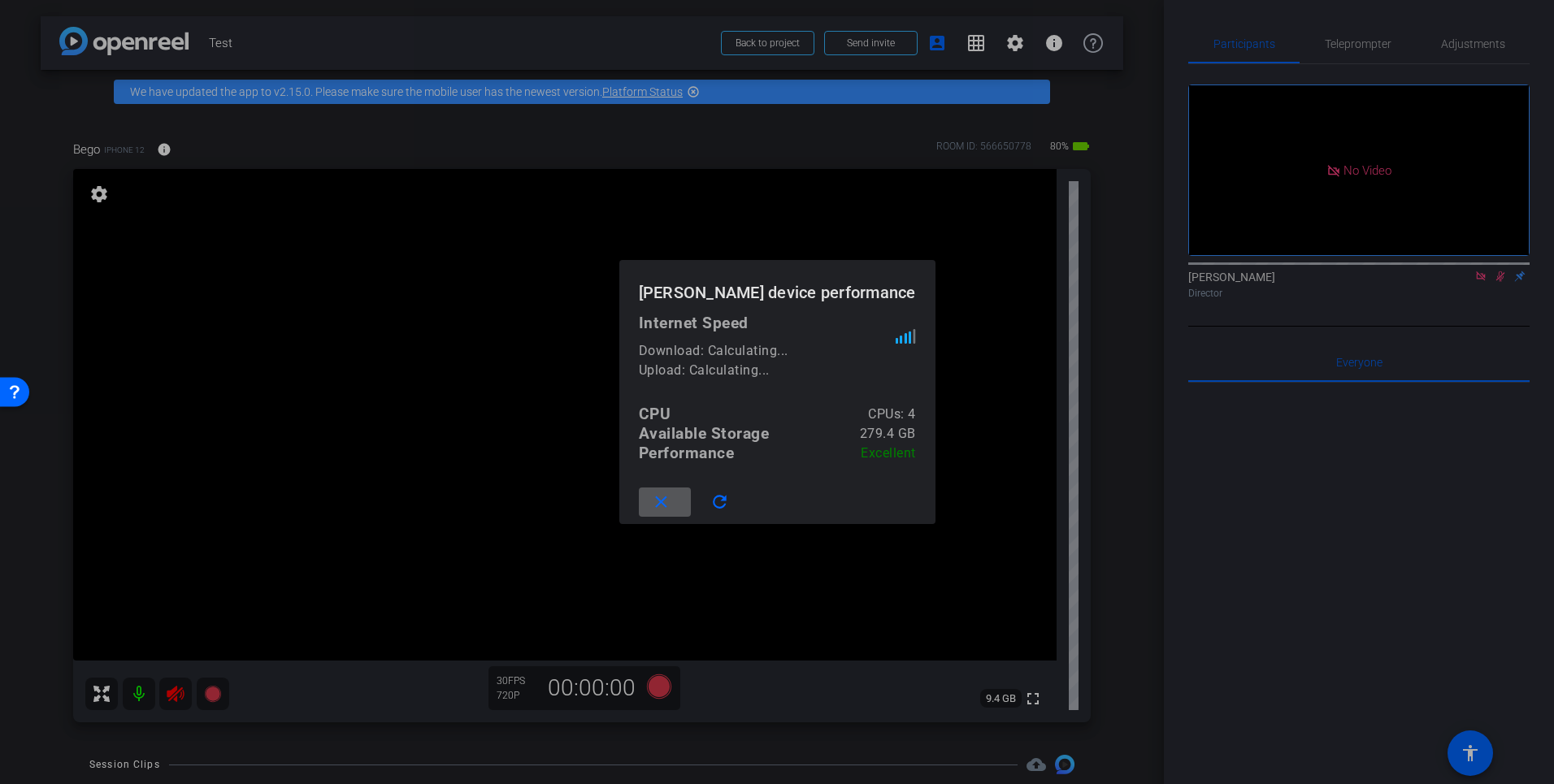
click at [897, 209] on div at bounding box center [777, 392] width 1554 height 784
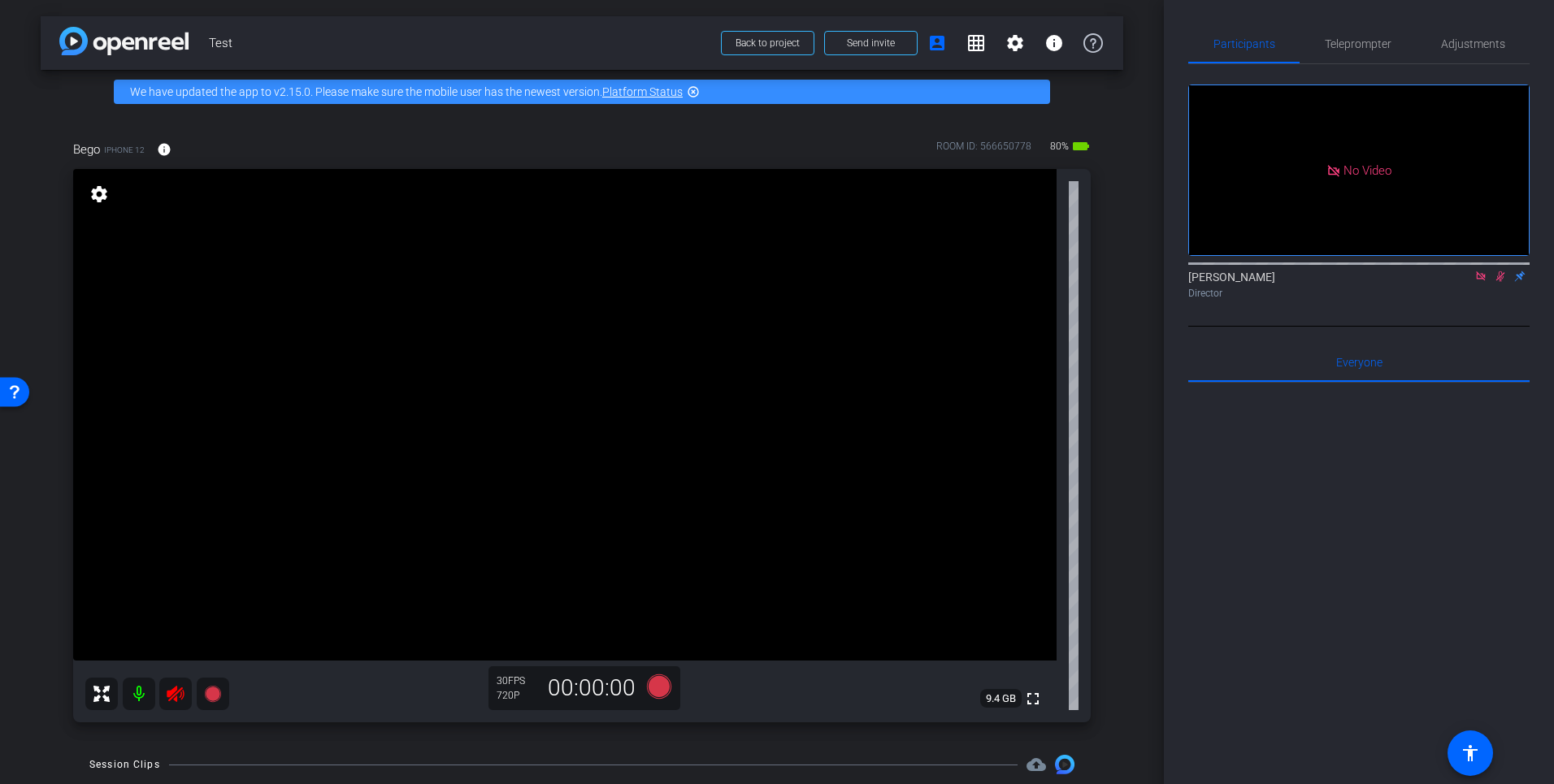
scroll to position [85, 0]
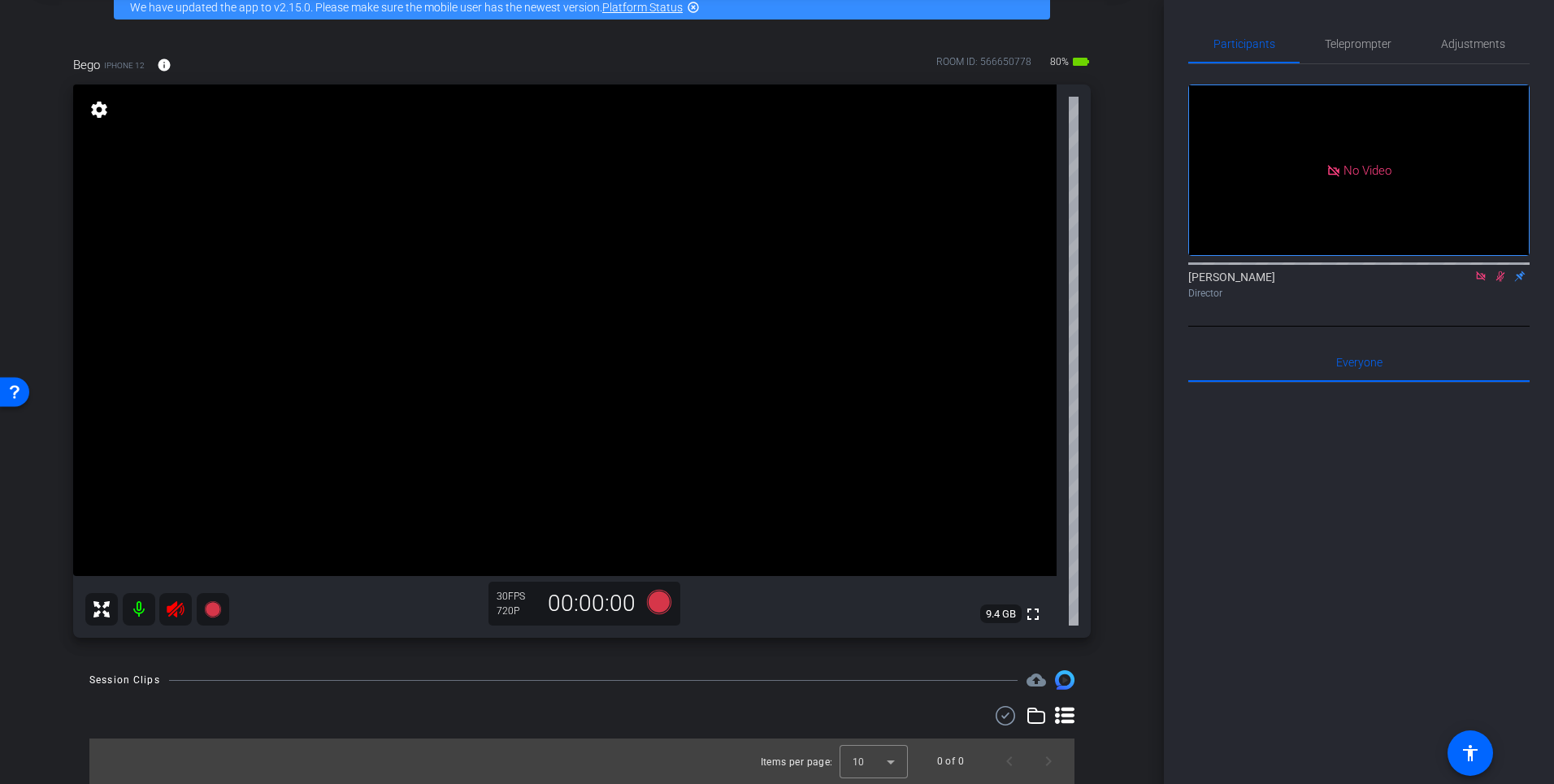
click at [1069, 713] on icon at bounding box center [1065, 716] width 19 height 19
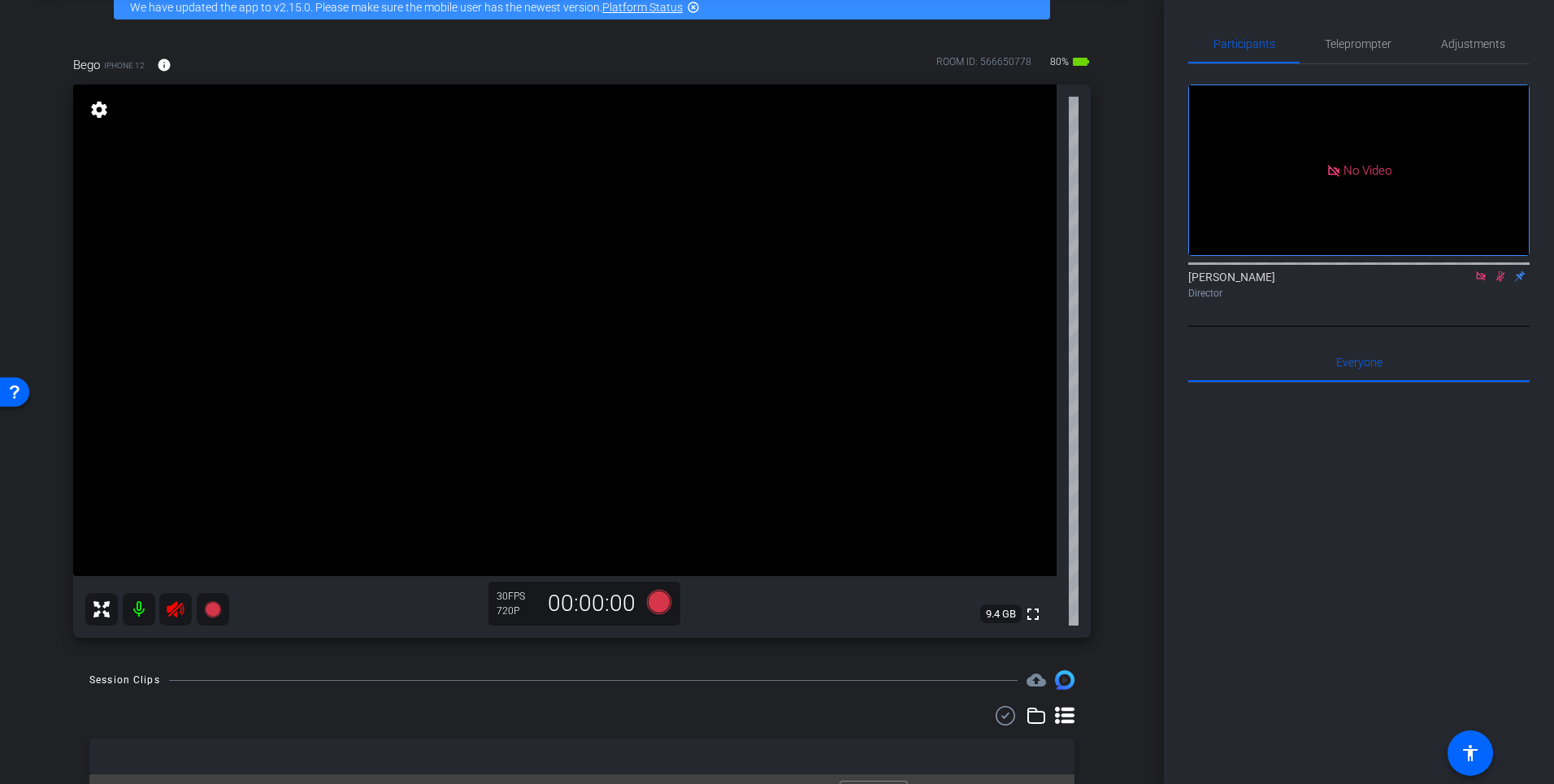
click at [1063, 717] on icon at bounding box center [1065, 716] width 19 height 17
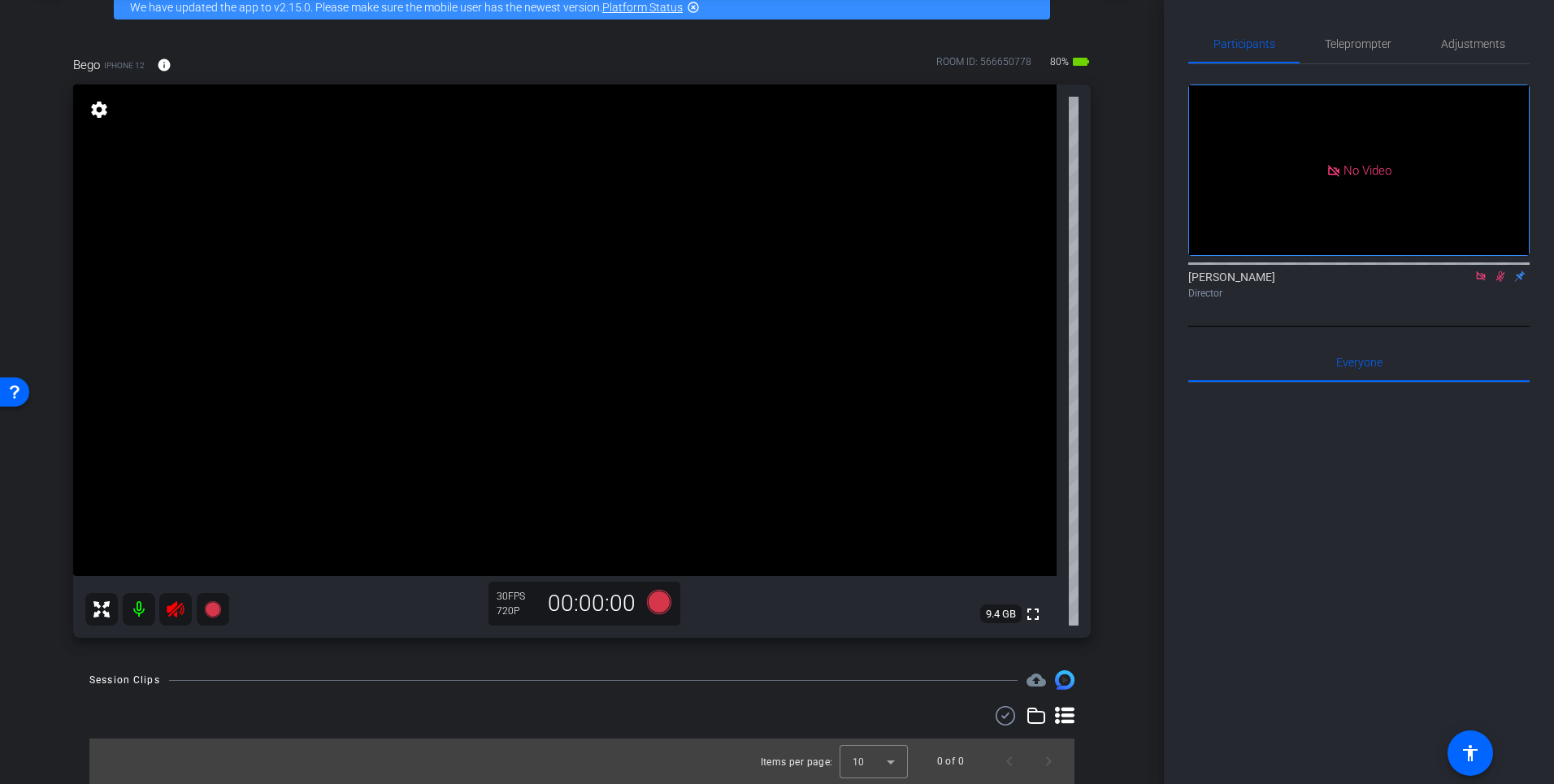
scroll to position [0, 0]
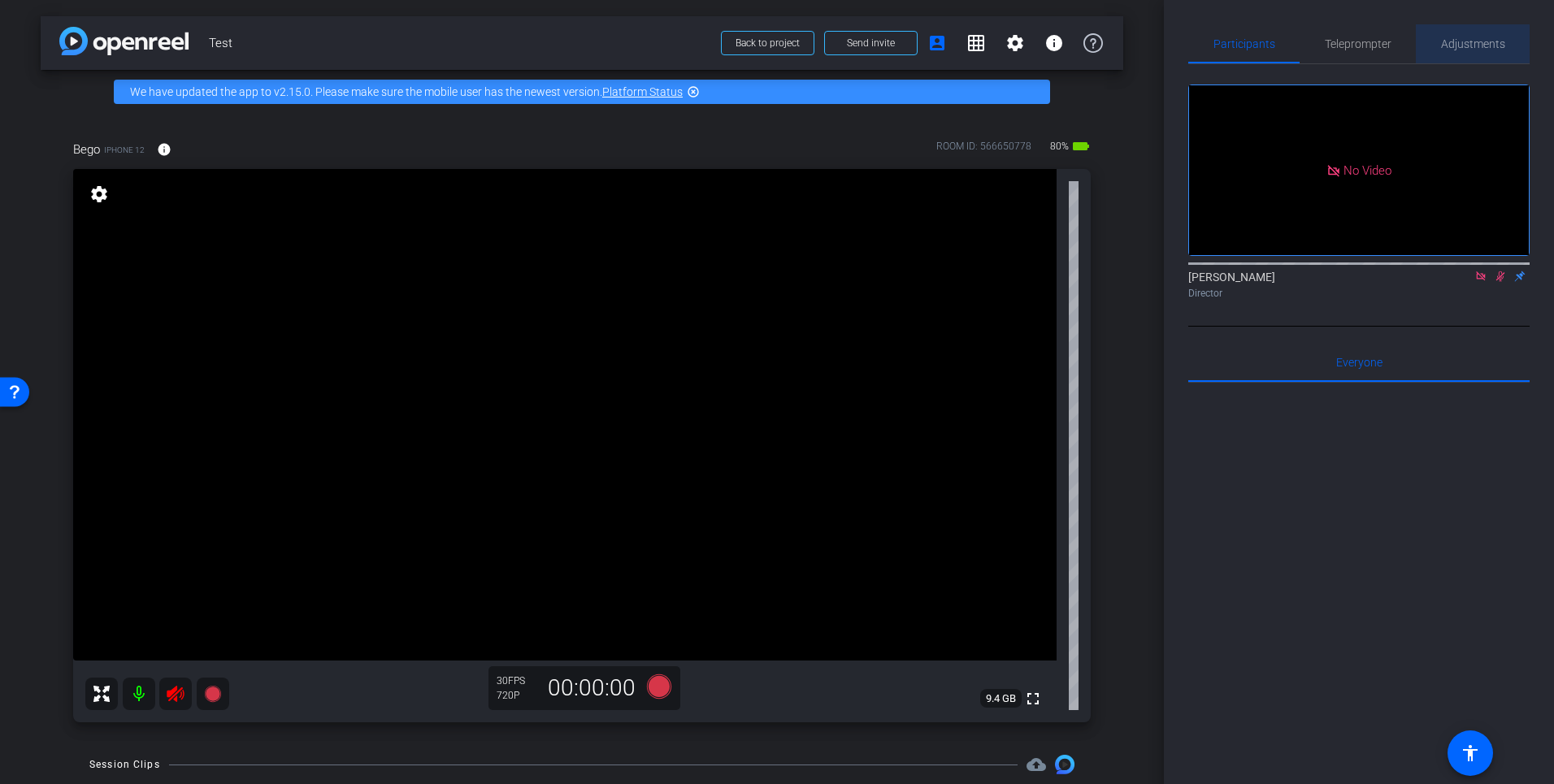
click at [1448, 45] on span "Adjustments" at bounding box center [1472, 44] width 64 height 12
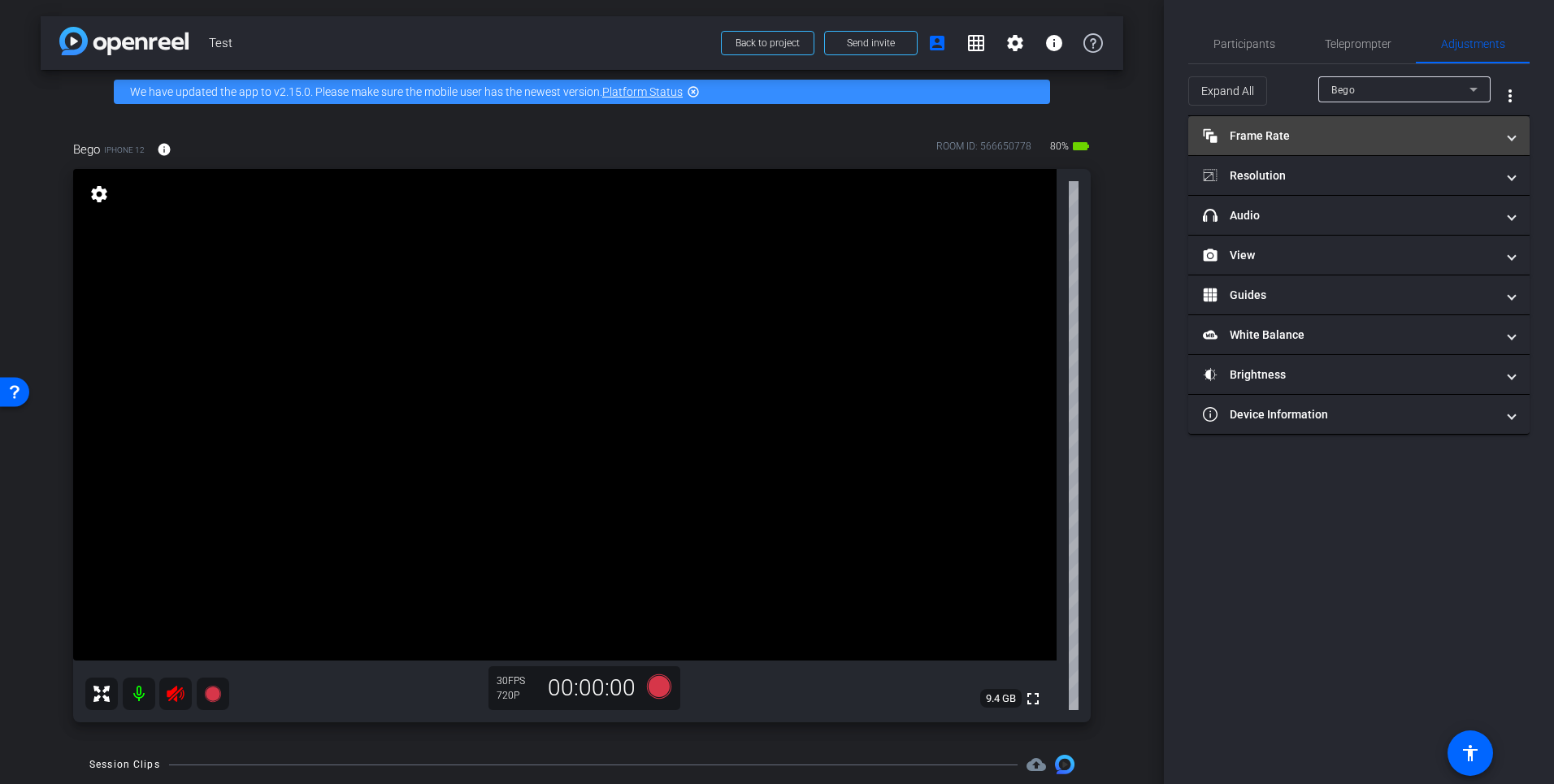
click at [1247, 141] on mat-panel-title "Frame Rate Frame Rate" at bounding box center [1348, 136] width 292 height 17
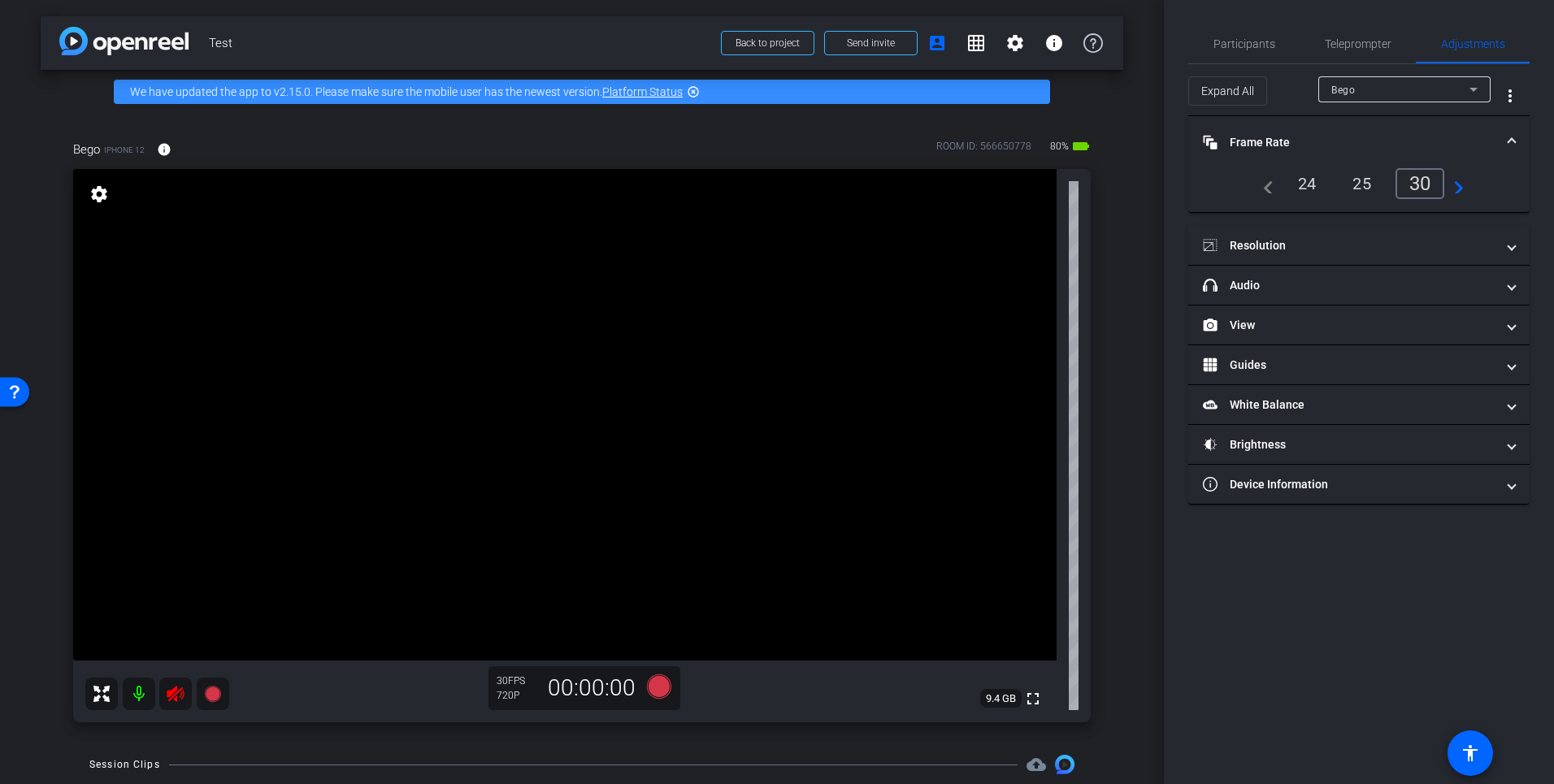
click at [1463, 186] on mat-icon "navigate_next" at bounding box center [1454, 184] width 19 height 19
click at [1264, 186] on mat-icon "navigate_before" at bounding box center [1264, 184] width 19 height 19
click at [1292, 243] on mat-panel-title "Resolution" at bounding box center [1348, 246] width 292 height 17
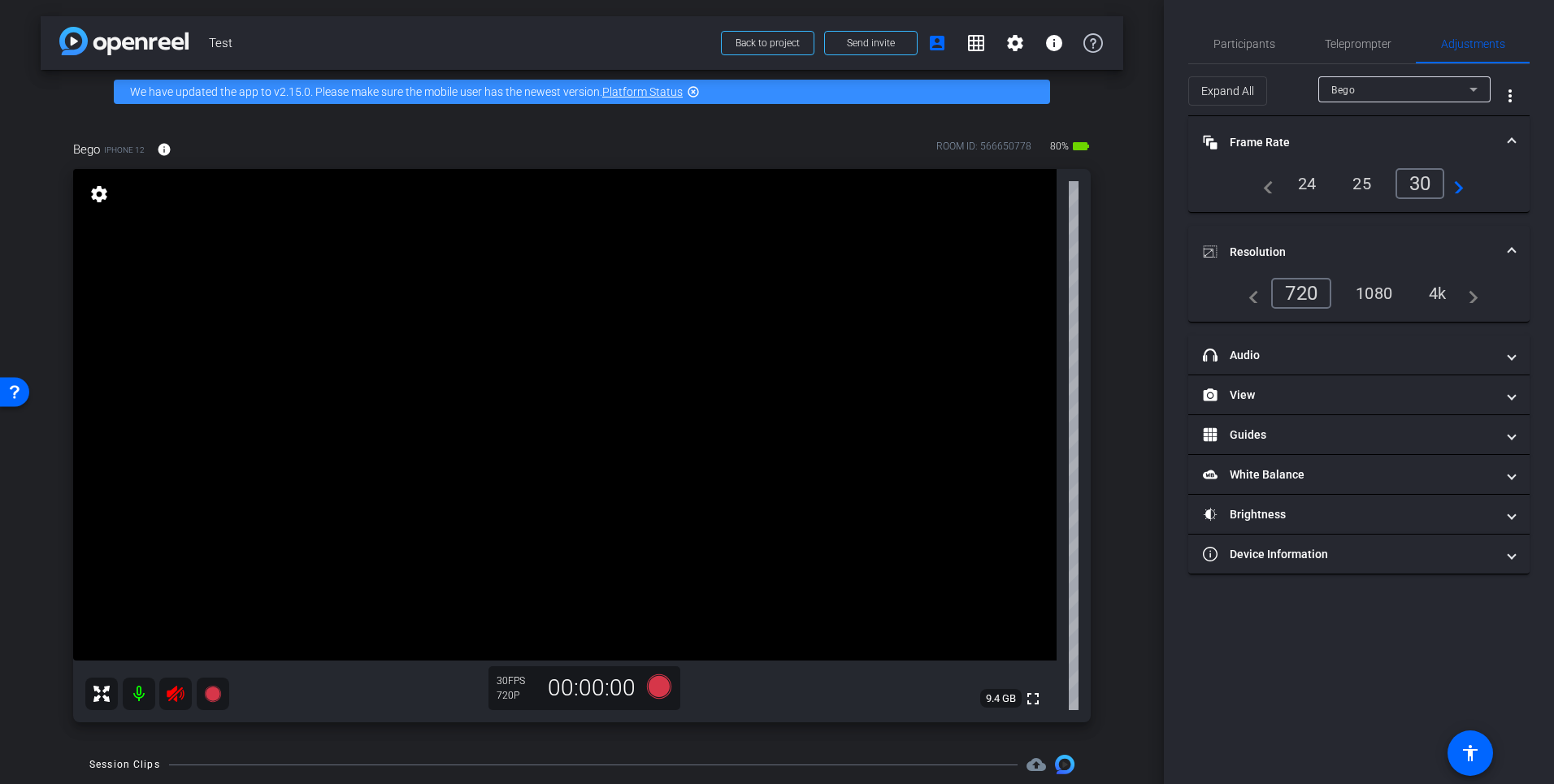
click at [1366, 296] on div "1080" at bounding box center [1373, 293] width 61 height 28
click at [1125, 84] on div "arrow_back Test Back to project Send invite account_box grid_on settings info W…" at bounding box center [581, 392] width 1164 height 784
click at [1115, 536] on div "Bego iPhone 12 info ROOM ID: 566650778 80% battery_std fullscreen settings 9.4 …" at bounding box center [581, 426] width 1082 height 625
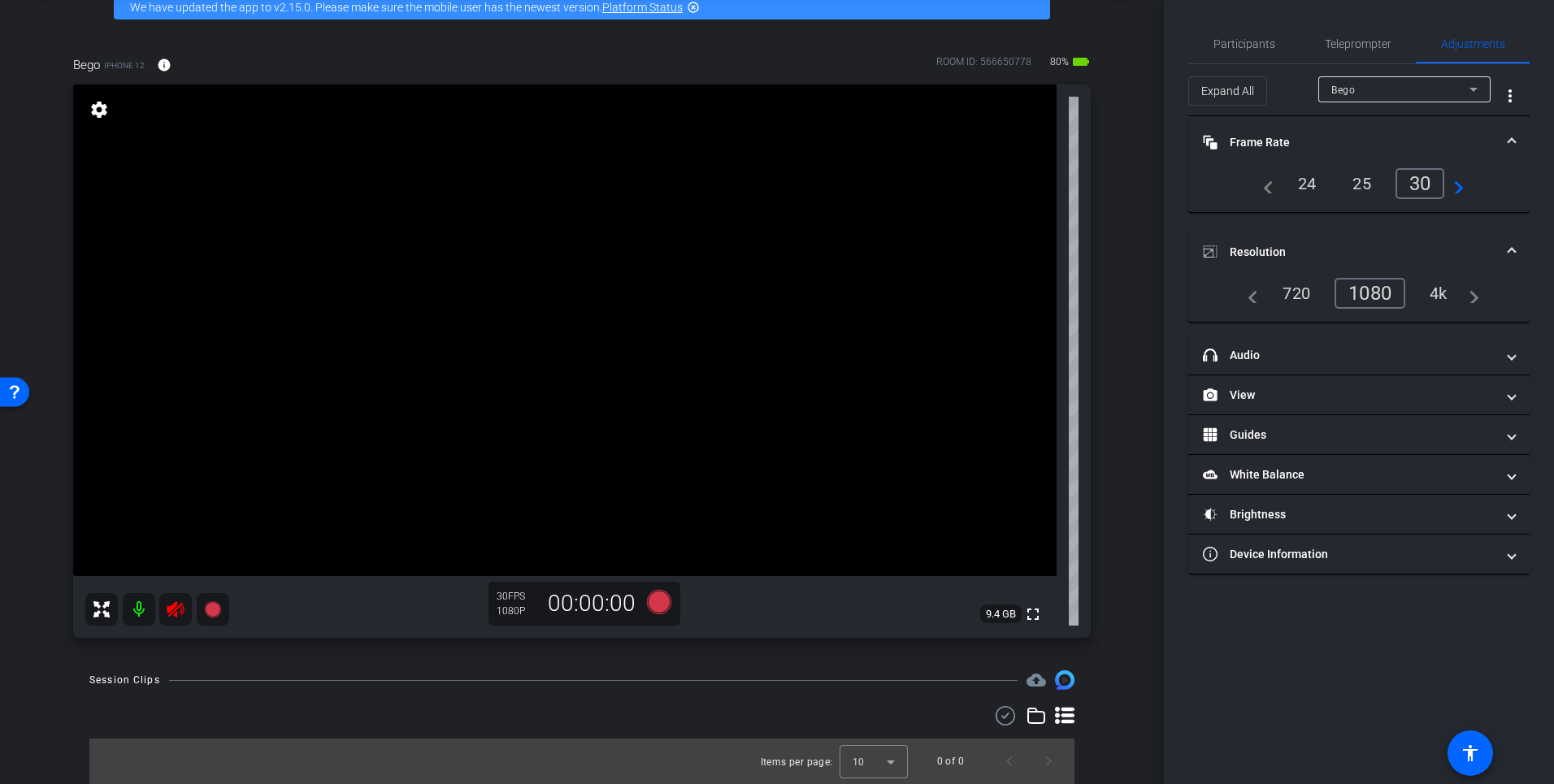
click at [177, 613] on icon at bounding box center [175, 609] width 19 height 19
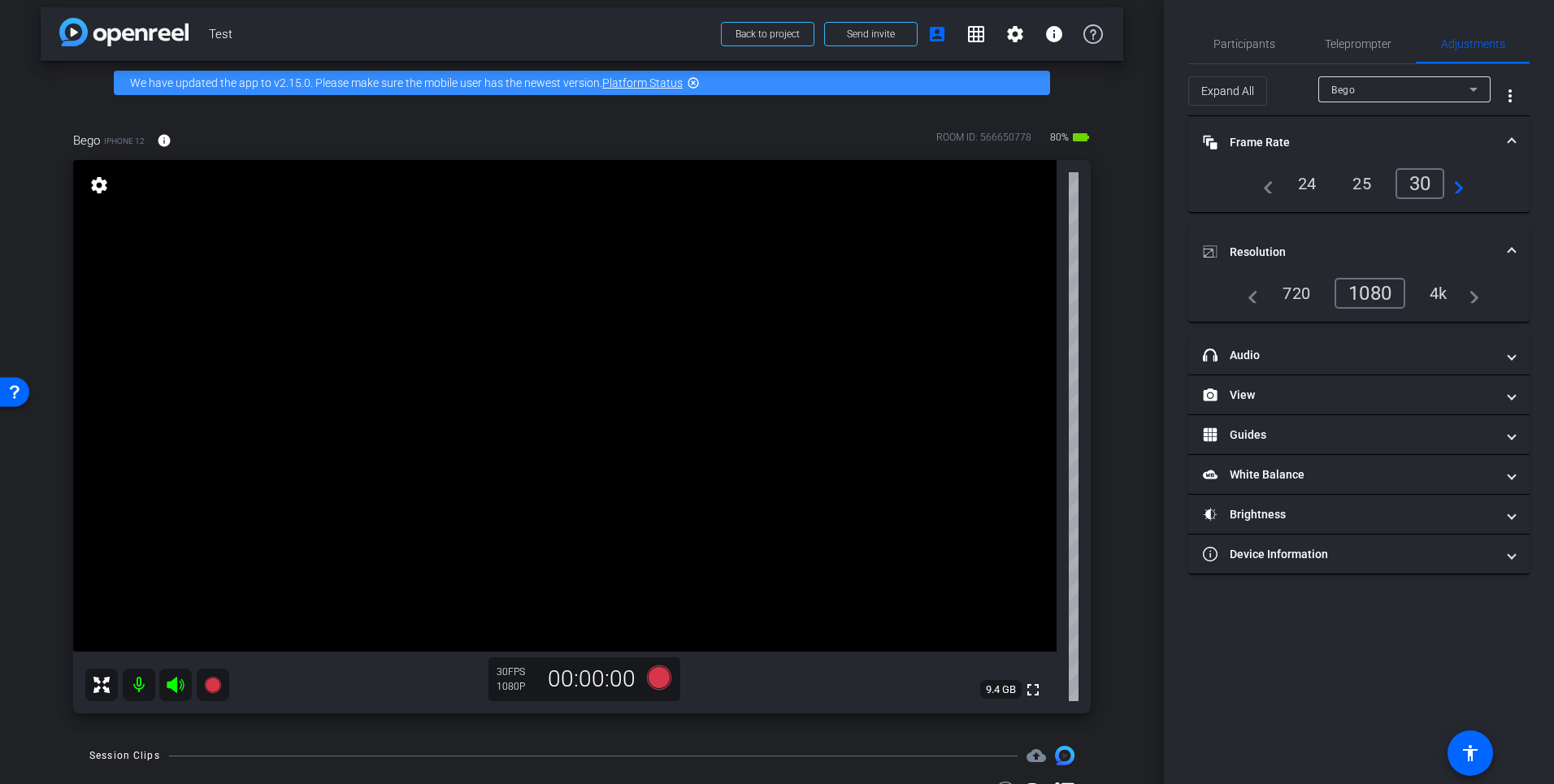
scroll to position [8, 0]
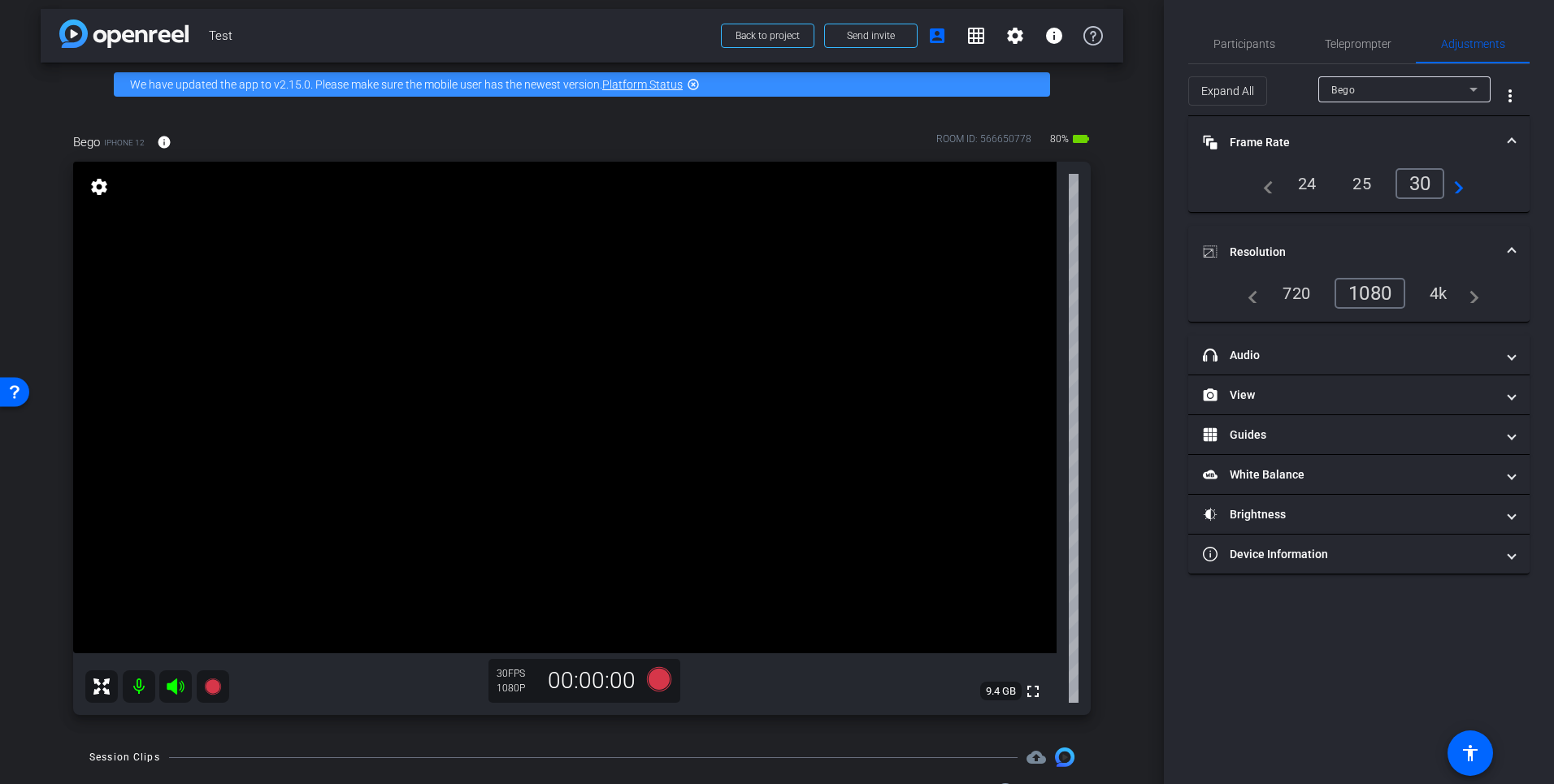
click at [176, 687] on icon at bounding box center [175, 686] width 17 height 16
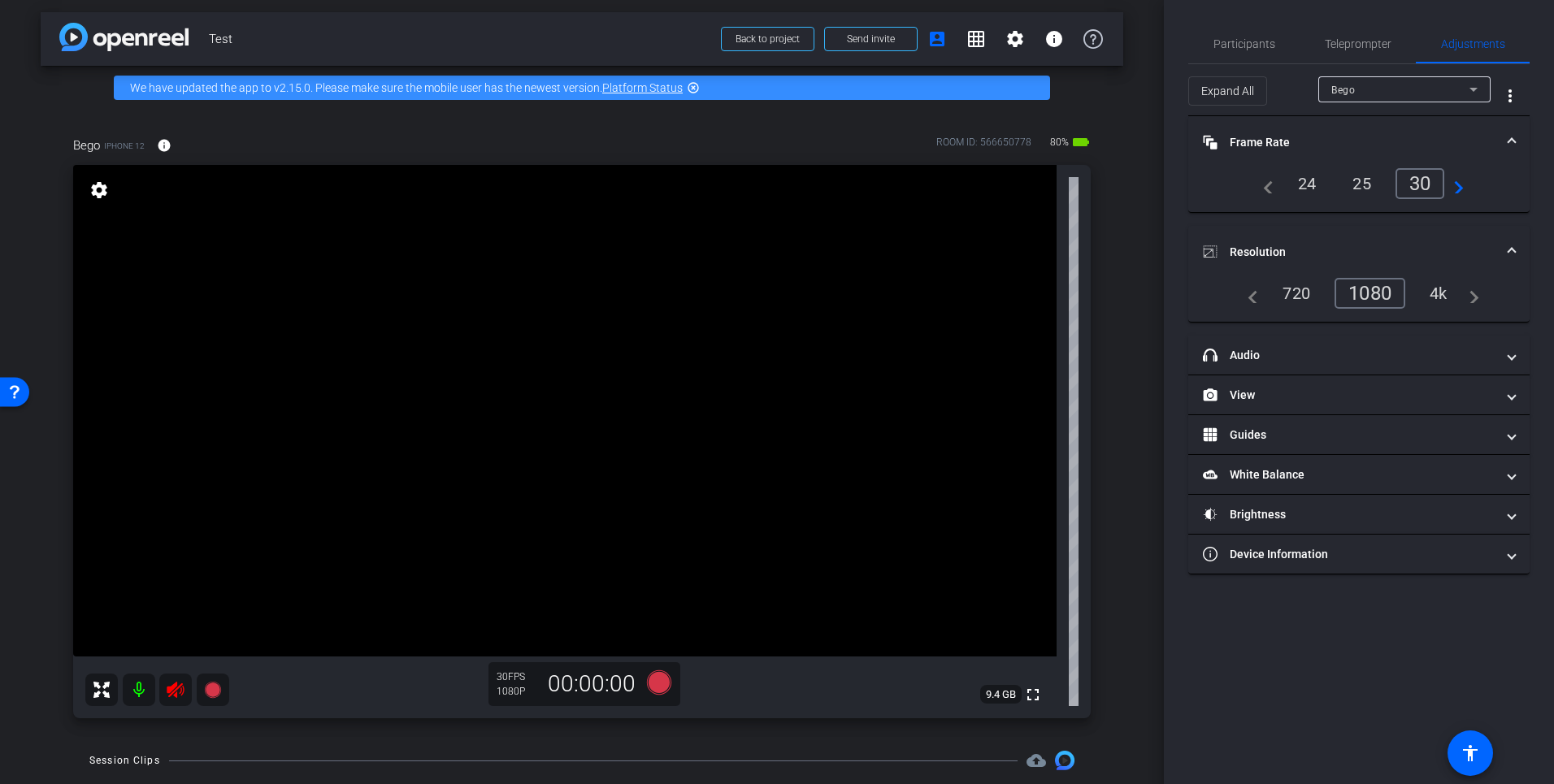
scroll to position [0, 0]
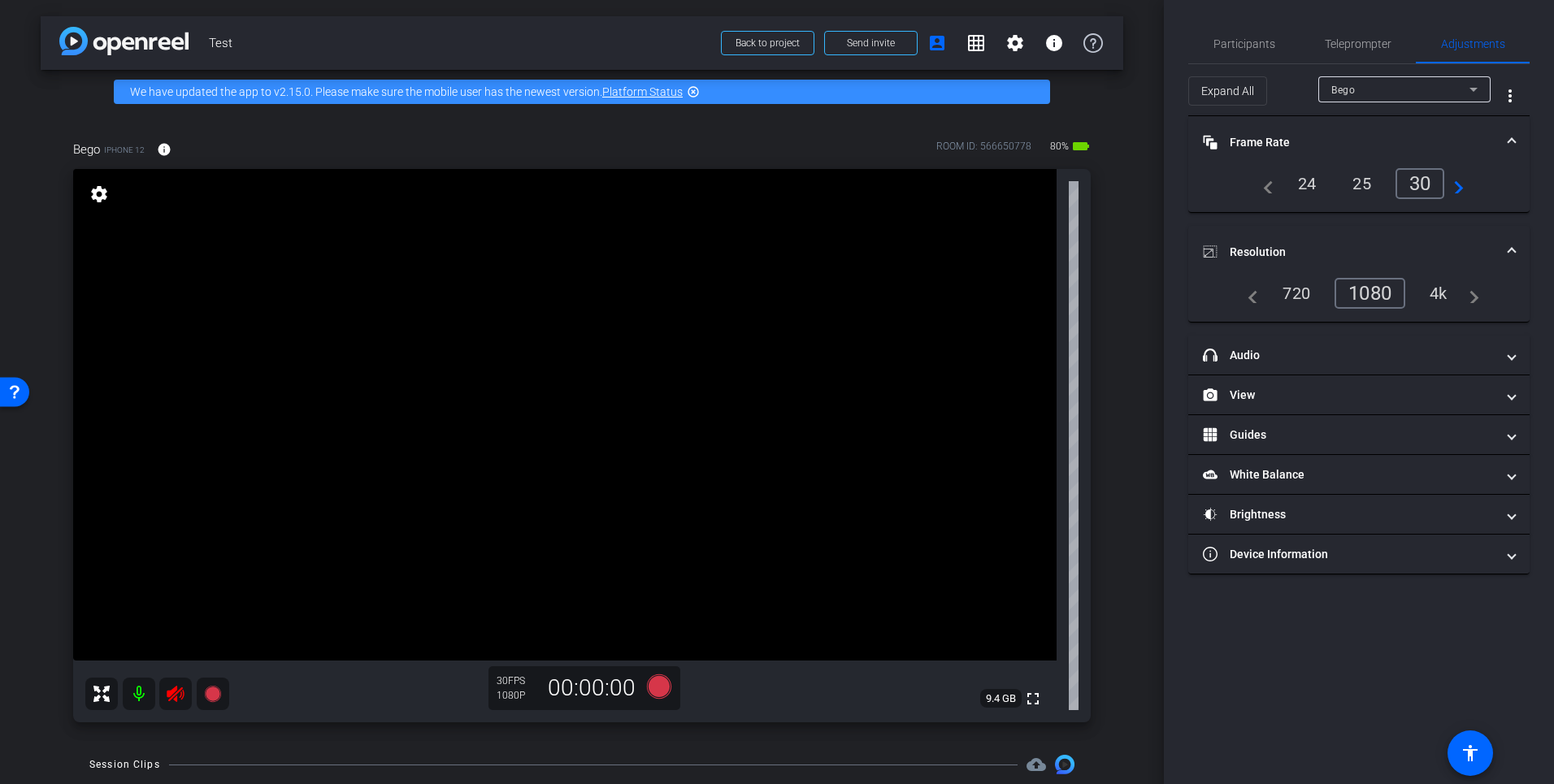
click at [140, 689] on mat-icon at bounding box center [139, 694] width 33 height 33
click at [139, 691] on mat-icon at bounding box center [139, 694] width 33 height 33
click at [176, 692] on icon at bounding box center [175, 694] width 17 height 16
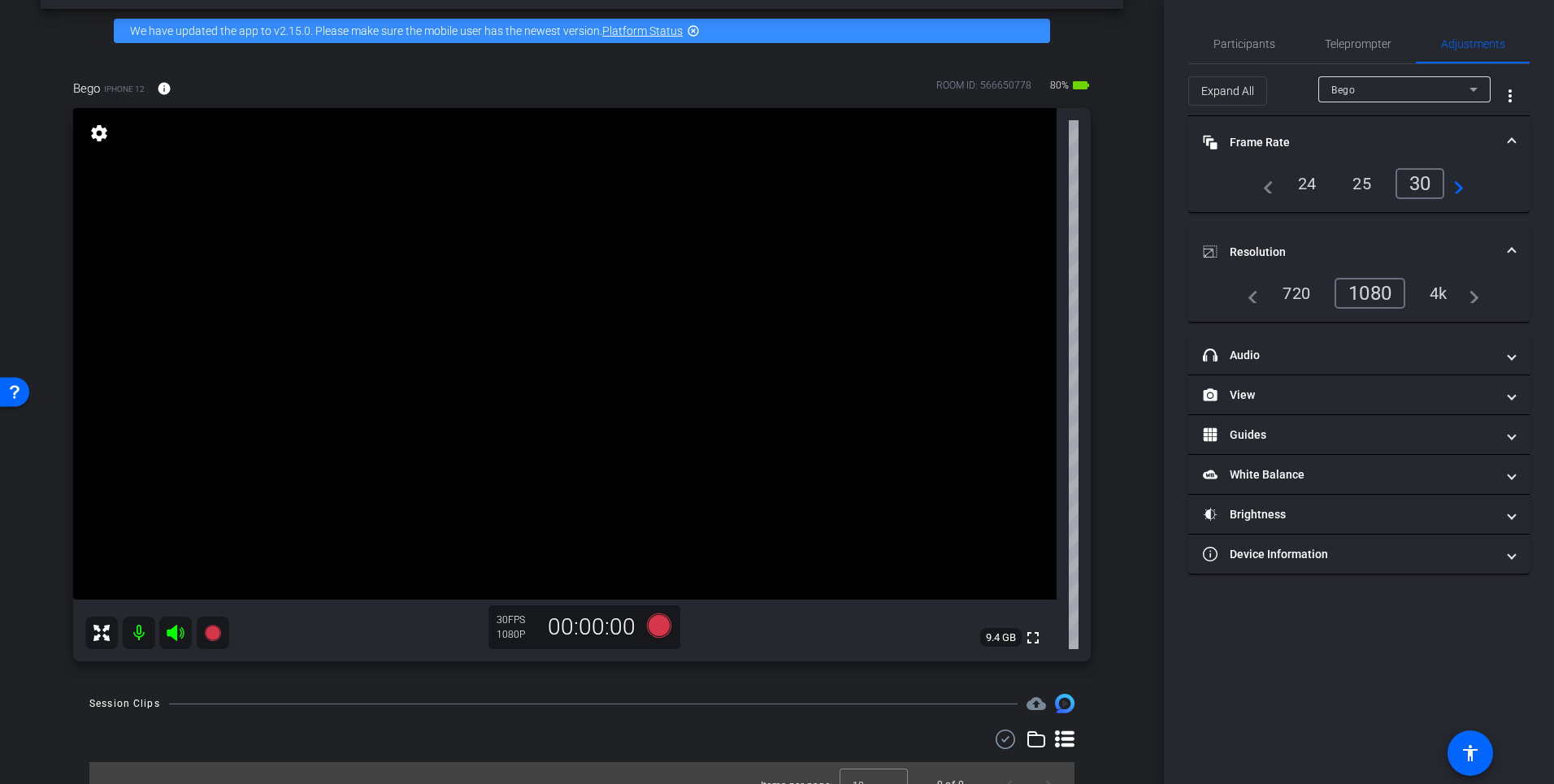
scroll to position [59, 0]
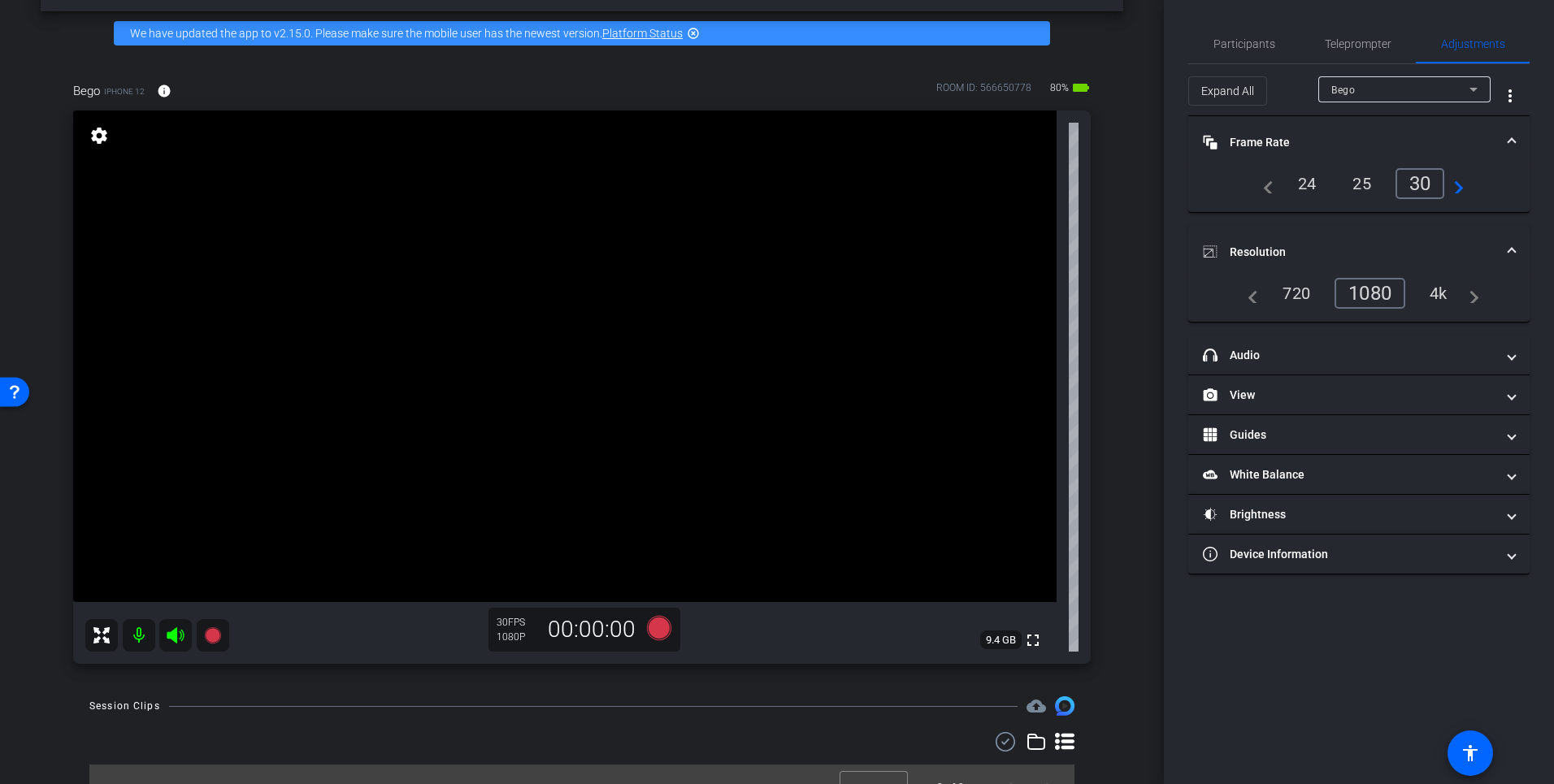
click at [142, 635] on mat-icon at bounding box center [139, 635] width 33 height 33
click at [176, 633] on icon at bounding box center [175, 635] width 17 height 16
click at [176, 633] on icon at bounding box center [175, 635] width 19 height 19
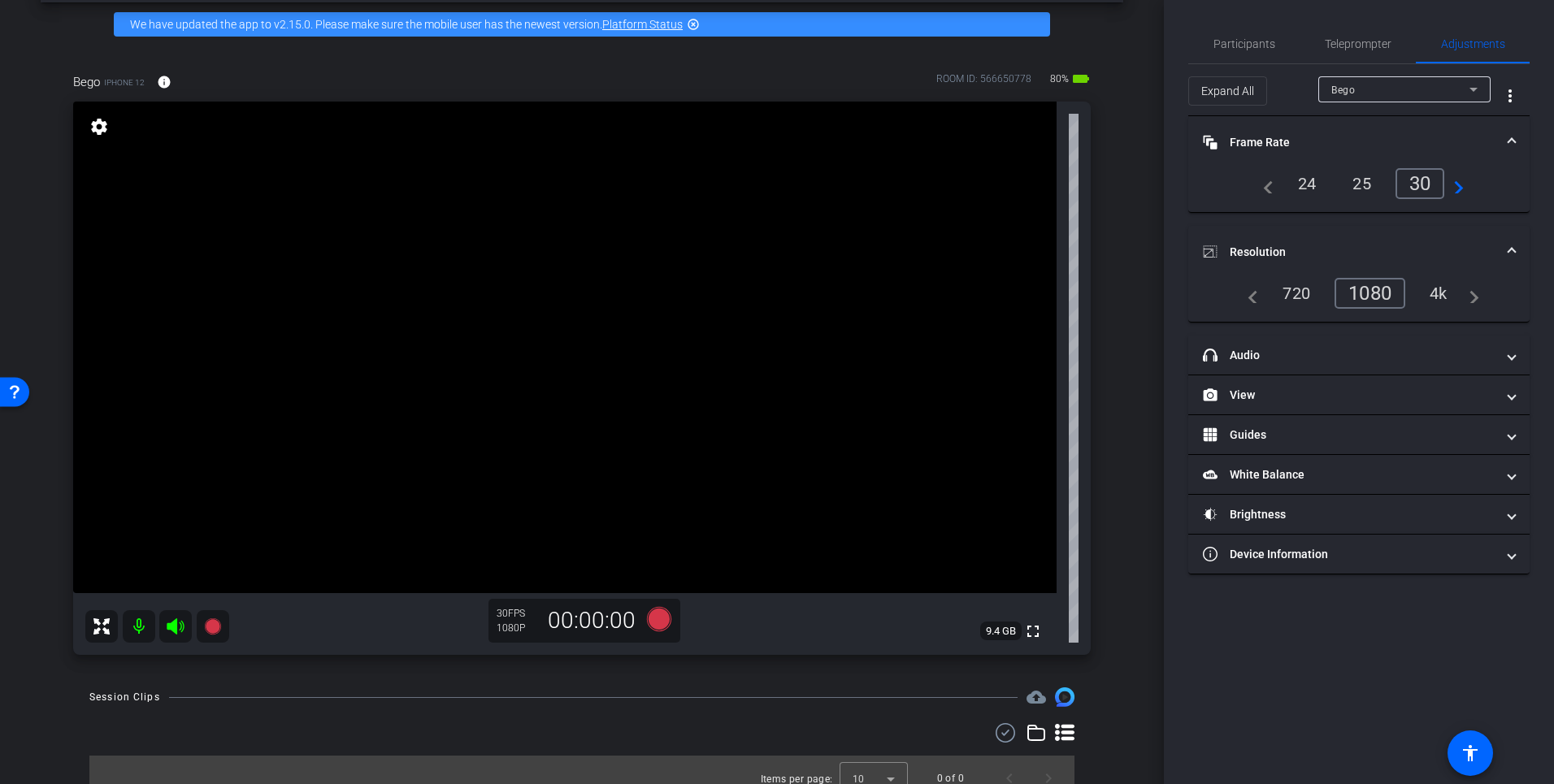
scroll to position [74, 0]
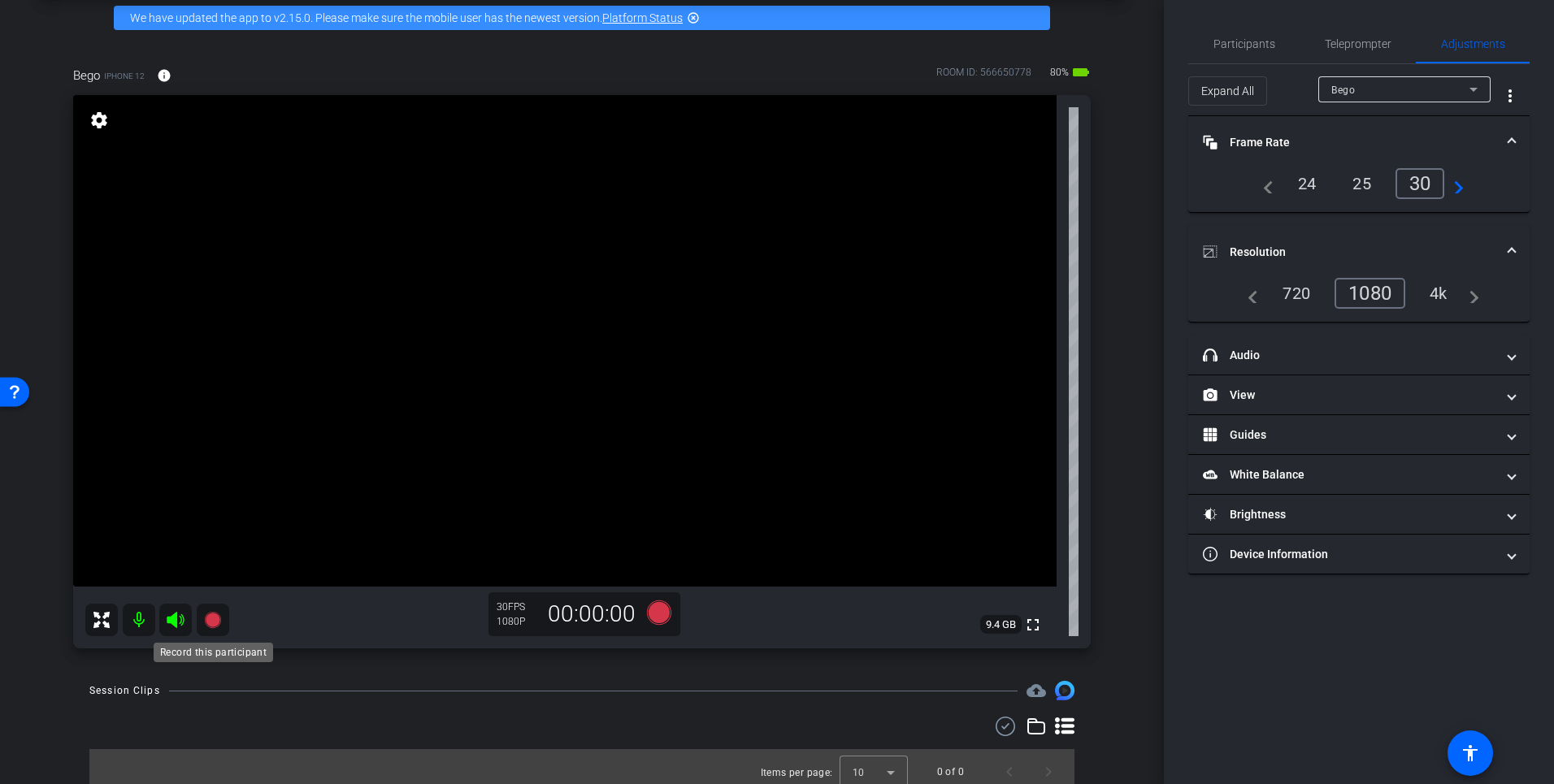
click at [215, 618] on icon at bounding box center [211, 620] width 16 height 16
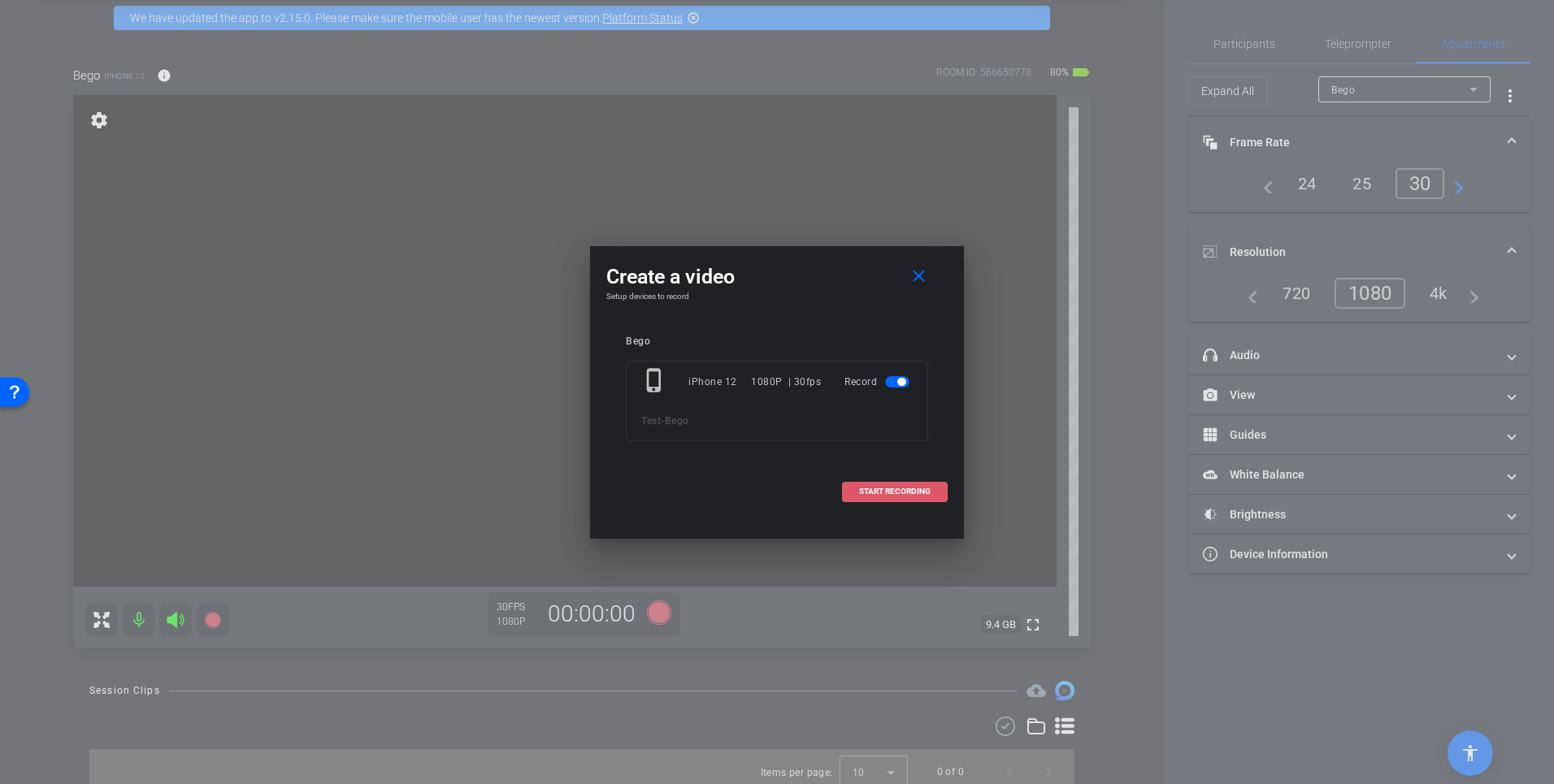
click at [886, 487] on span "START RECORDING" at bounding box center [895, 491] width 71 height 8
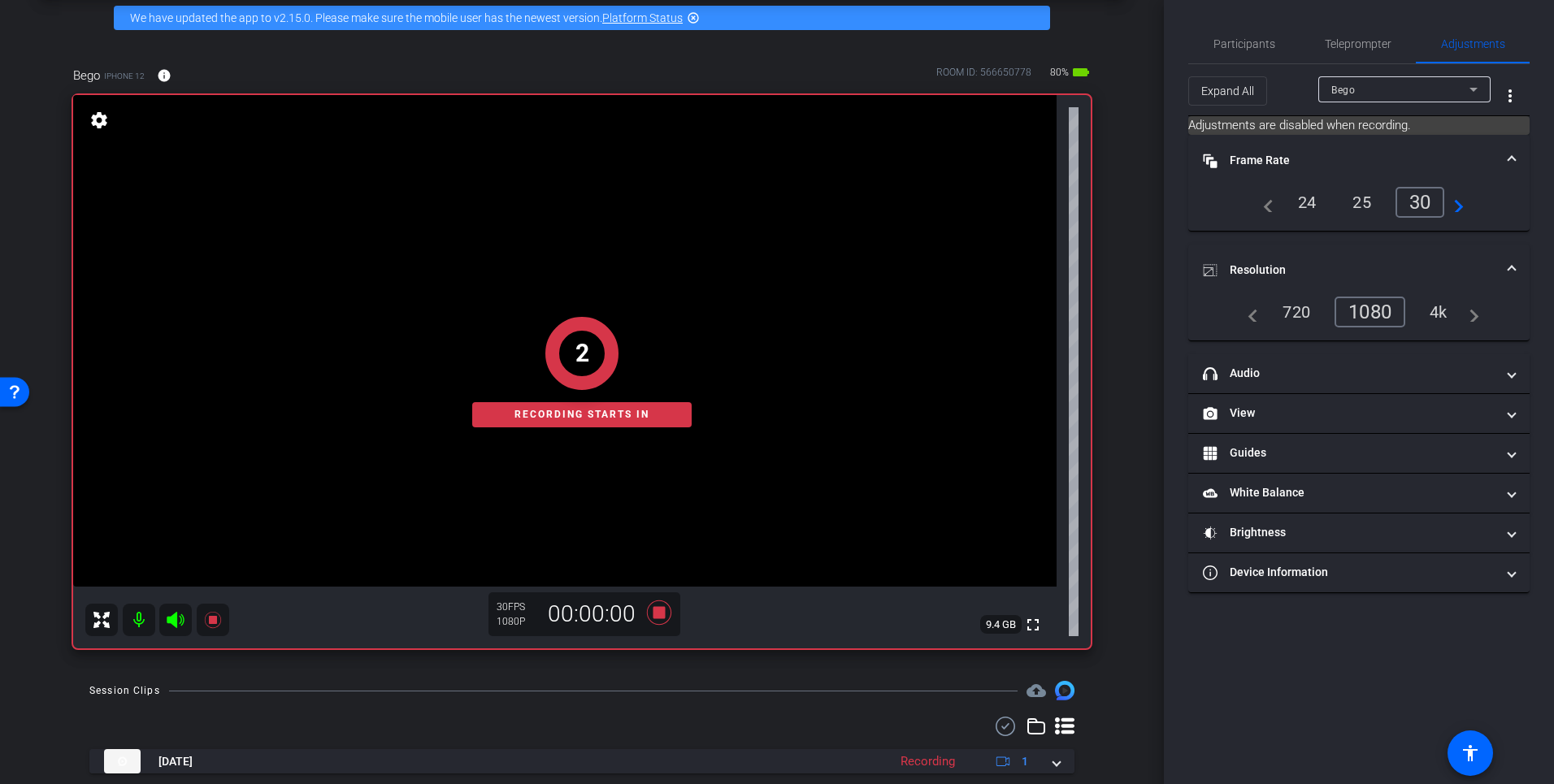
scroll to position [121, 0]
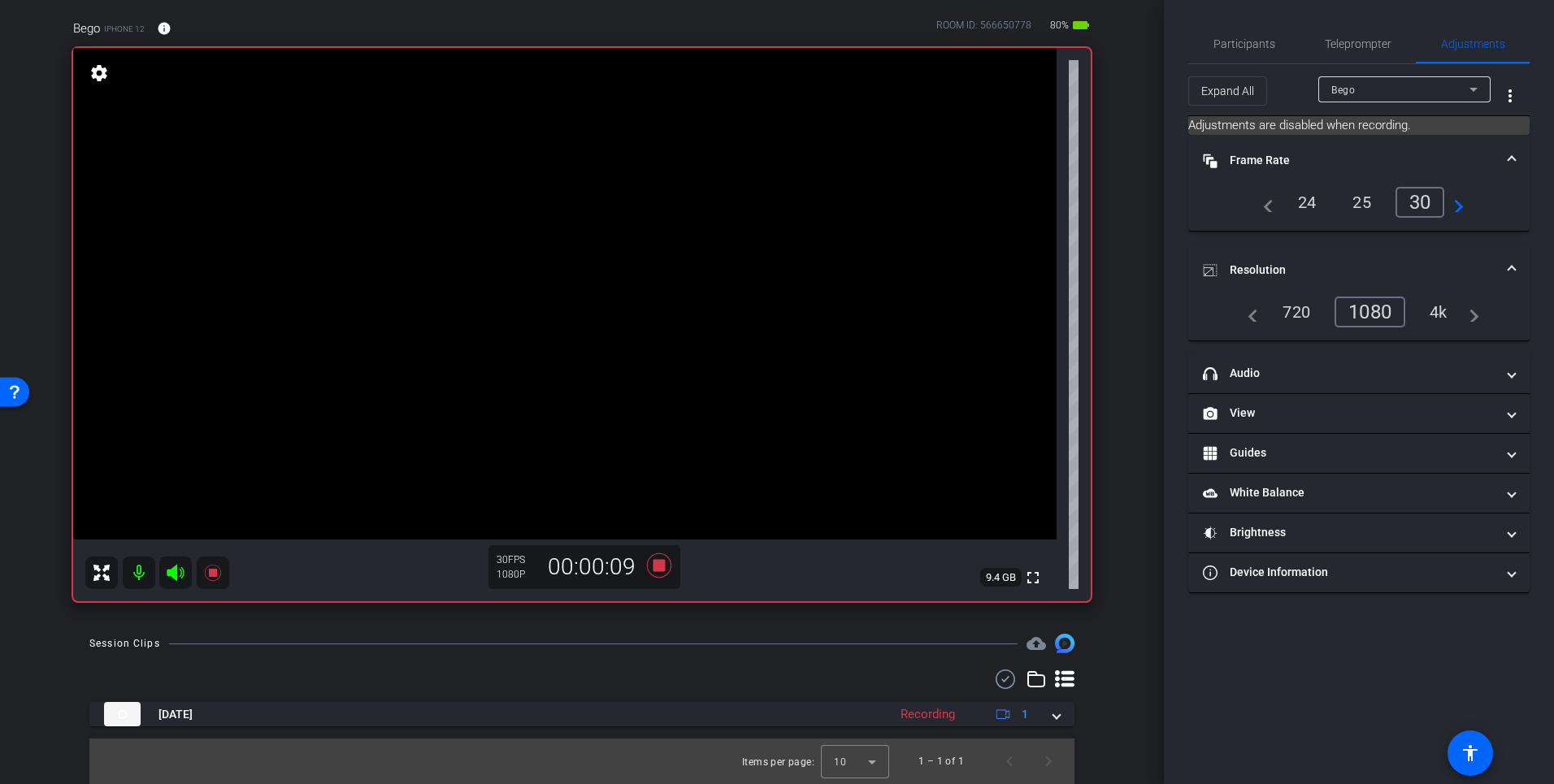
click at [671, 639] on div "Session Clips cloud_upload" at bounding box center [581, 644] width 985 height 19
click at [331, 613] on div "Bego iPhone 12 info ROOM ID: 566650778 80% battery_std fullscreen settings 9.4 …" at bounding box center [581, 305] width 1082 height 625
click at [181, 576] on icon at bounding box center [175, 573] width 17 height 16
click at [175, 574] on icon at bounding box center [175, 573] width 17 height 16
click at [658, 567] on icon at bounding box center [658, 565] width 24 height 24
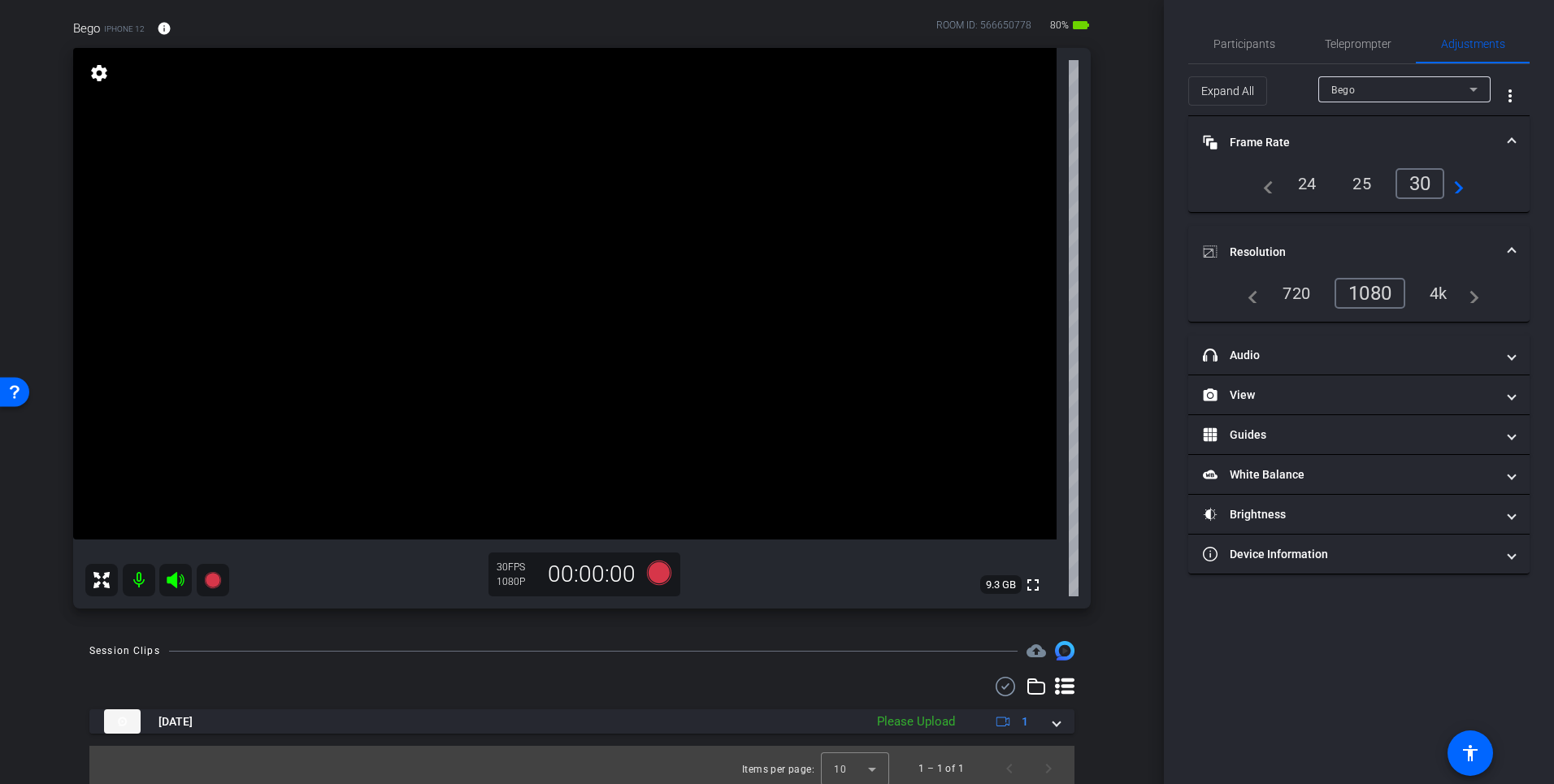
scroll to position [129, 0]
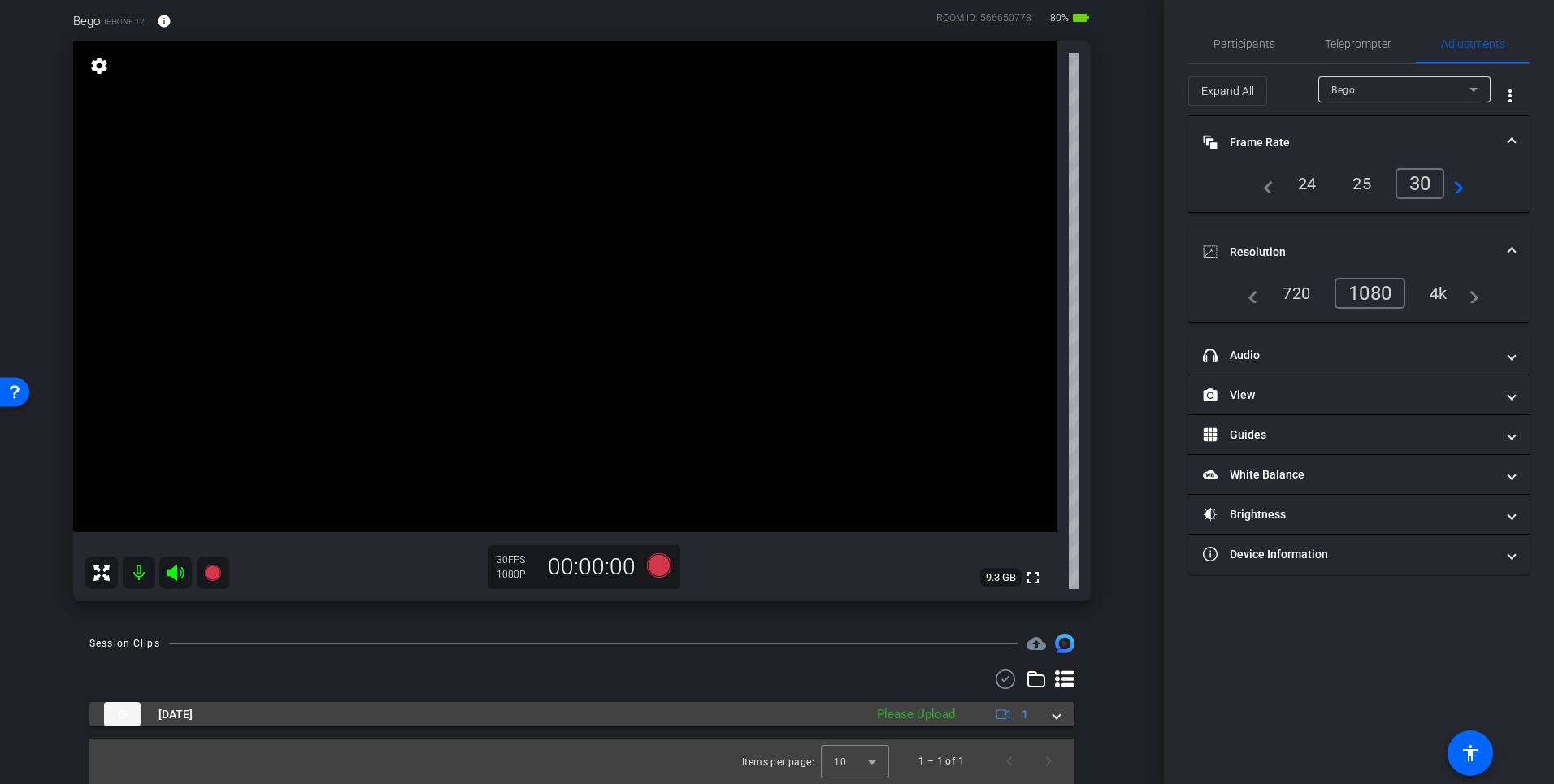
click at [912, 713] on div "Please Upload" at bounding box center [916, 714] width 94 height 18
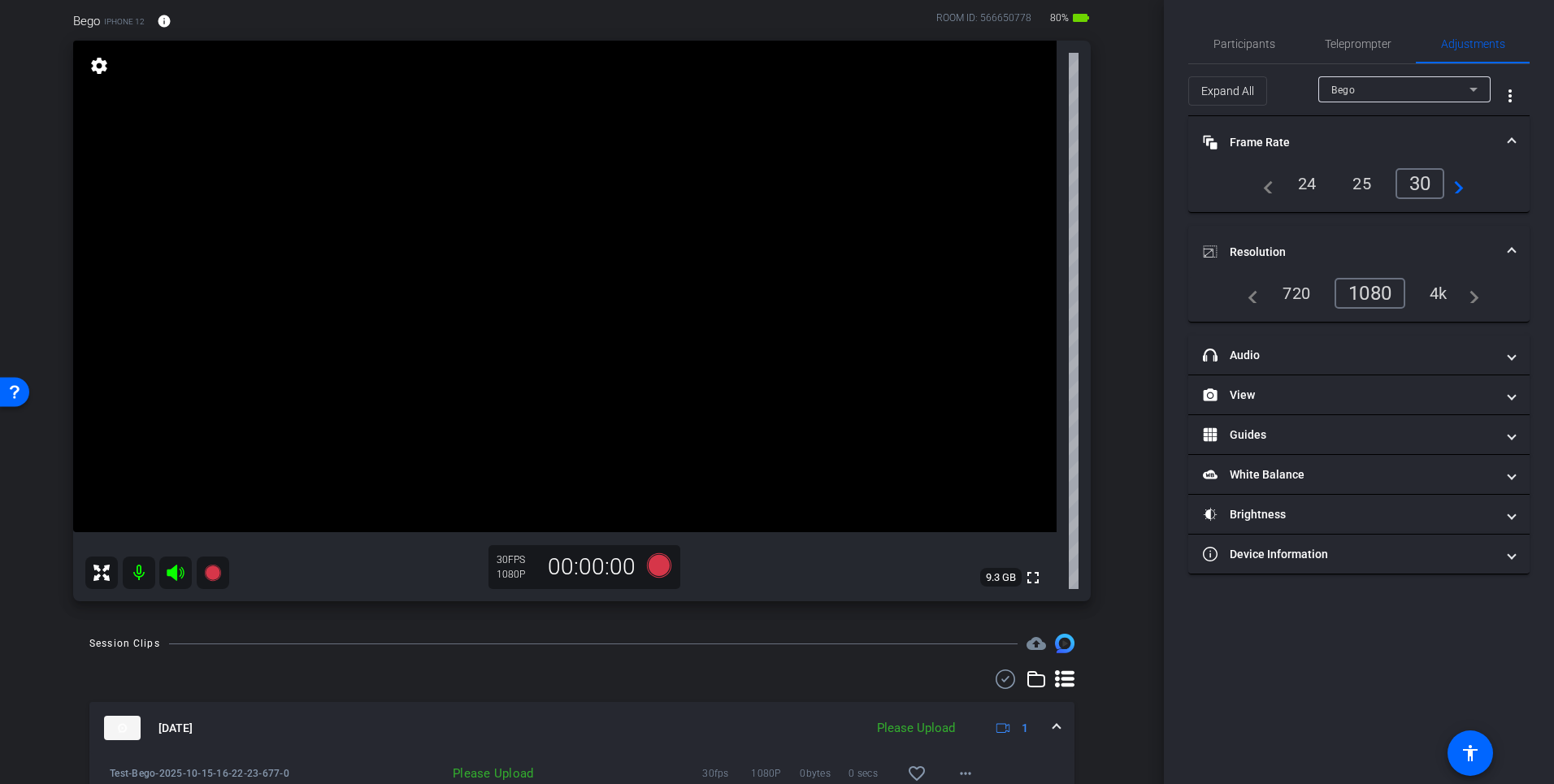
scroll to position [212, 0]
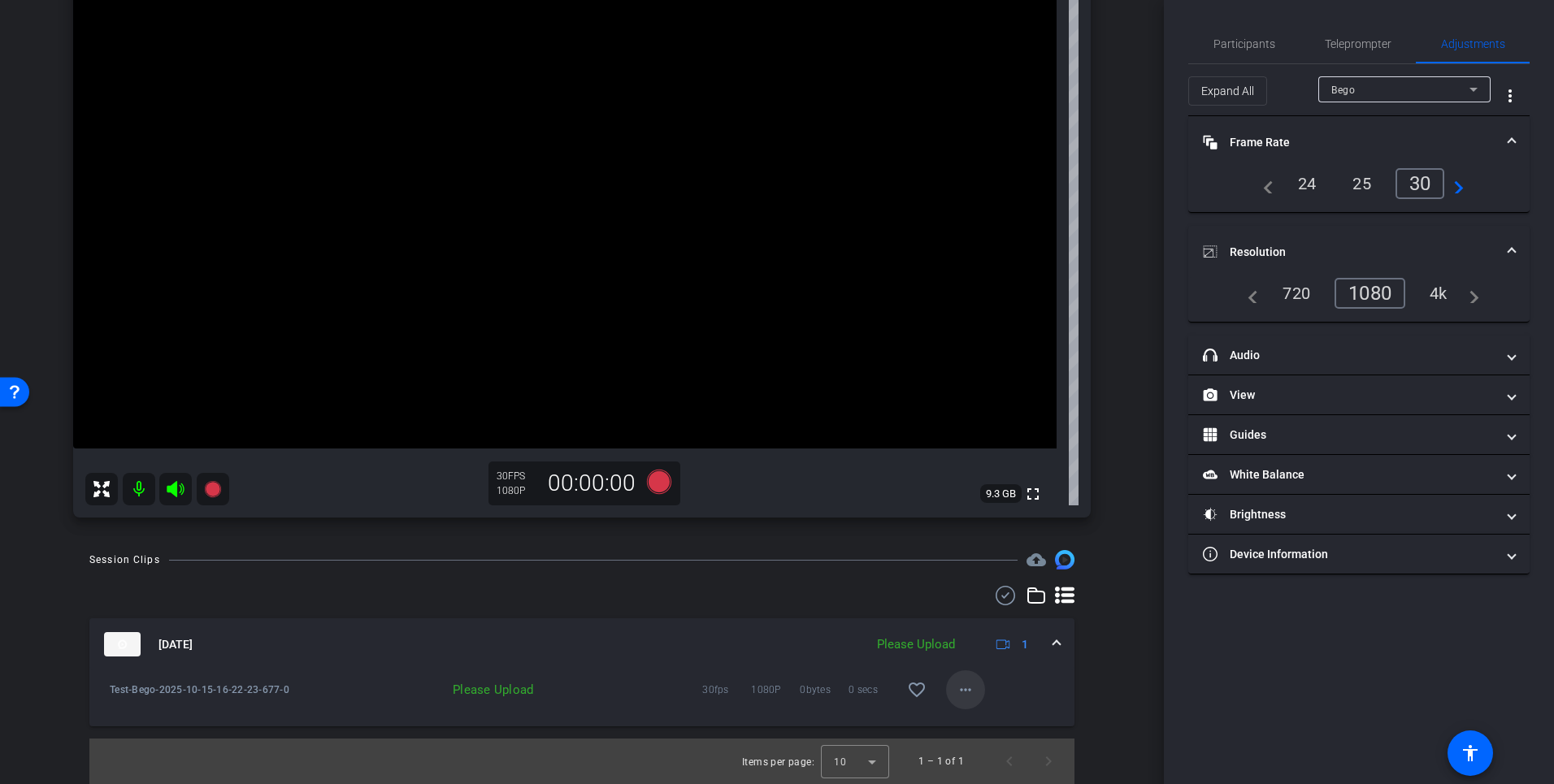
click at [971, 691] on mat-icon "more_horiz" at bounding box center [965, 690] width 19 height 19
click at [977, 723] on span "Upload" at bounding box center [992, 723] width 65 height 19
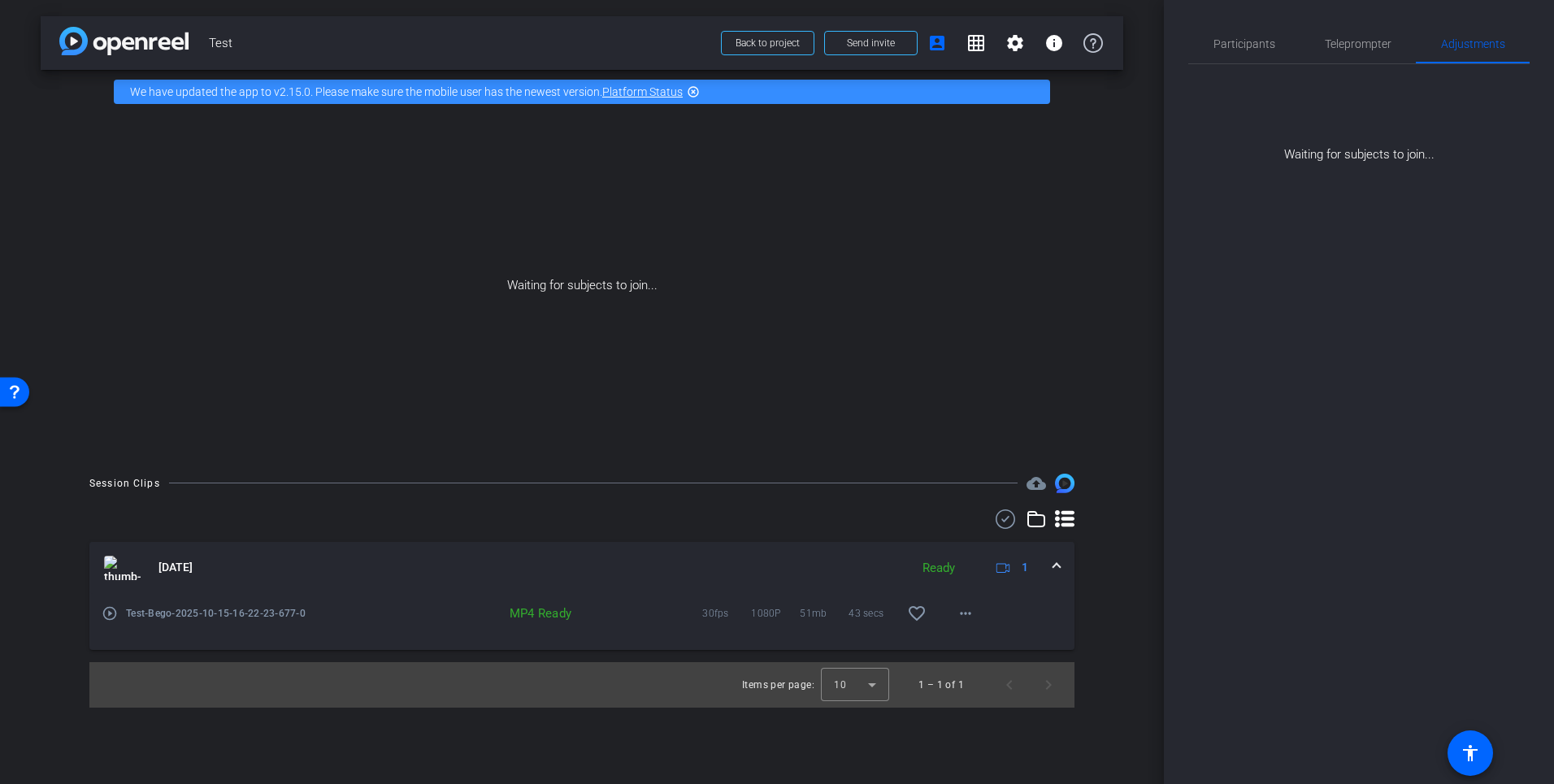
scroll to position [0, 0]
